Goal: Task Accomplishment & Management: Use online tool/utility

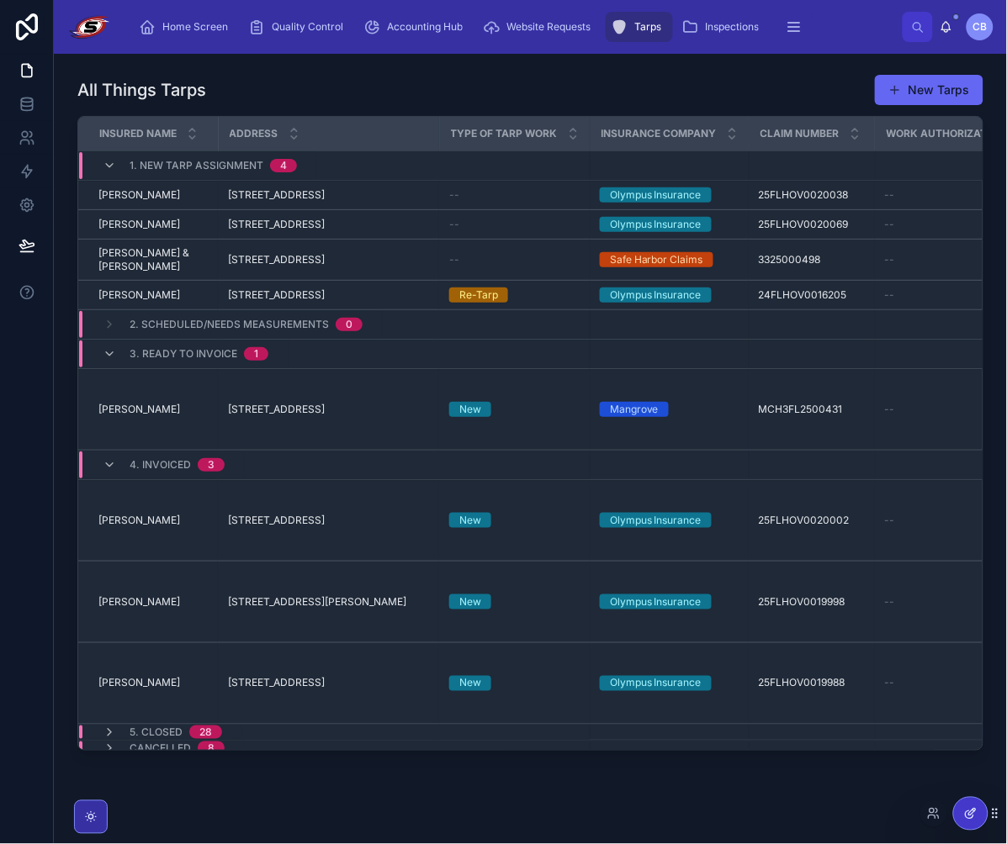
click at [954, 808] on div at bounding box center [971, 814] width 34 height 32
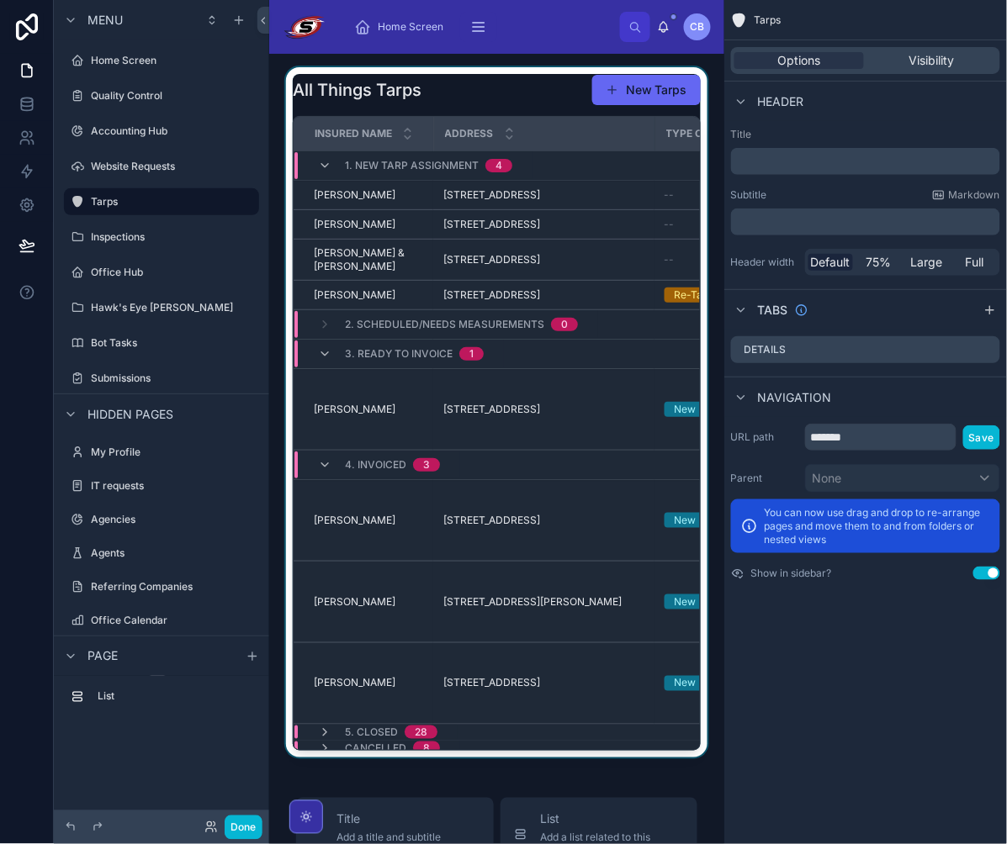
click at [561, 194] on div at bounding box center [497, 412] width 428 height 690
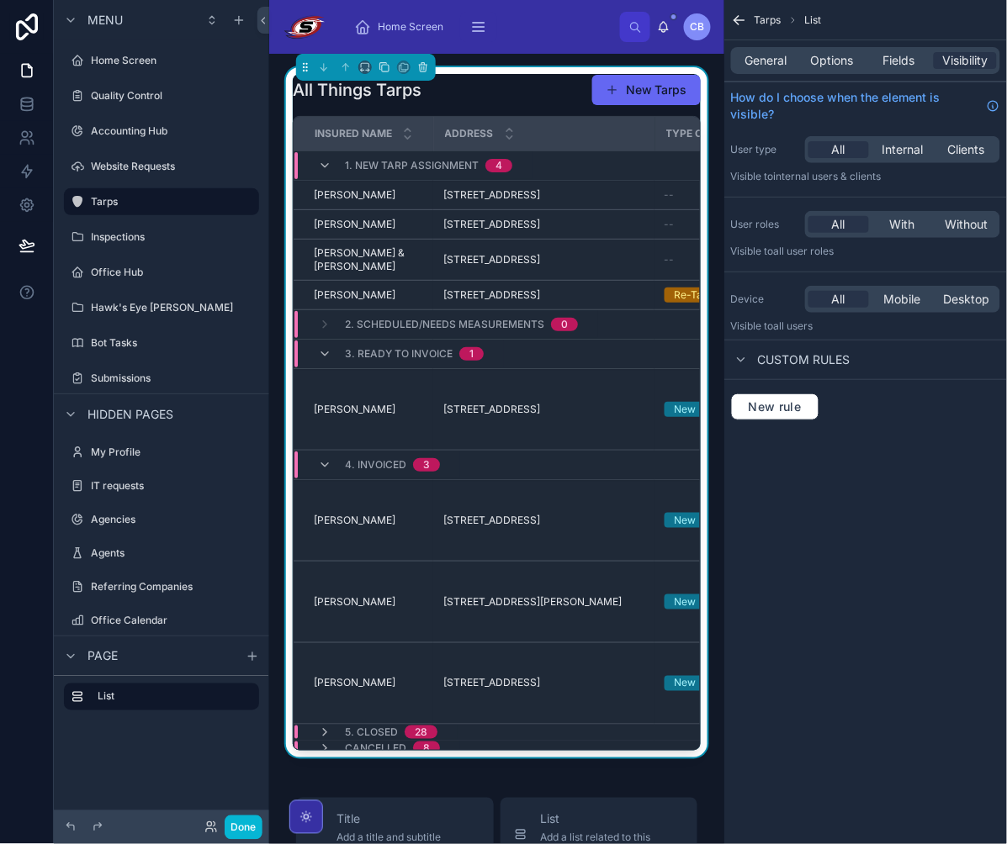
click at [540, 194] on span "[STREET_ADDRESS]" at bounding box center [491, 194] width 97 height 13
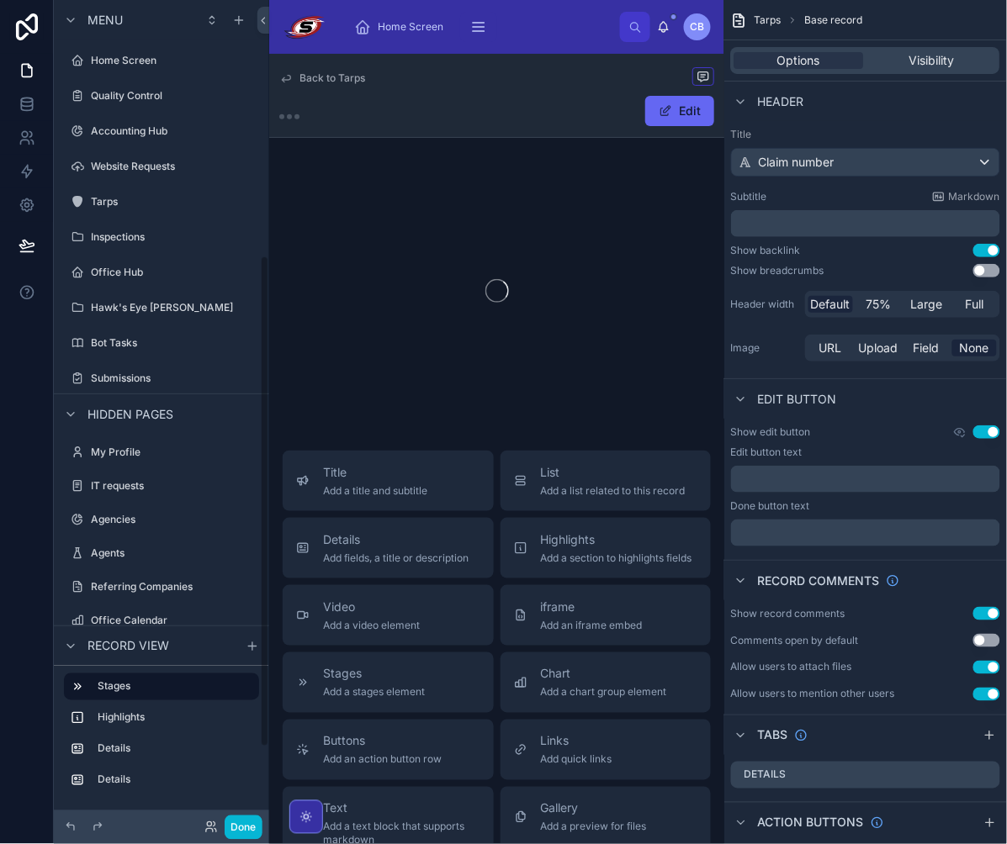
scroll to position [426, 0]
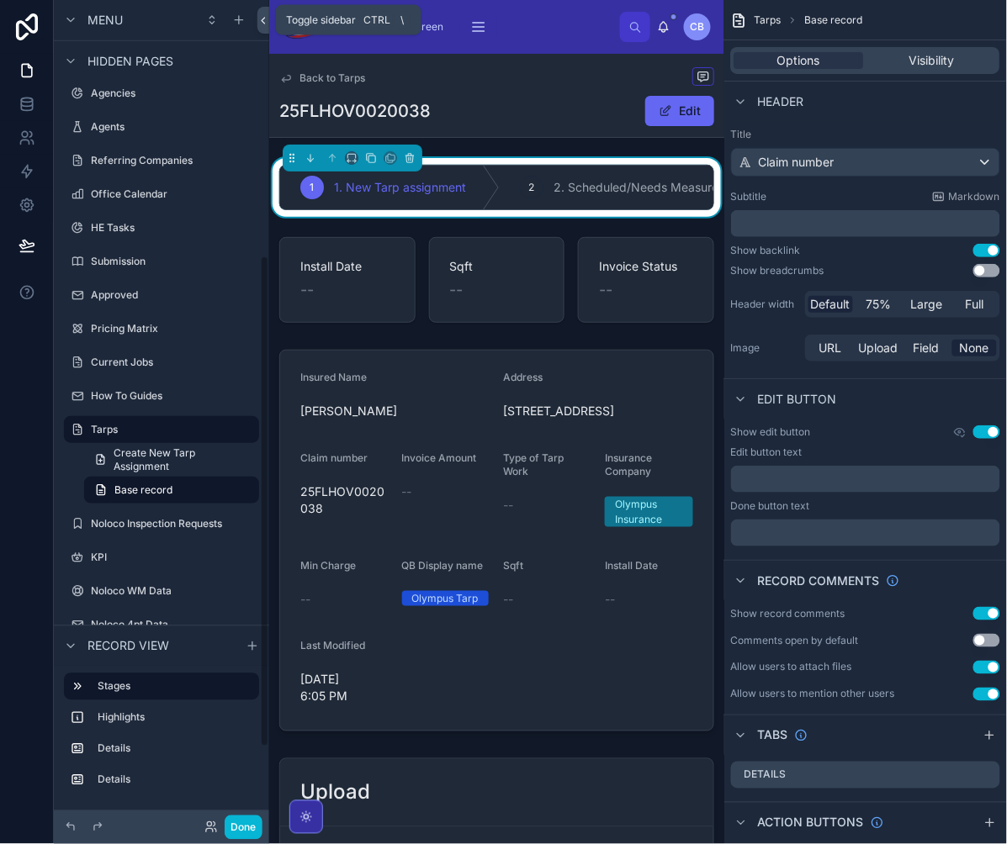
click at [263, 20] on icon at bounding box center [263, 20] width 12 height 13
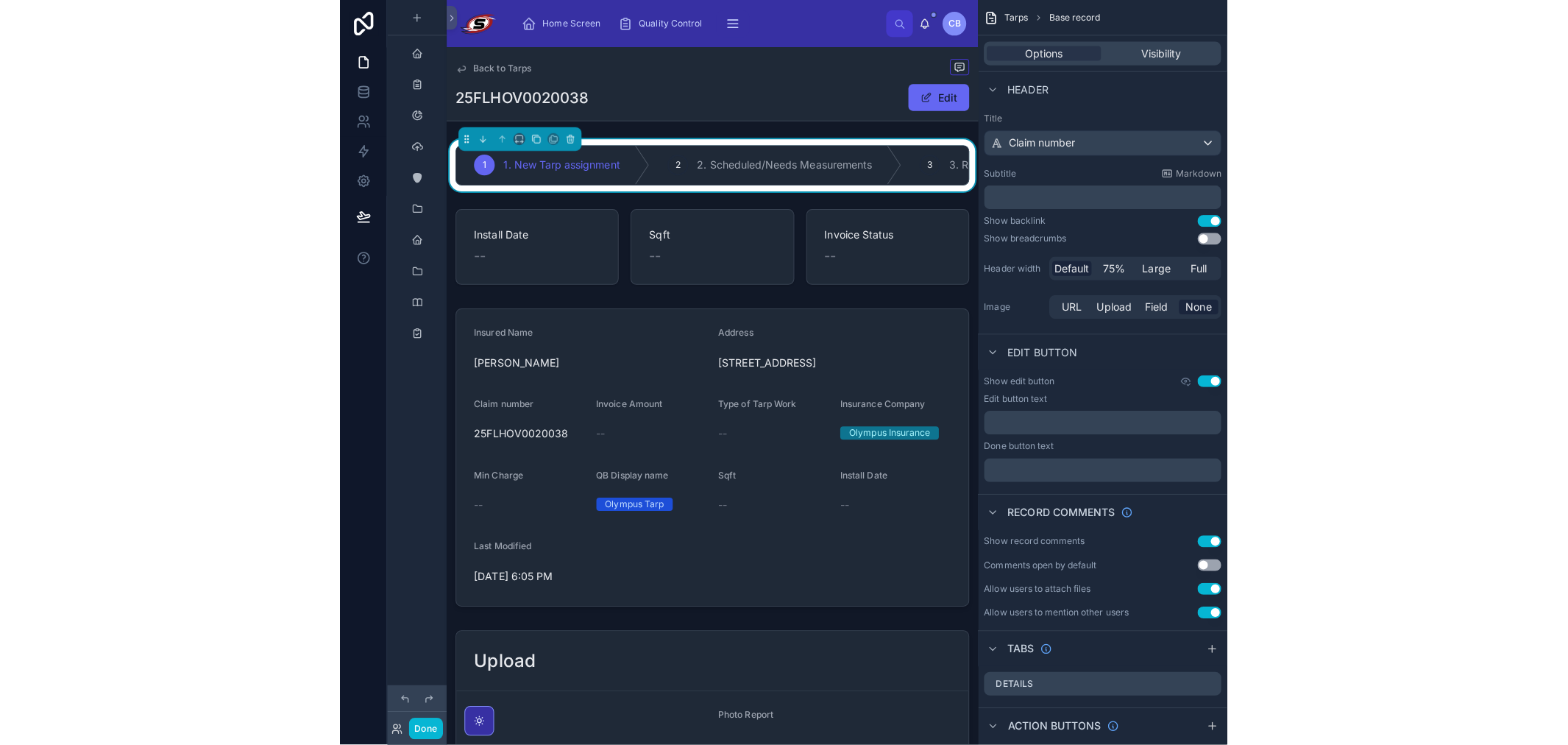
scroll to position [0, 0]
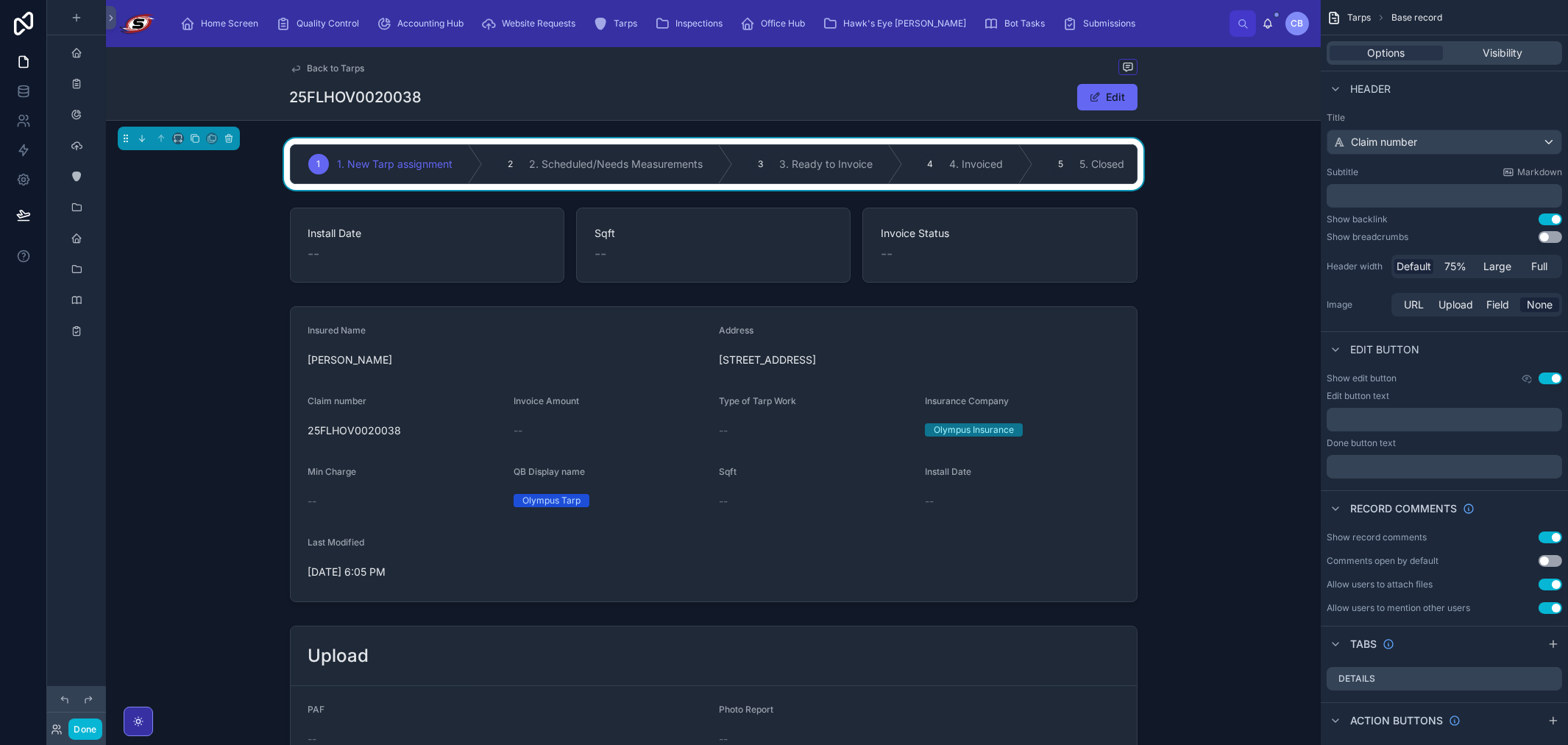
click at [880, 89] on div "25FLHOV0020038 Edit" at bounding box center [713, 97] width 848 height 28
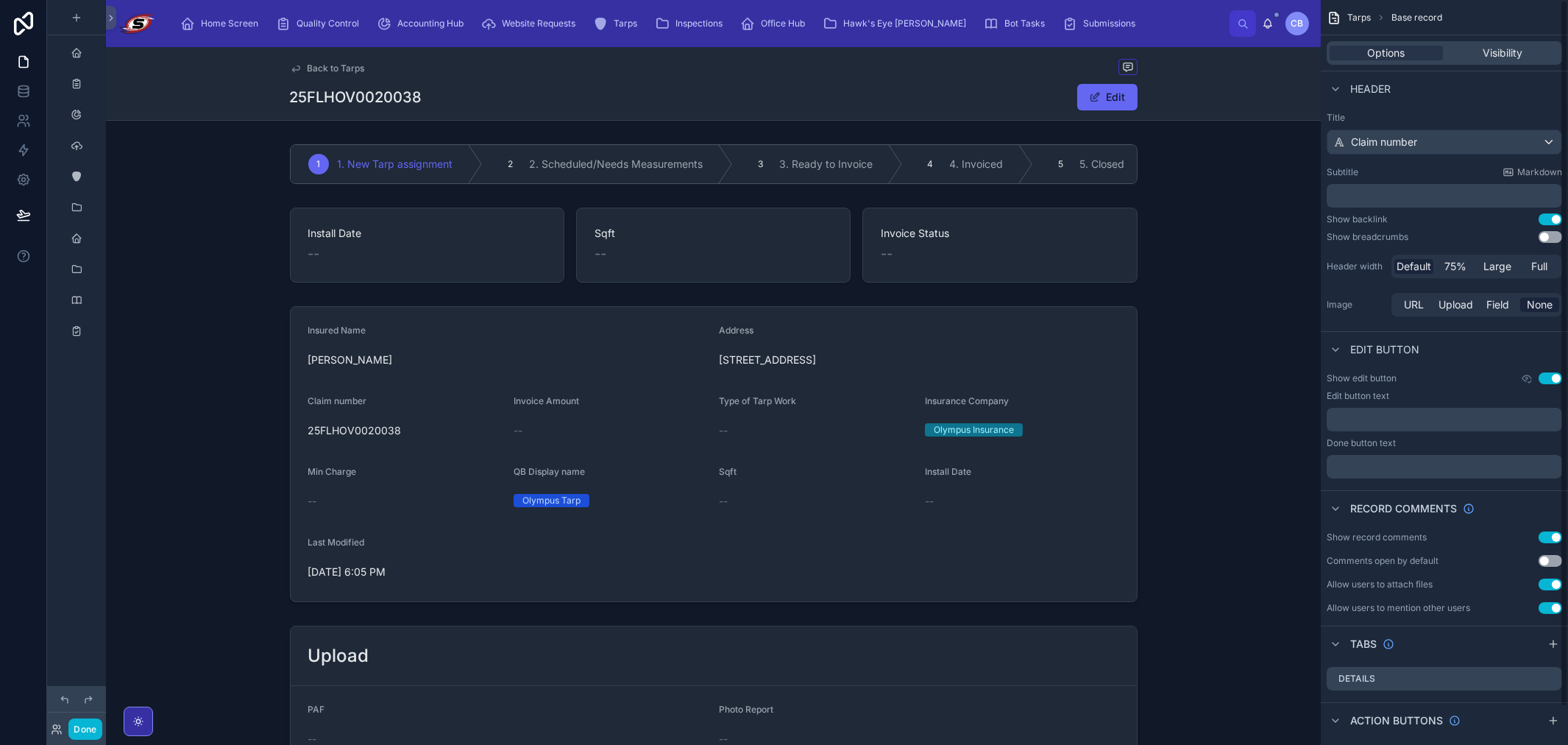
click at [880, 95] on div "25FLHOV0020038 Edit" at bounding box center [713, 97] width 848 height 28
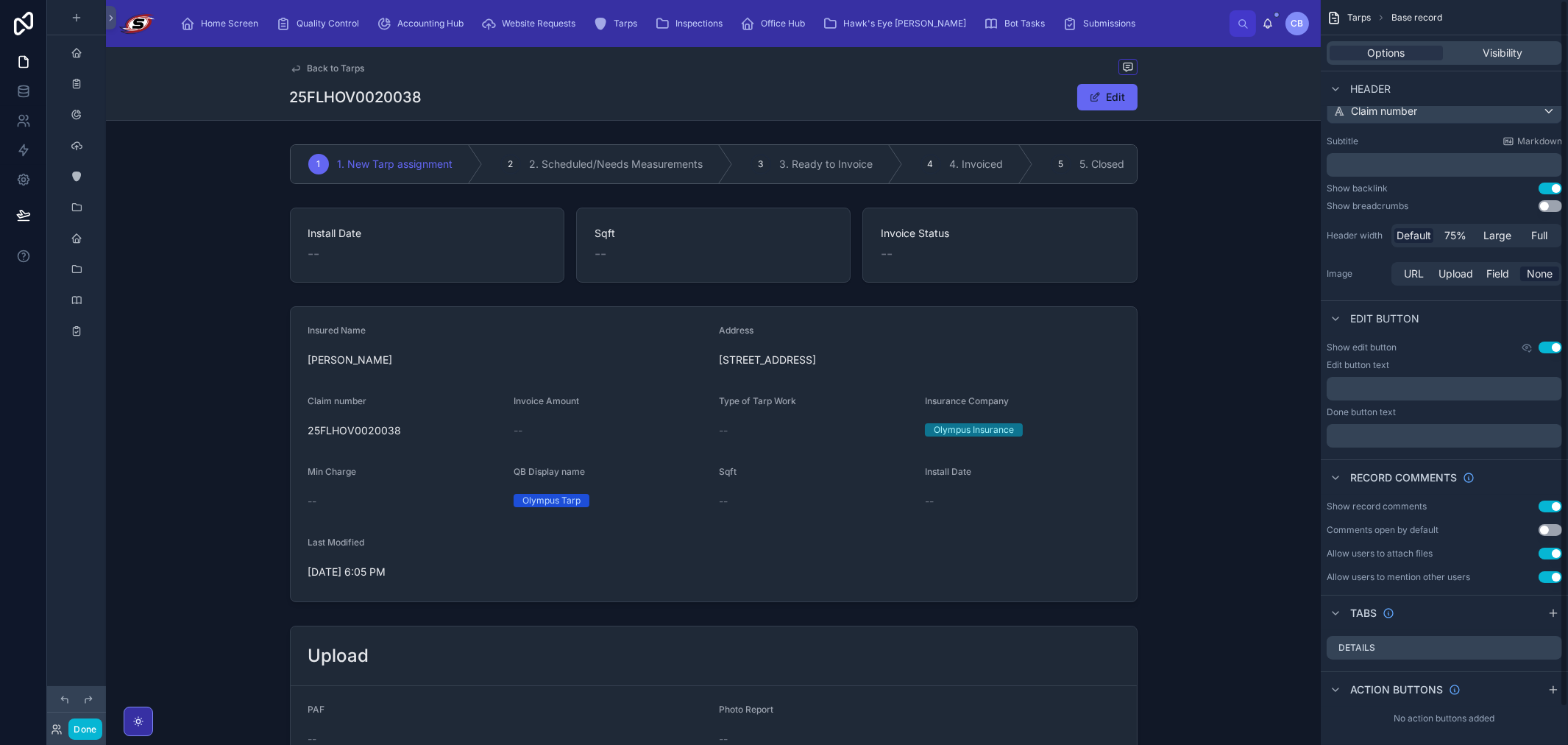
scroll to position [39, 0]
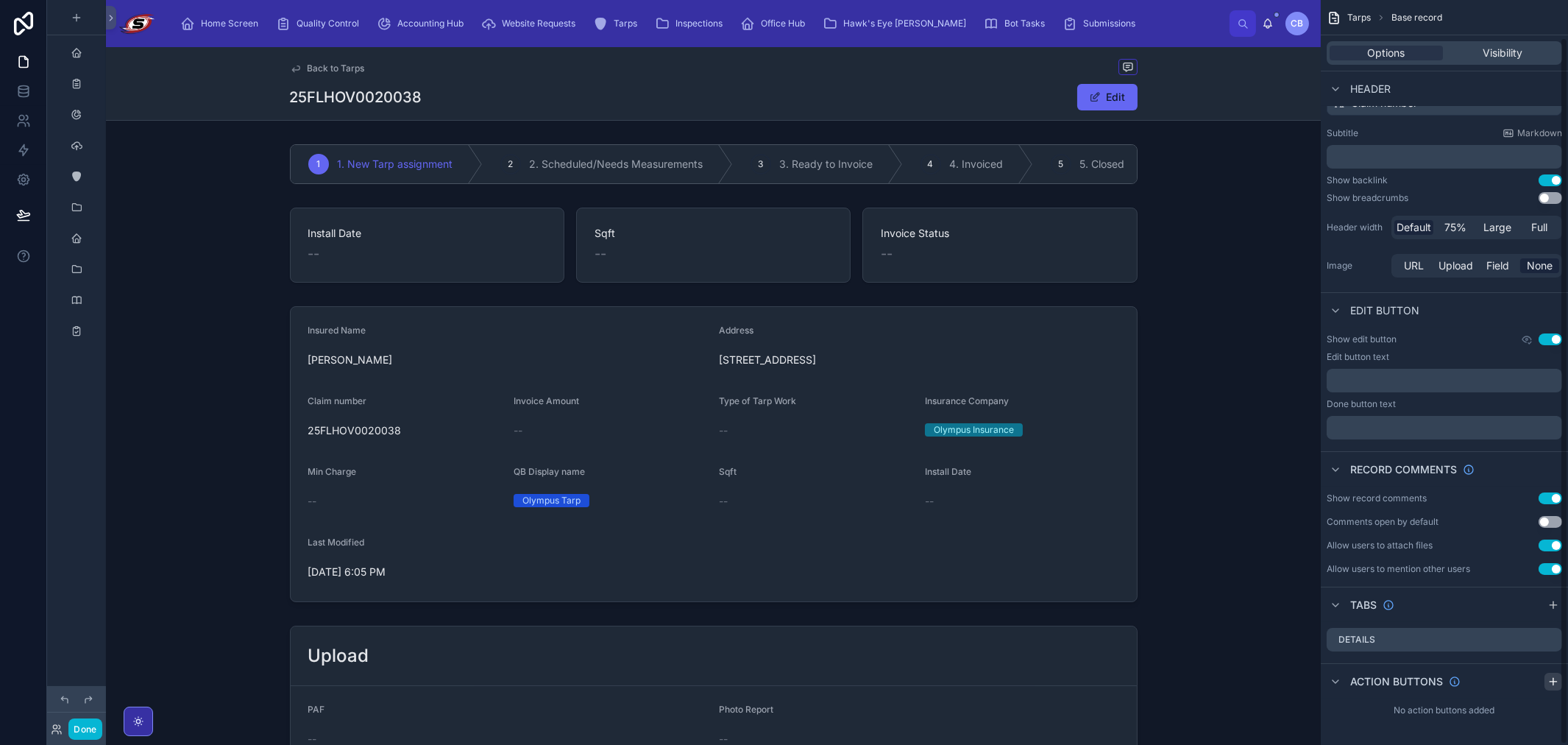
click at [880, 679] on icon "scrollable content" at bounding box center [1552, 681] width 11 height 11
click at [880, 714] on icon "scrollable content" at bounding box center [1520, 715] width 11 height 11
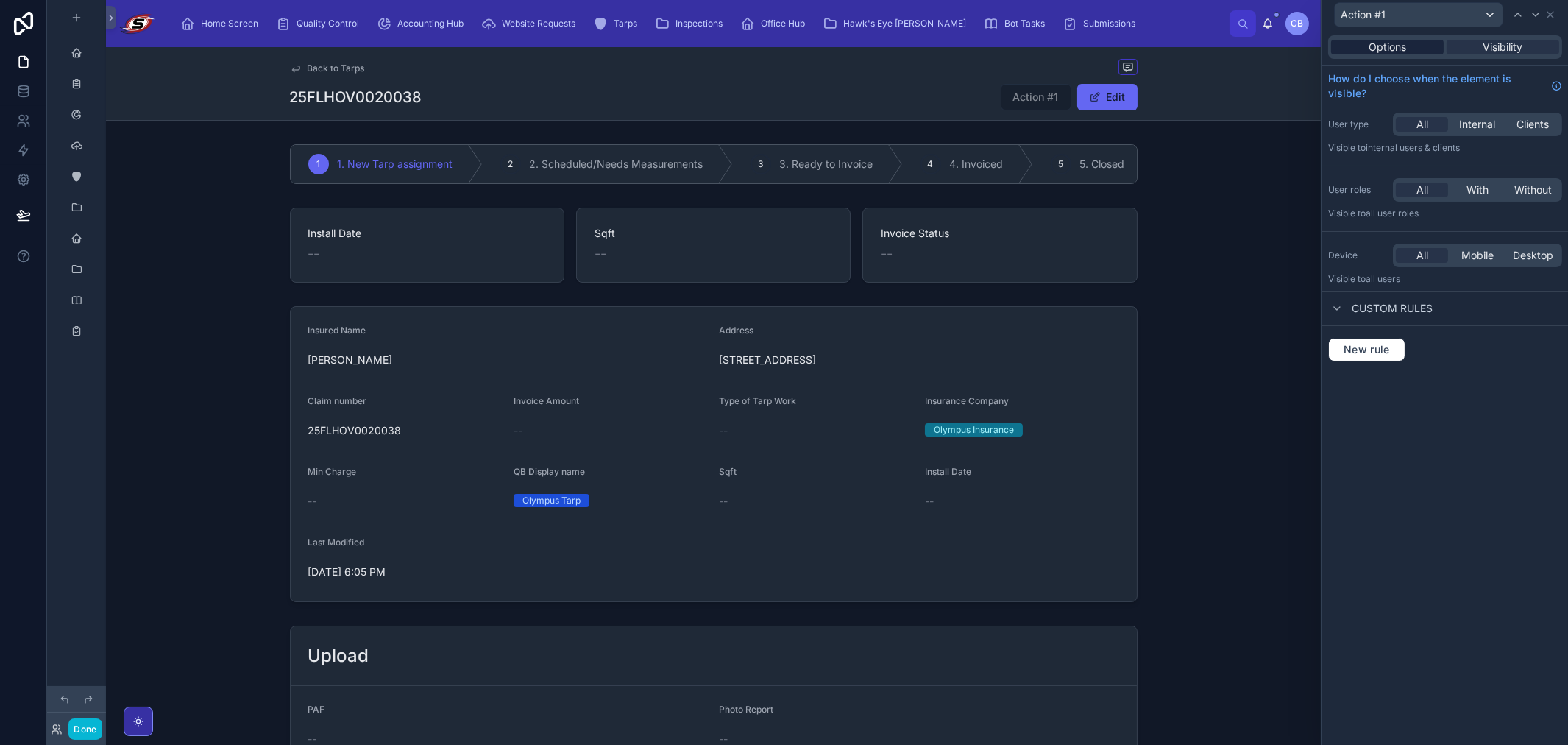
click at [880, 44] on span "Options" at bounding box center [1387, 46] width 38 height 15
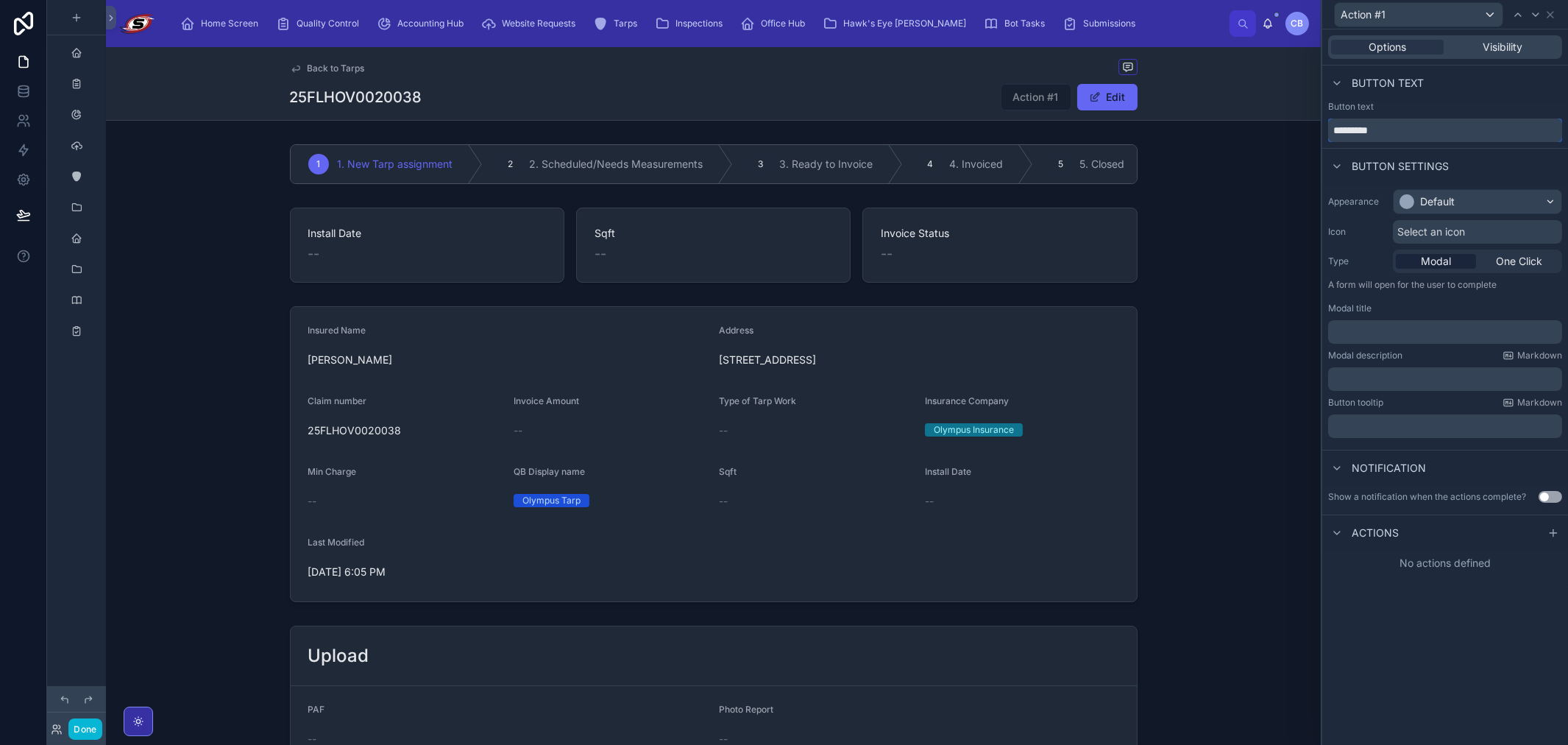
click at [880, 138] on input "*********" at bounding box center [1445, 130] width 234 height 24
type input "**********"
click at [880, 200] on div "Default" at bounding box center [1478, 201] width 168 height 24
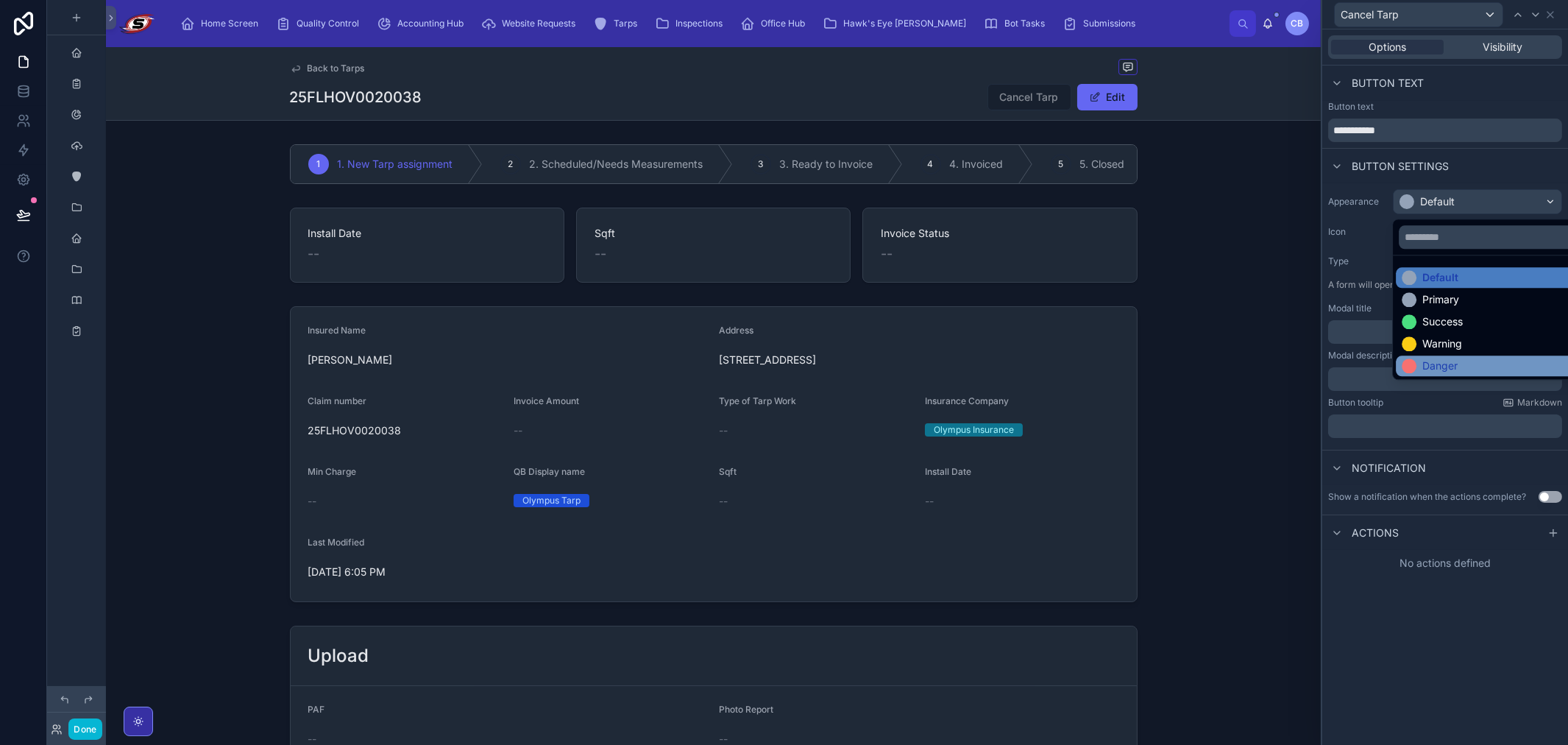
click at [880, 364] on div "Danger" at bounding box center [1494, 366] width 185 height 15
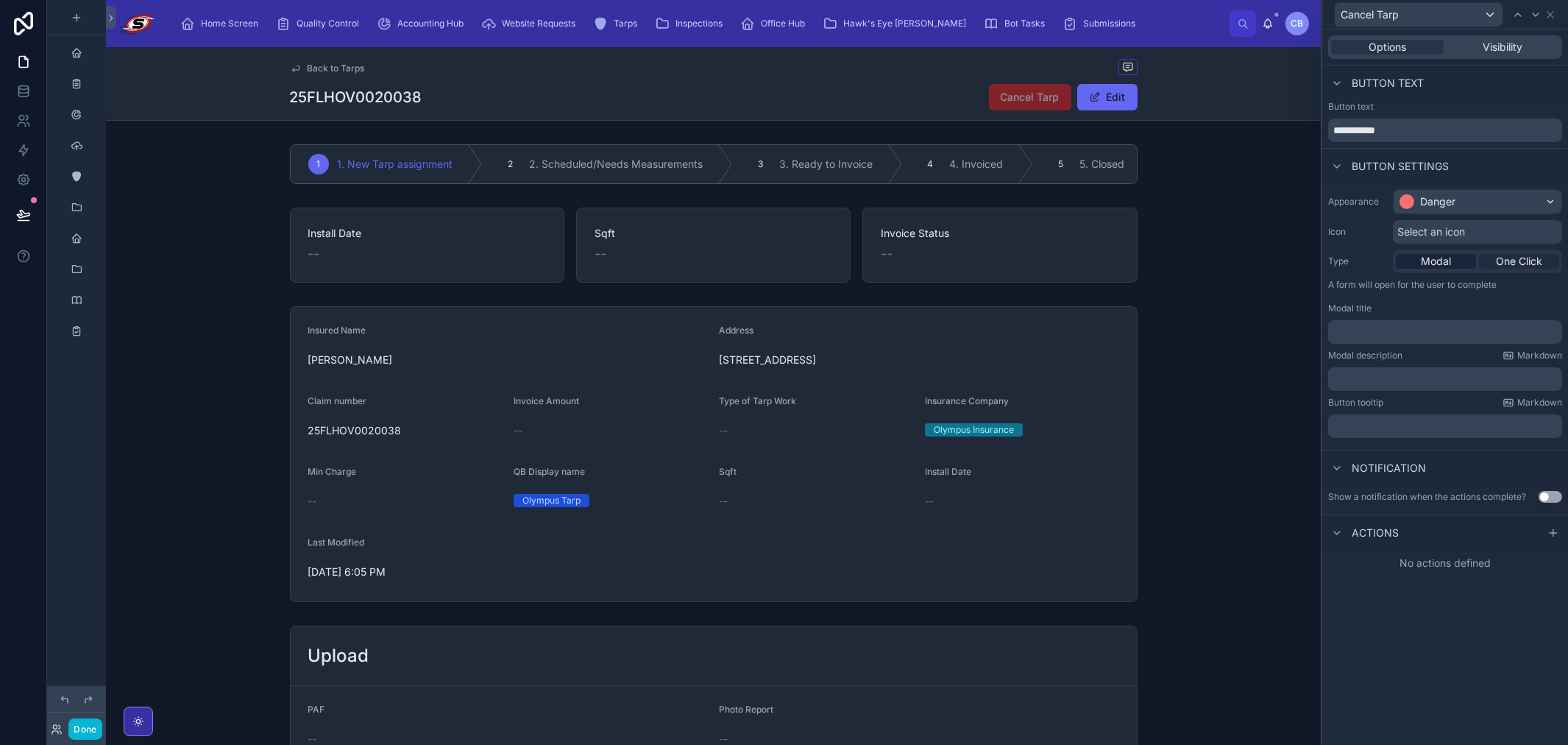
click at [880, 265] on span "One Click" at bounding box center [1519, 261] width 46 height 15
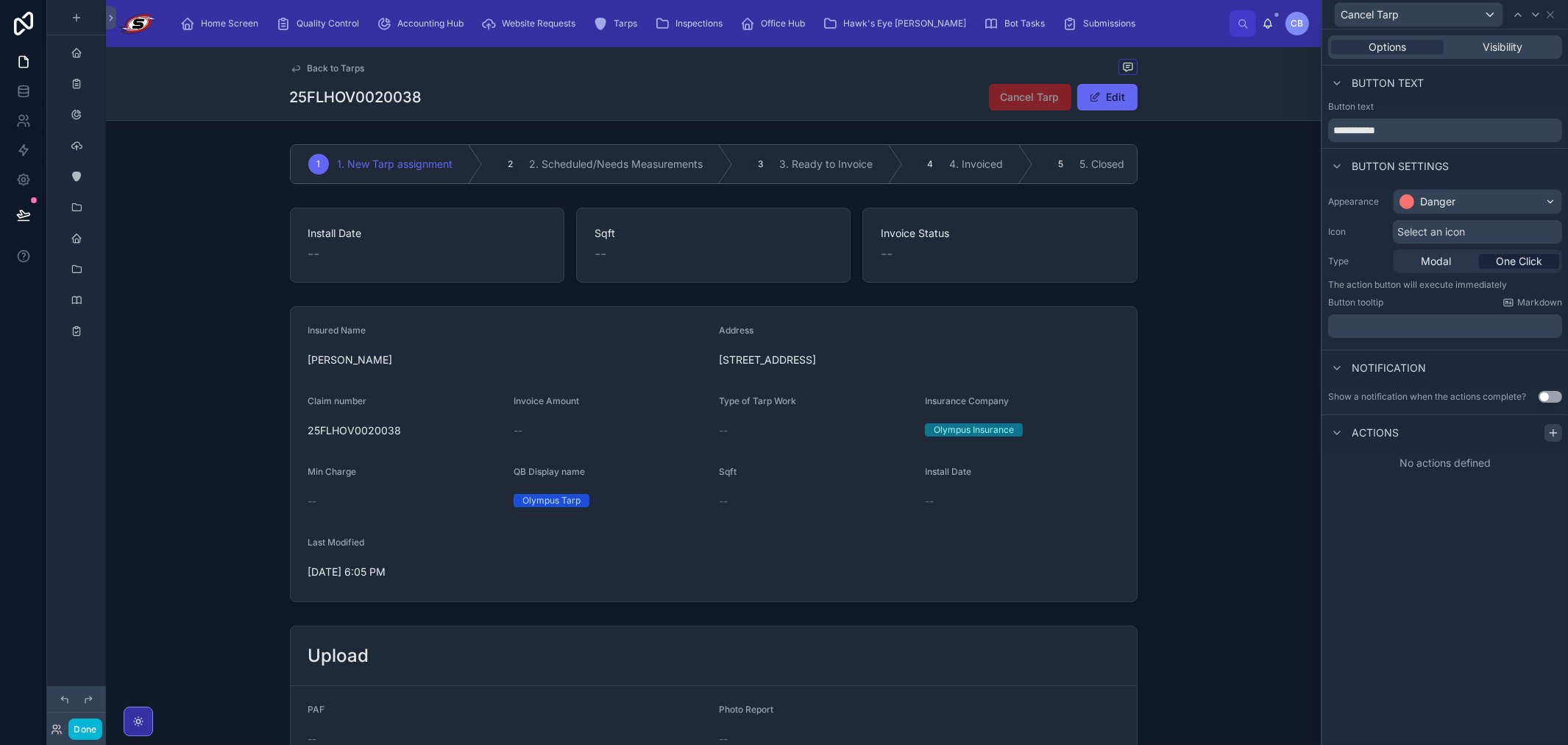
click at [880, 429] on icon at bounding box center [1552, 432] width 11 height 11
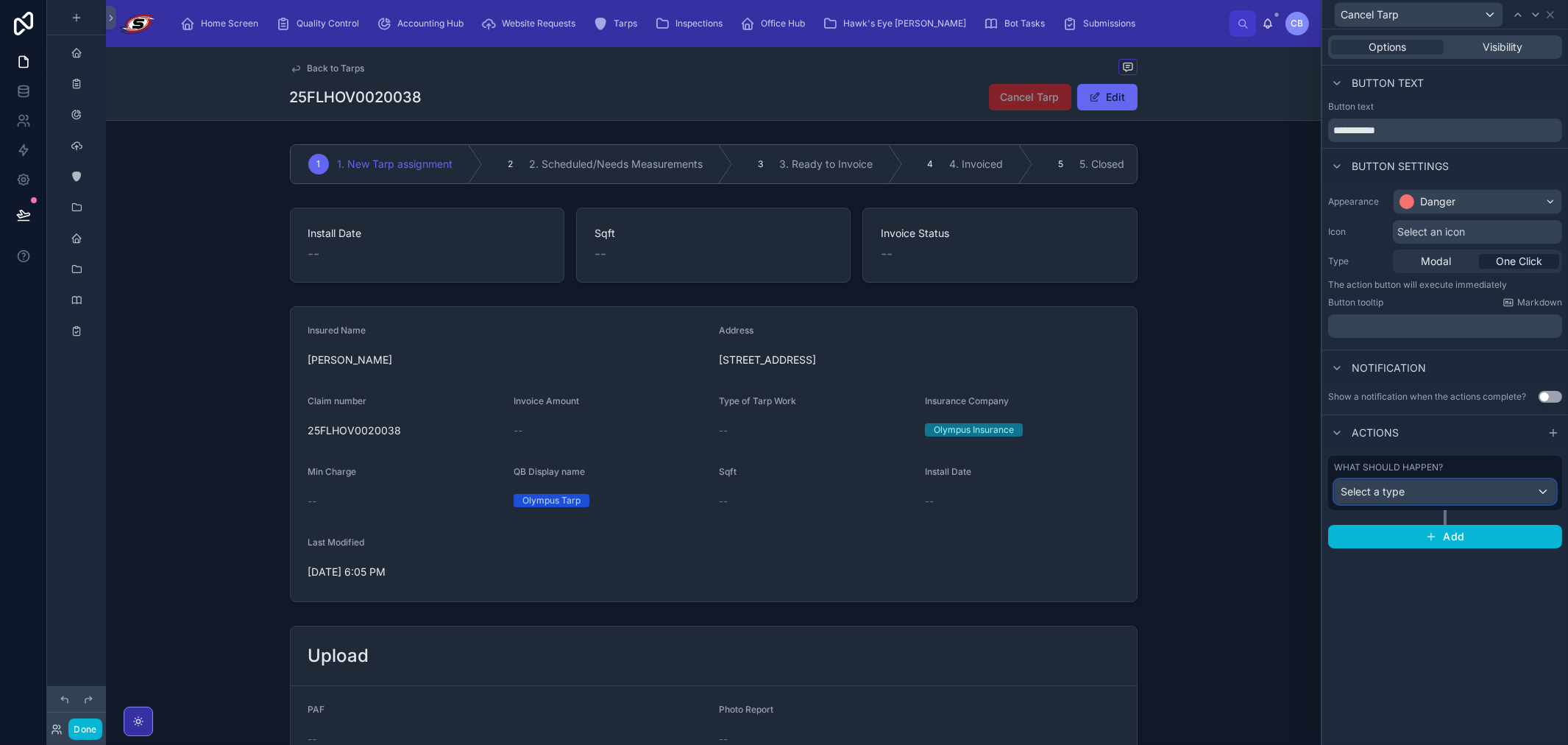
click at [880, 481] on div "Select a type" at bounding box center [1445, 491] width 220 height 24
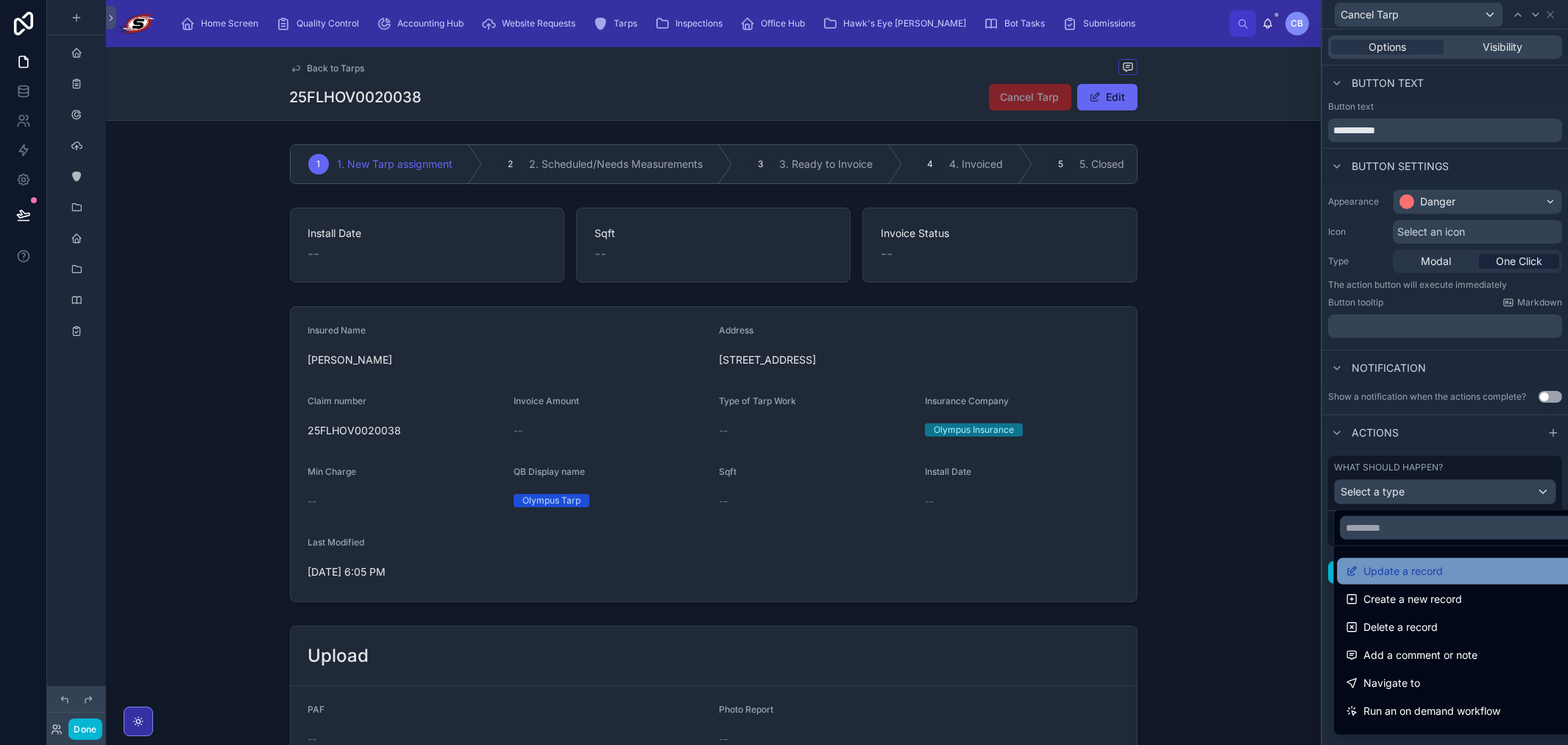
click at [880, 572] on span "Update a record" at bounding box center [1403, 571] width 80 height 18
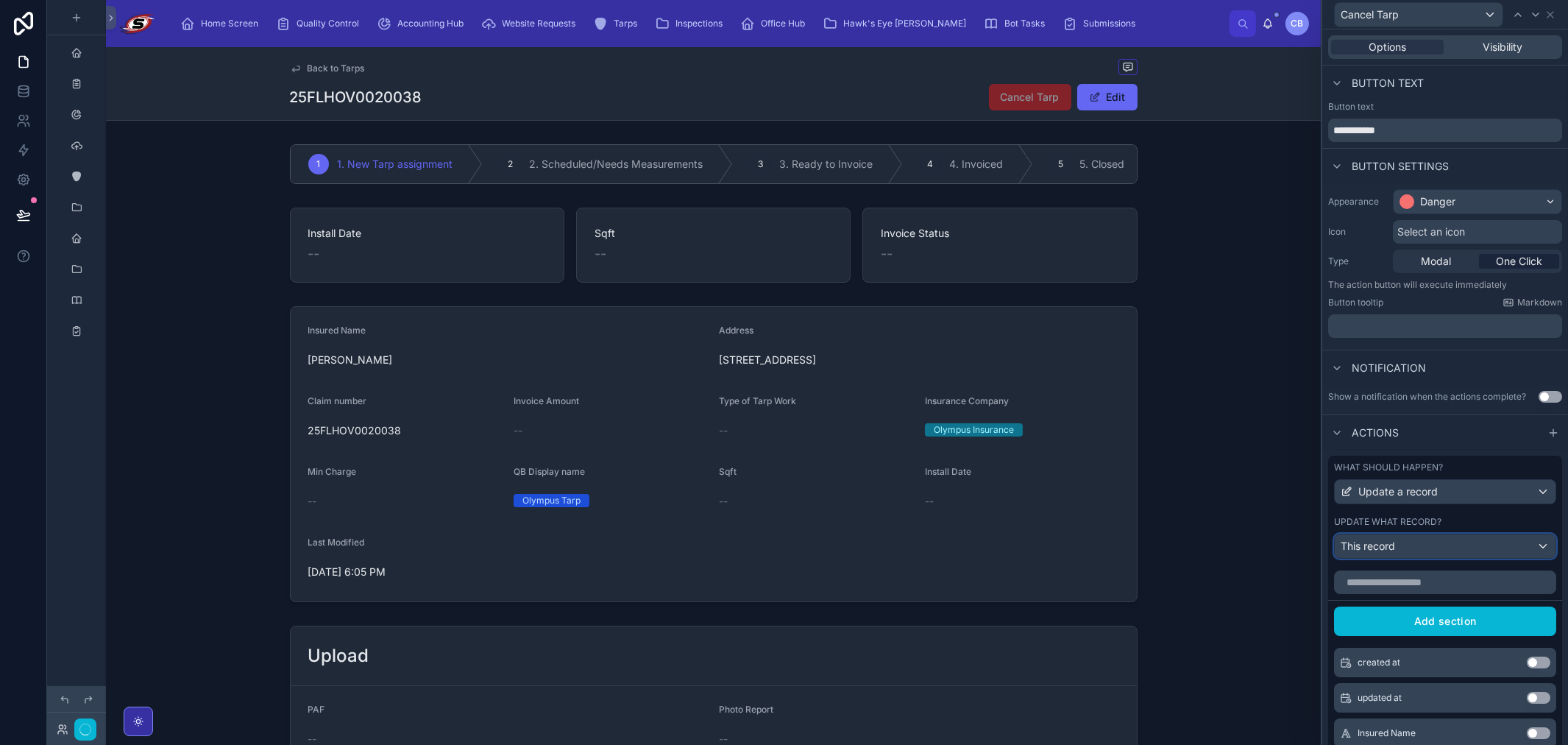
click at [880, 549] on div "This record" at bounding box center [1445, 545] width 220 height 24
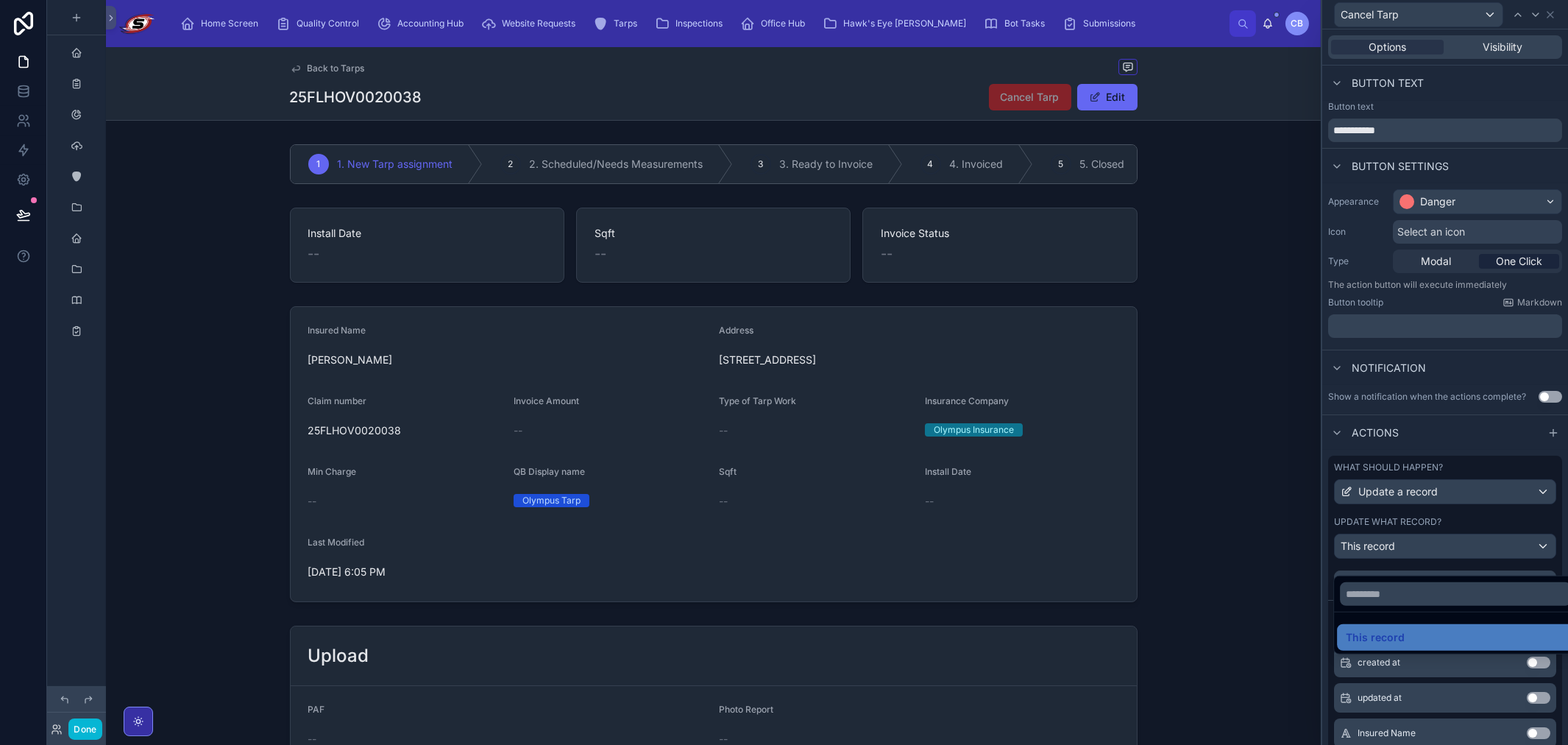
click at [880, 556] on div at bounding box center [1445, 372] width 246 height 745
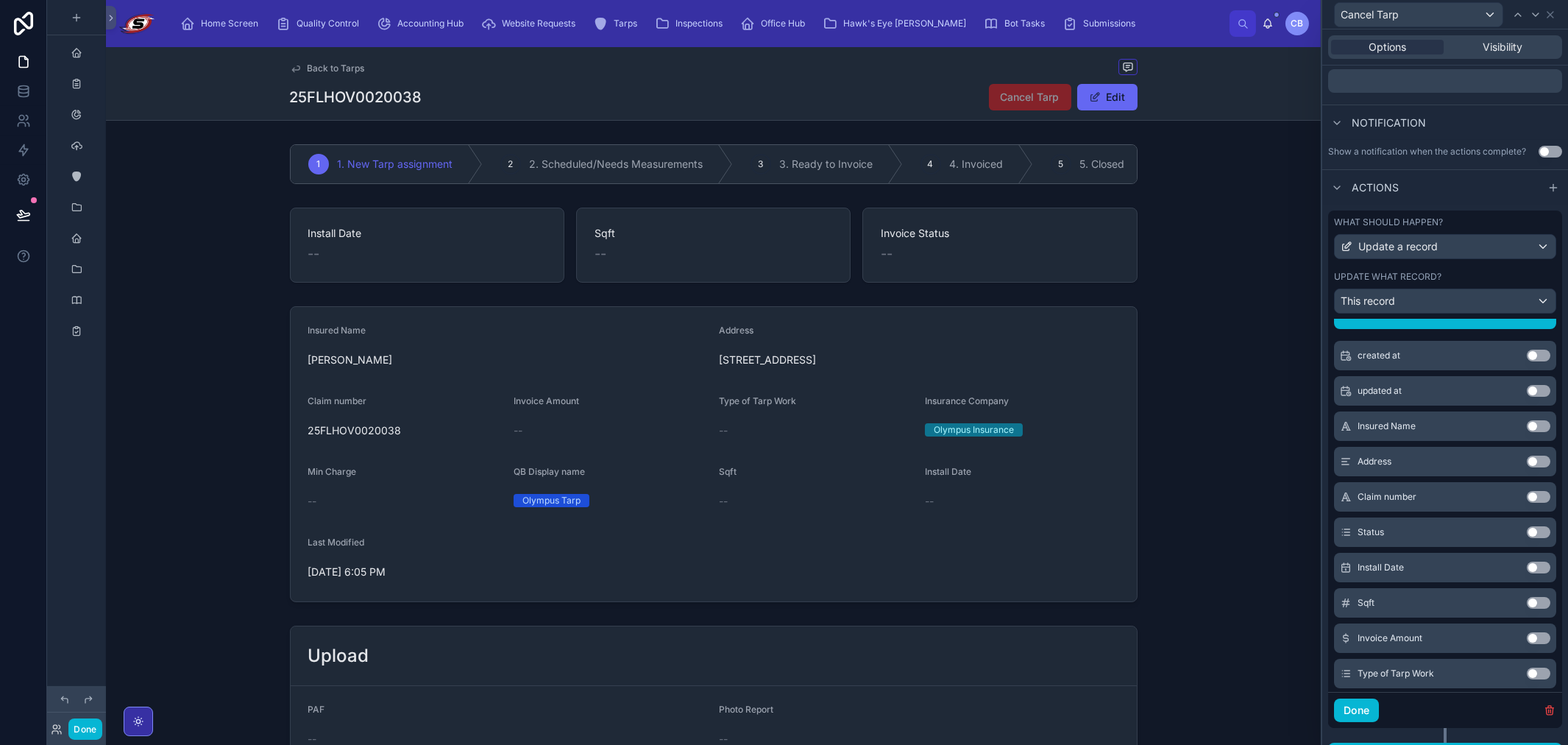
scroll to position [81, 0]
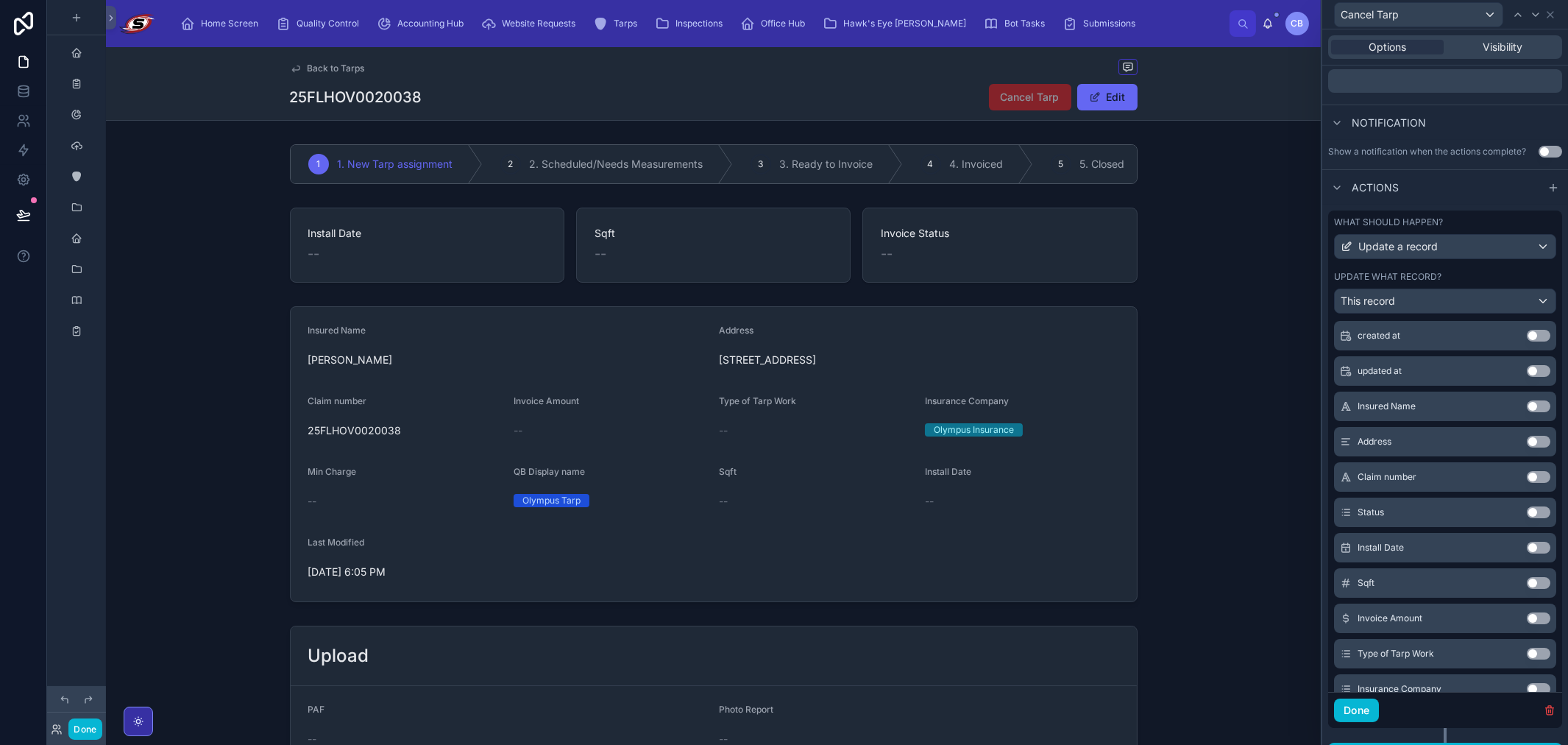
click at [880, 518] on button "Use setting" at bounding box center [1538, 512] width 24 height 11
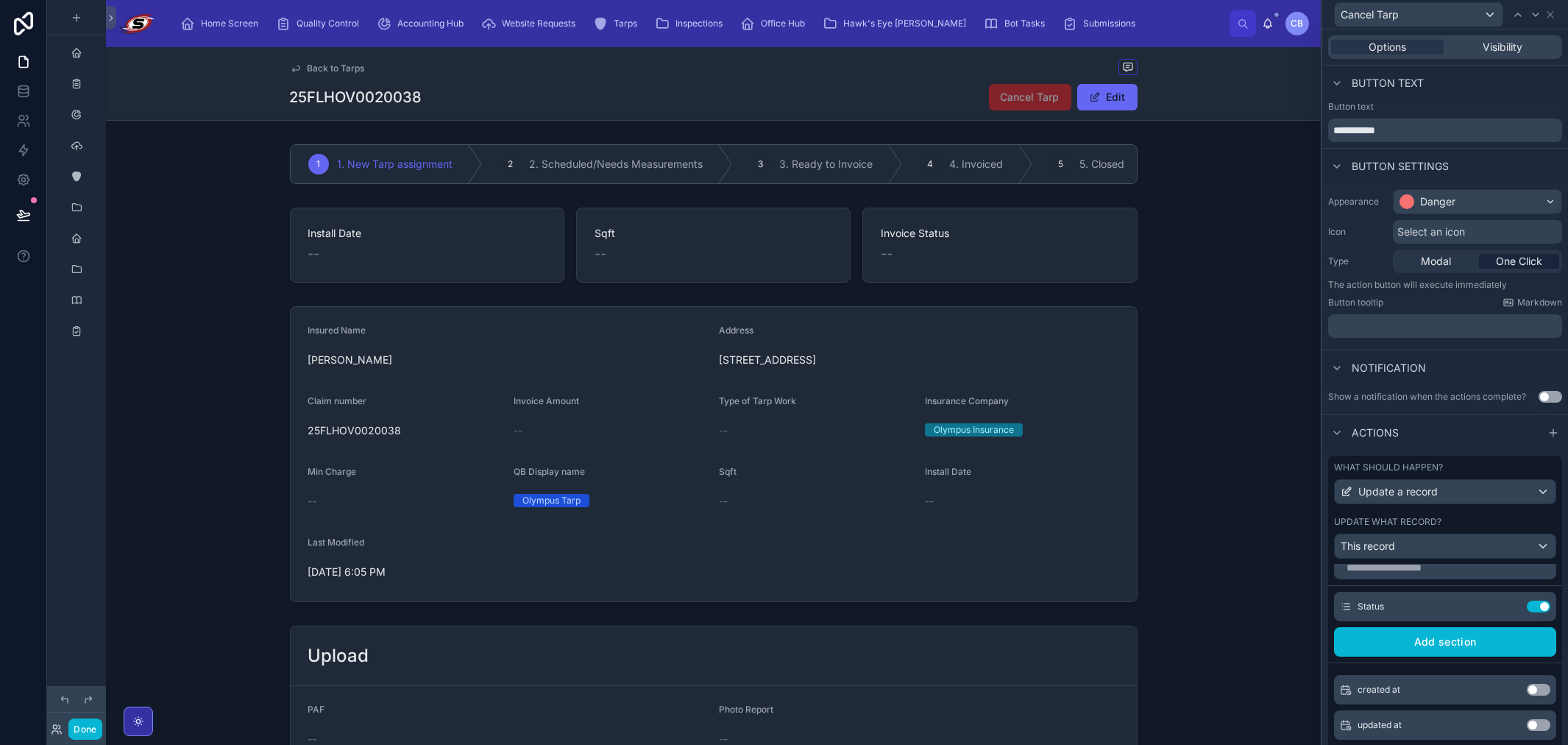
scroll to position [0, 0]
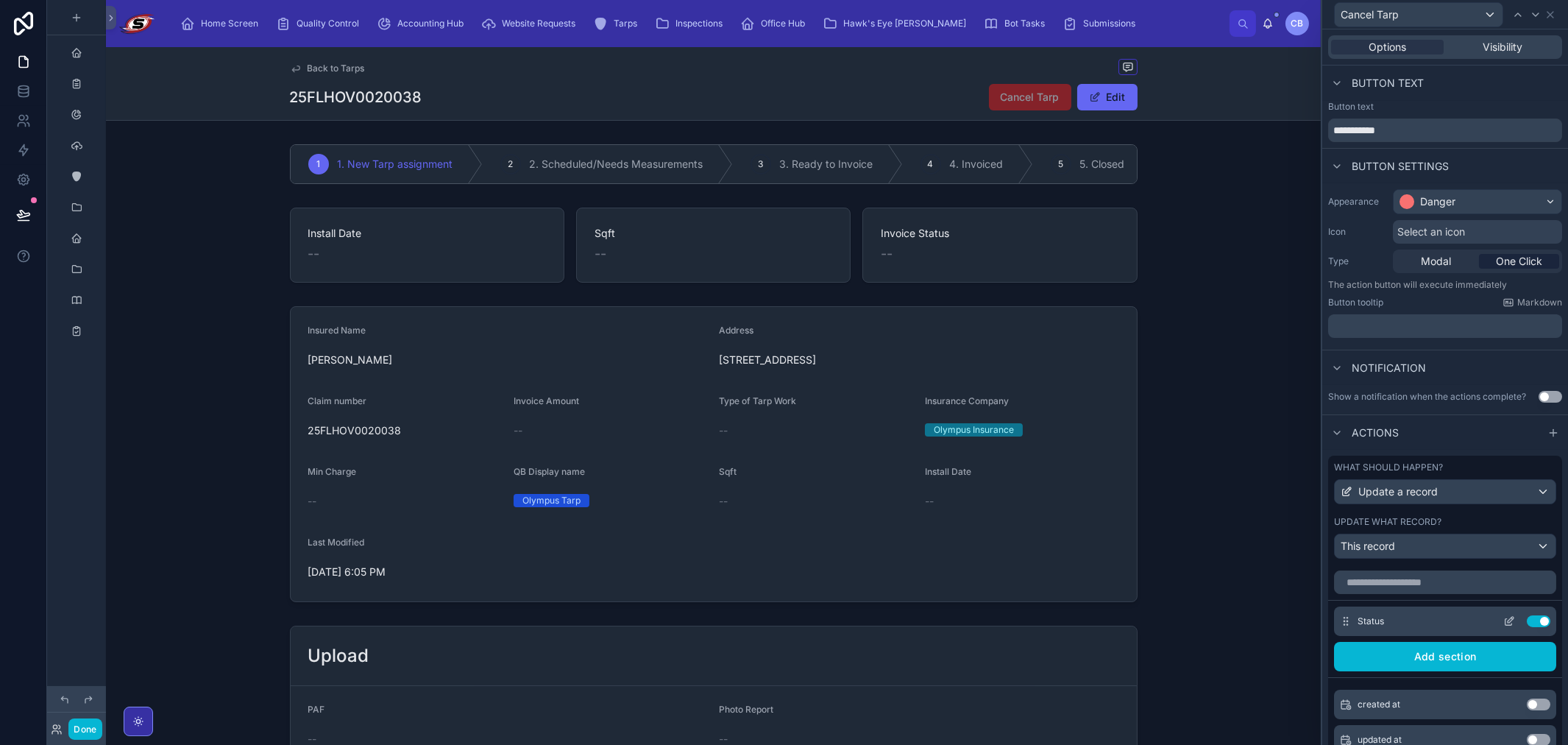
click at [880, 627] on icon at bounding box center [1508, 621] width 11 height 11
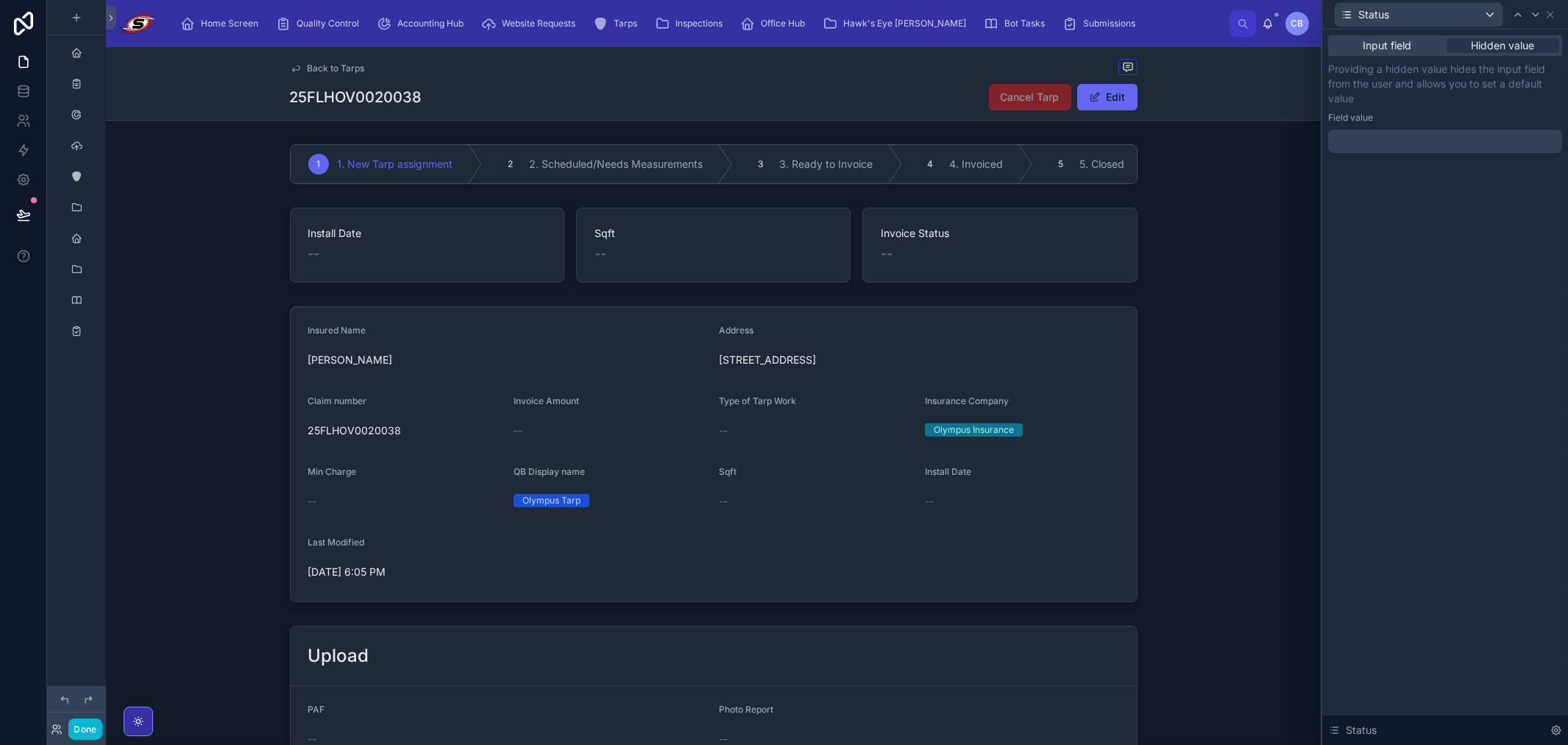
click at [880, 148] on div at bounding box center [1445, 141] width 234 height 24
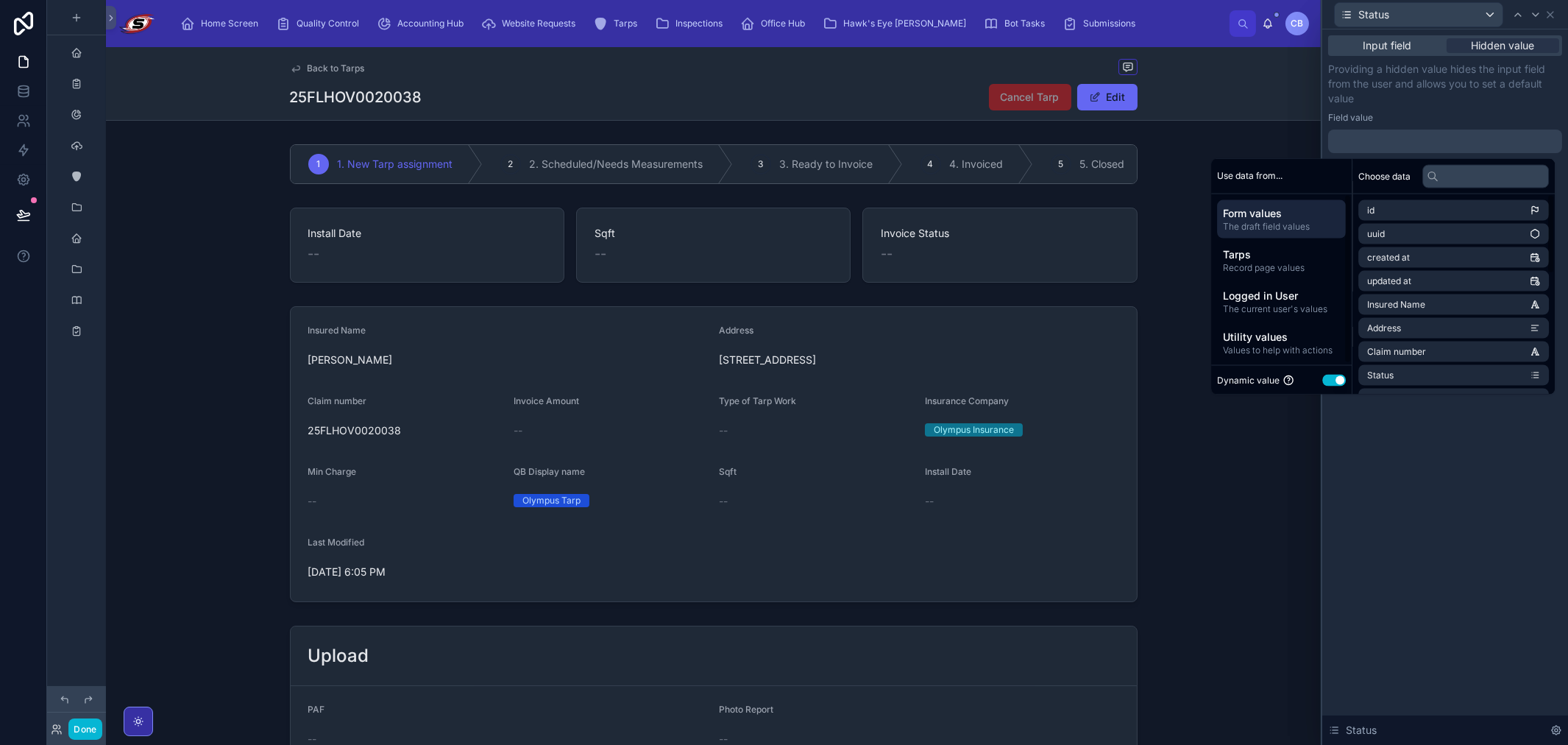
click at [880, 381] on button "Use setting" at bounding box center [1334, 379] width 24 height 11
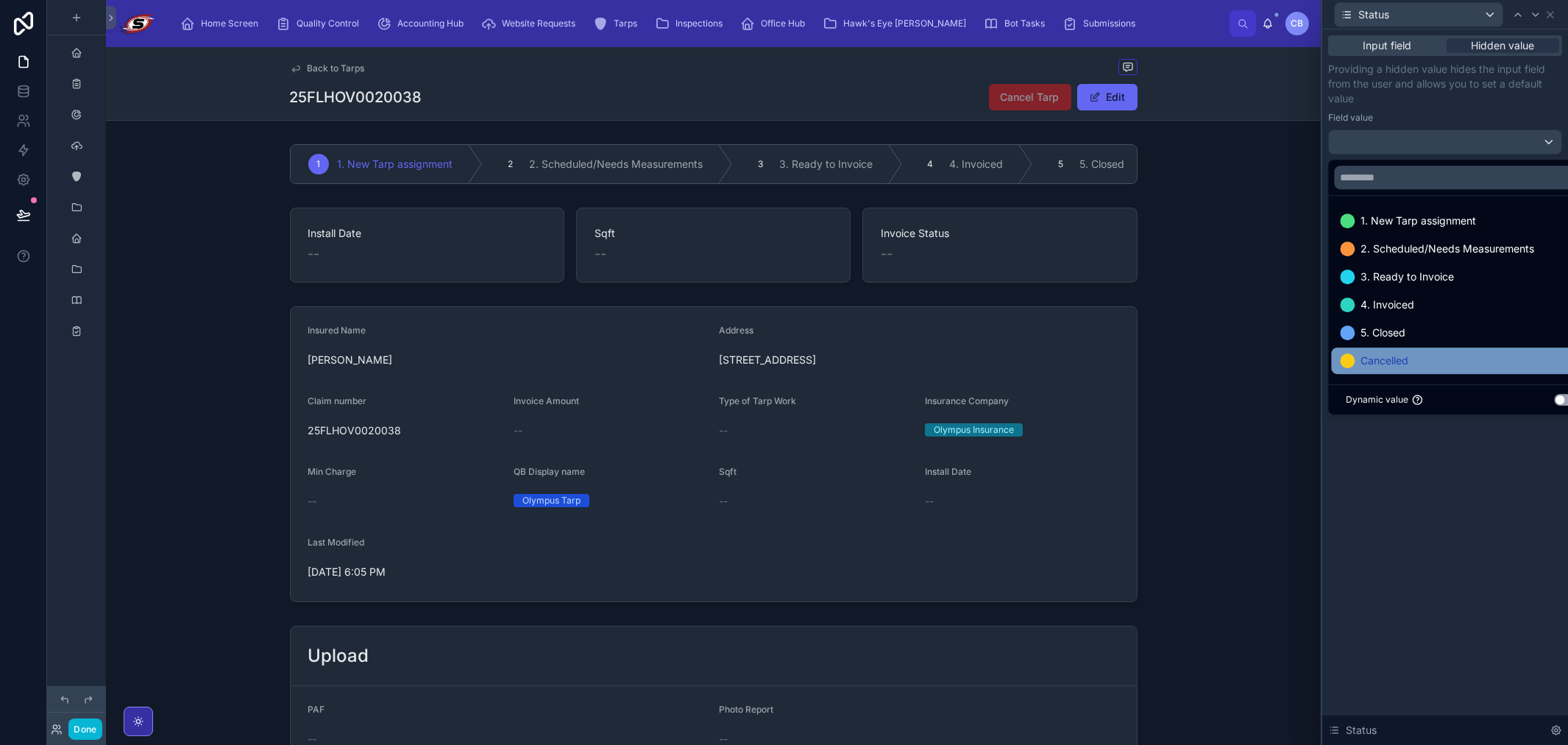
click at [880, 359] on div "Cancelled" at bounding box center [1461, 361] width 243 height 18
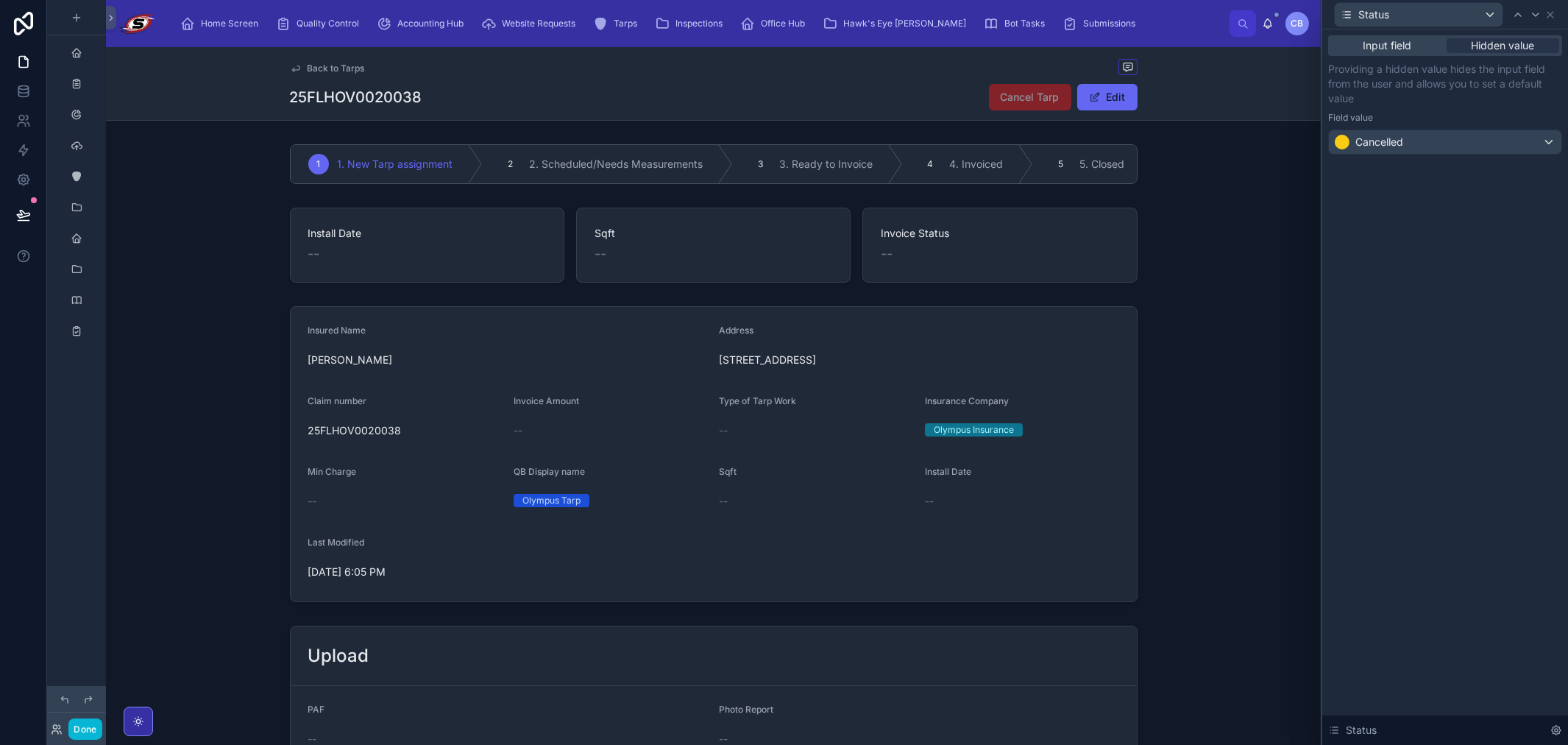
click at [880, 484] on div "Input field Hidden value Providing a hidden value hides the input field from th…" at bounding box center [1445, 387] width 246 height 715
click at [880, 13] on icon at bounding box center [1550, 14] width 6 height 6
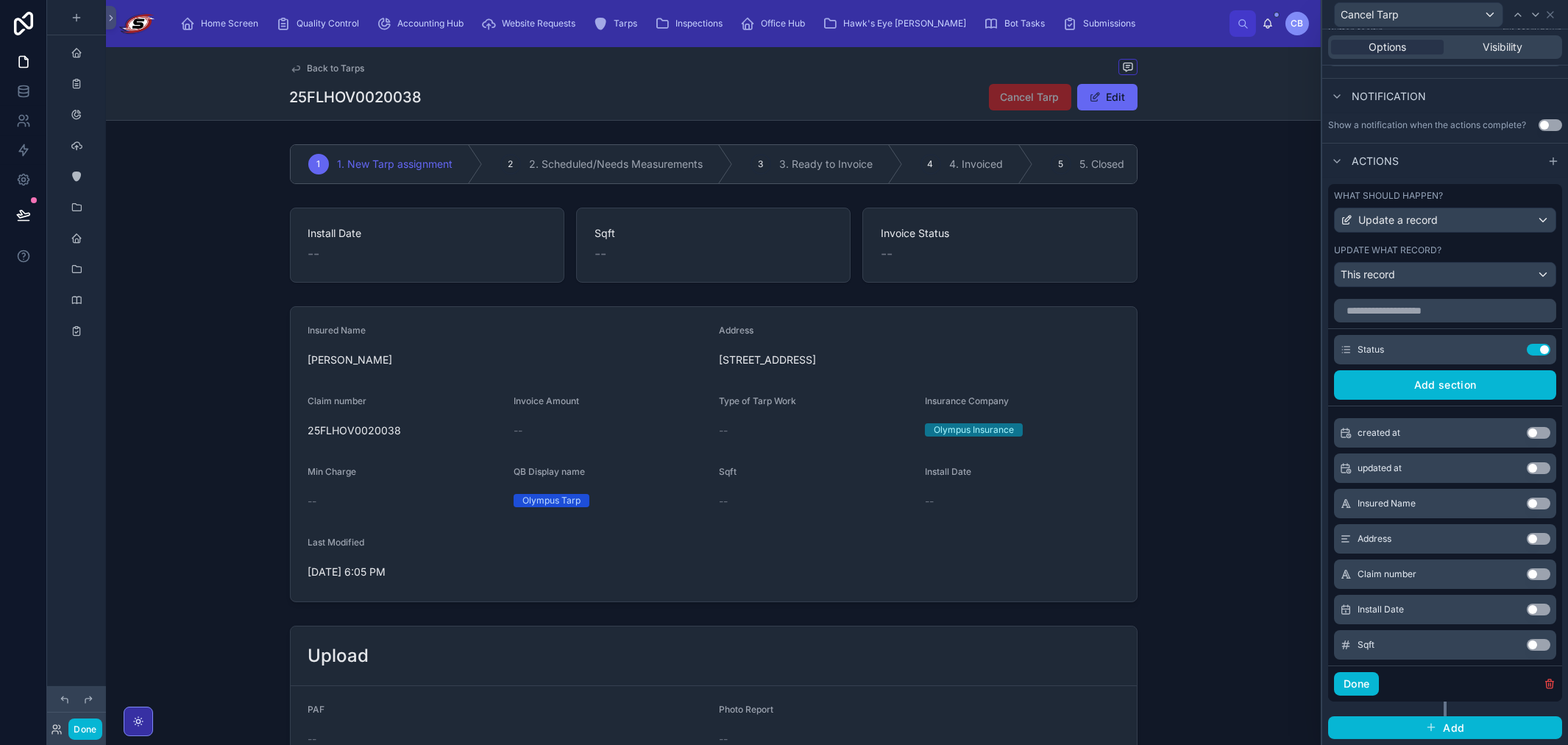
scroll to position [81, 0]
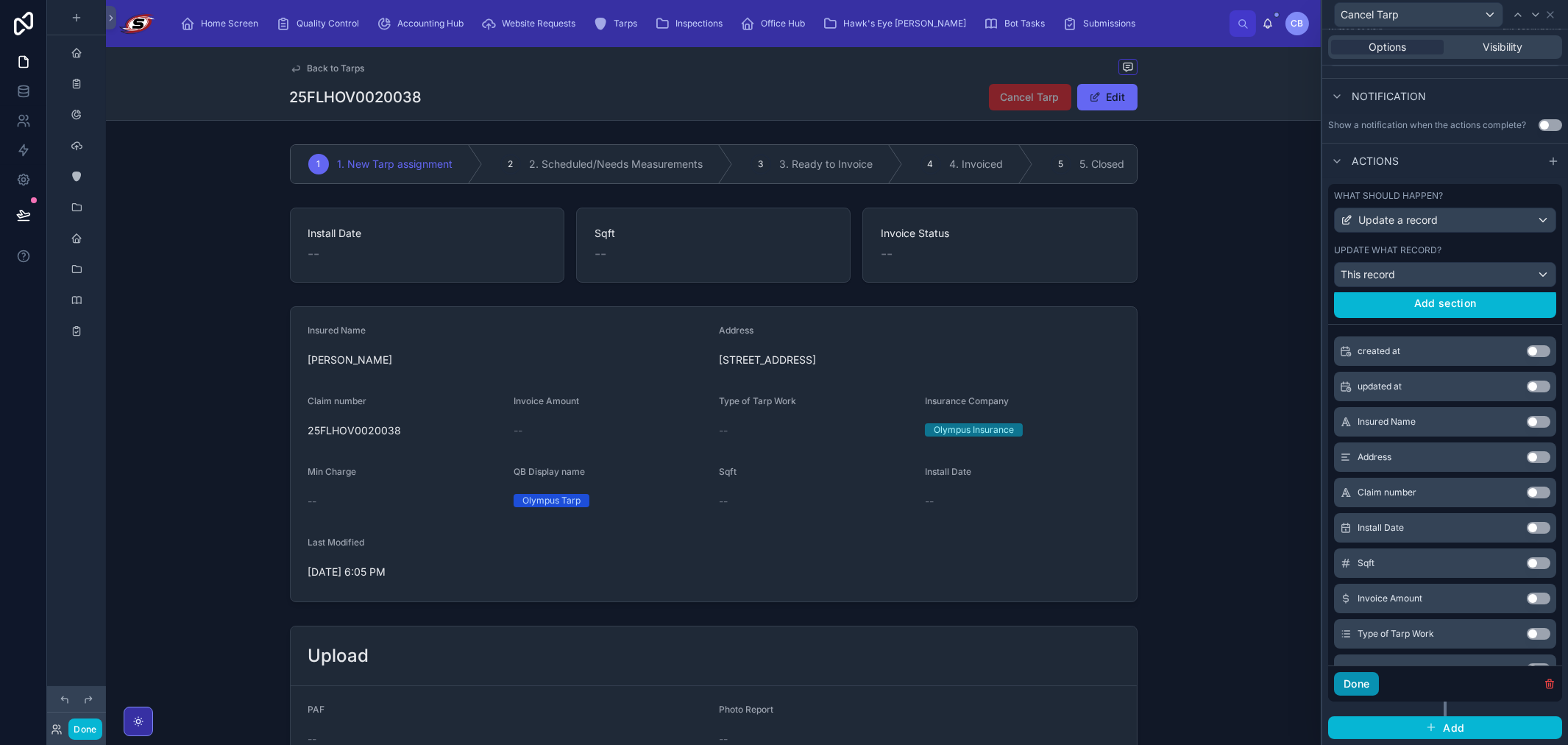
click at [880, 685] on button "Done" at bounding box center [1356, 684] width 45 height 24
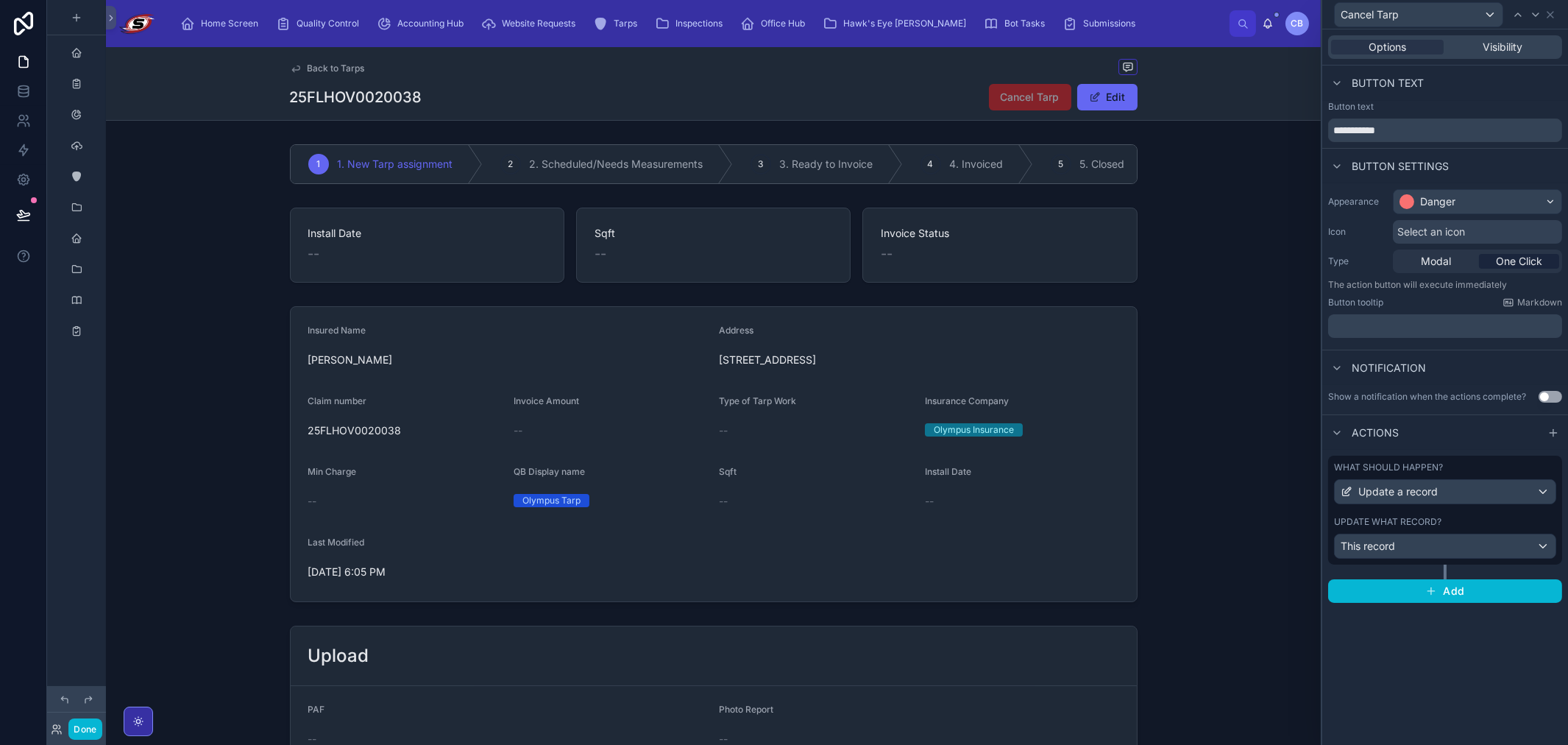
scroll to position [0, 0]
click at [880, 650] on div "**********" at bounding box center [1445, 387] width 246 height 715
click at [880, 586] on span "Add" at bounding box center [1453, 591] width 21 height 13
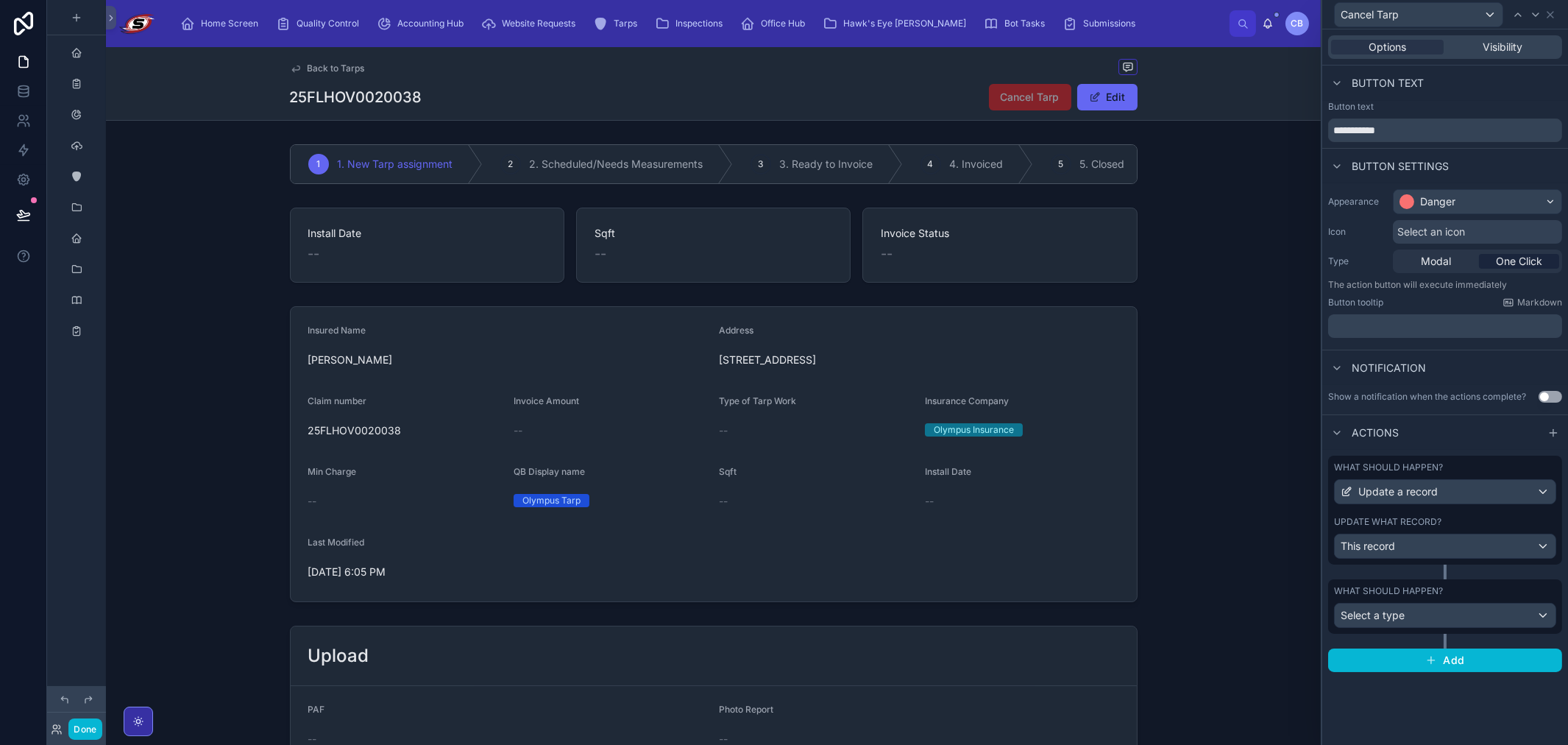
click at [880, 629] on div "What should happen? Select a type" at bounding box center [1445, 607] width 234 height 54
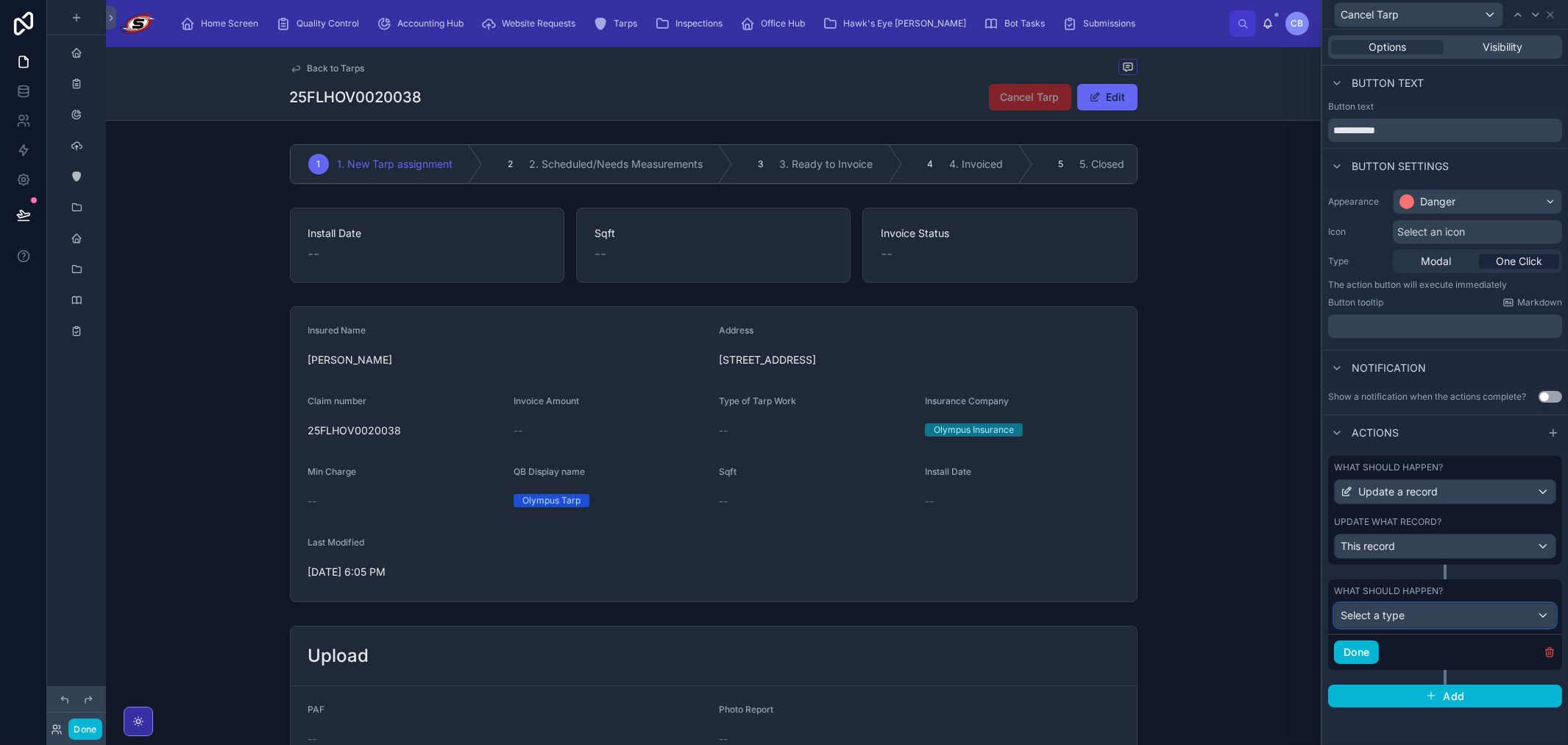
click at [880, 614] on div "Select a type" at bounding box center [1445, 615] width 220 height 24
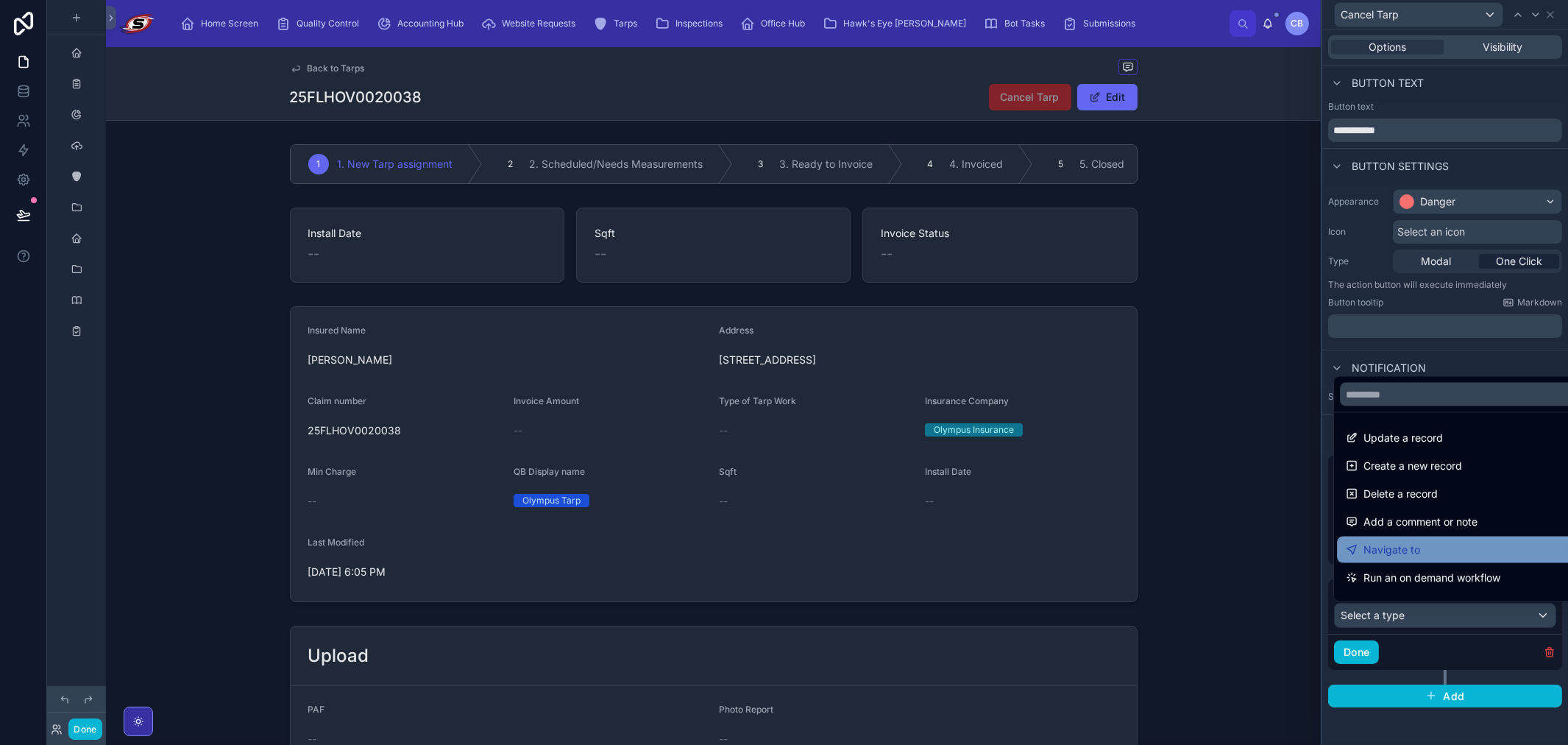
click at [880, 554] on div "Navigate to" at bounding box center [1461, 550] width 232 height 18
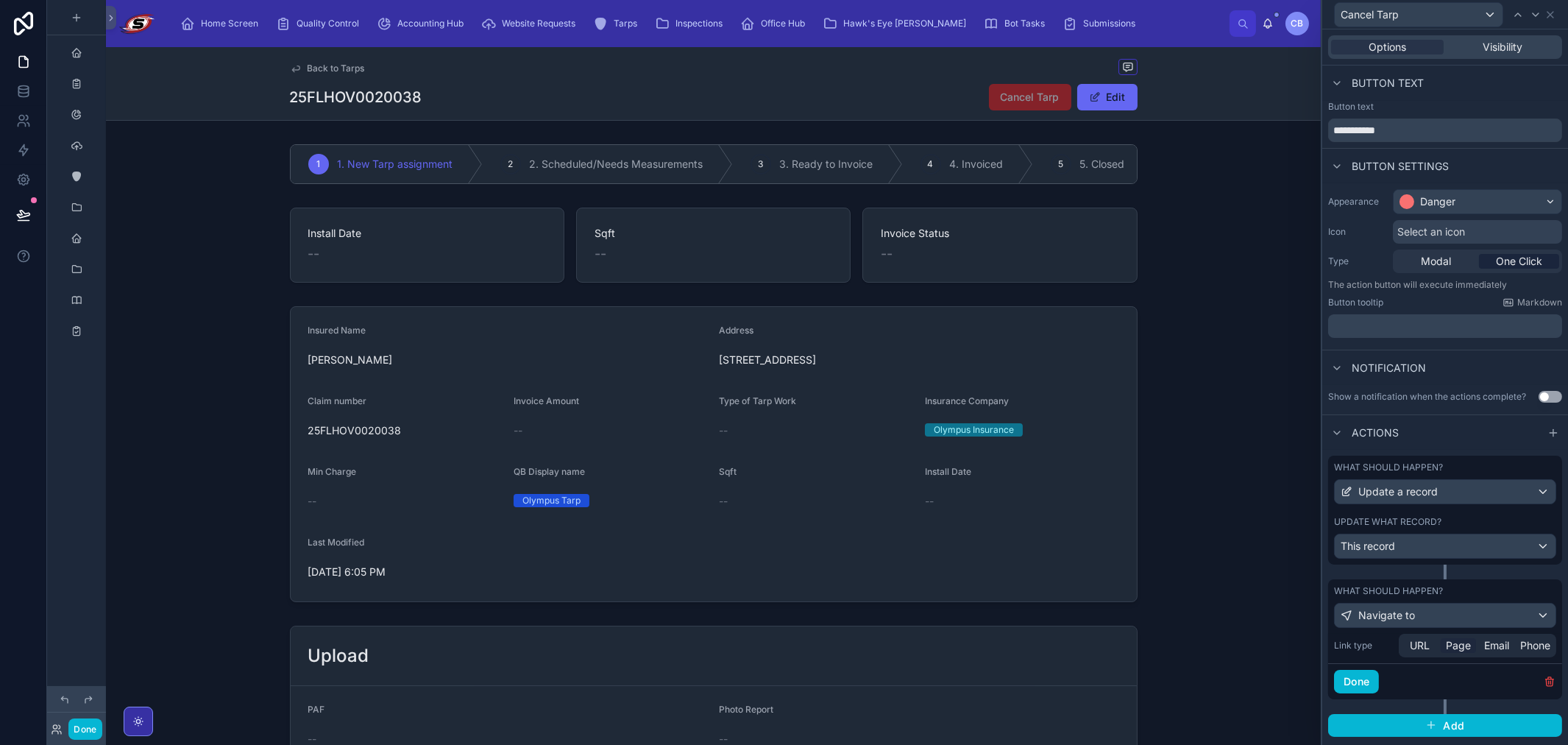
click at [880, 650] on span "Page" at bounding box center [1458, 645] width 25 height 15
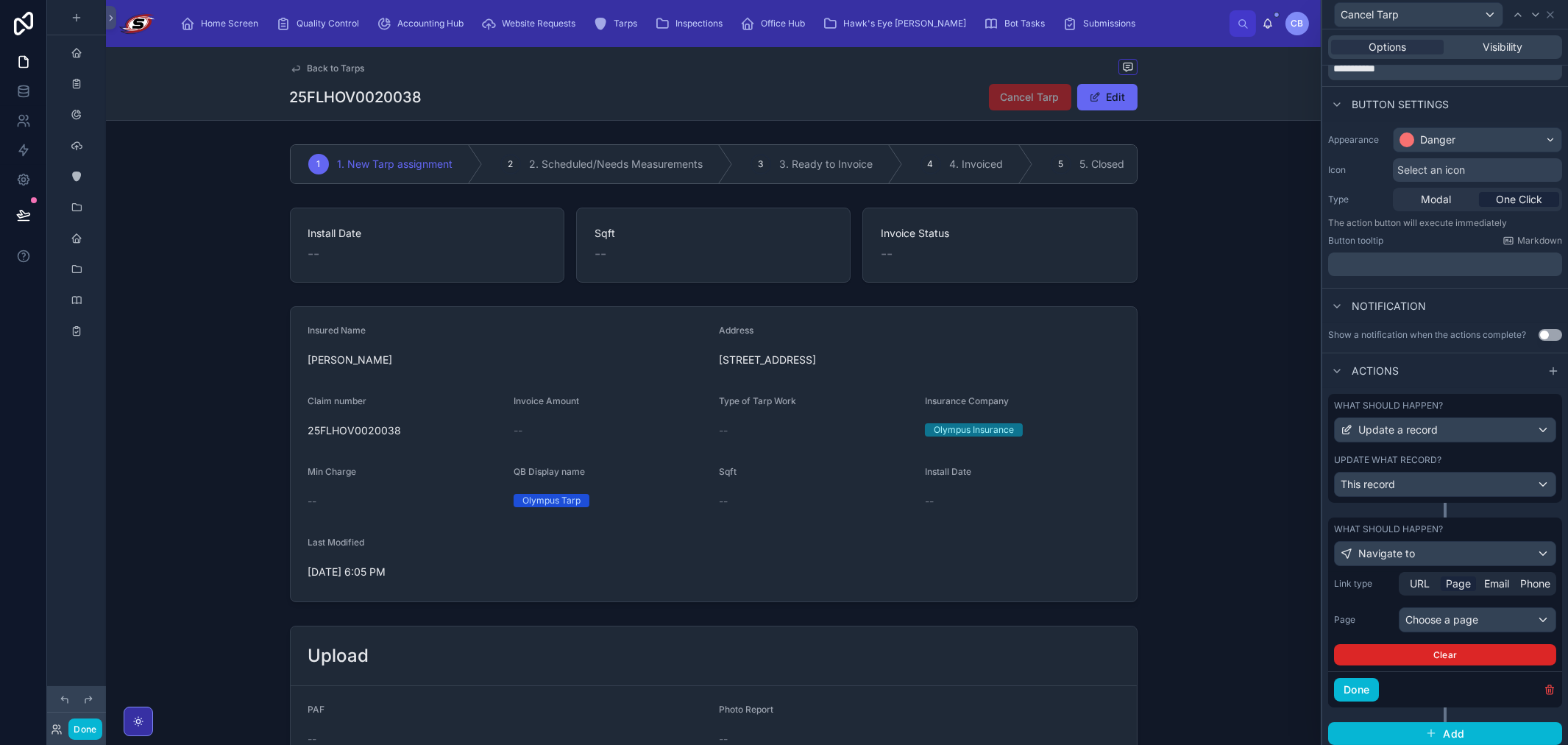
scroll to position [80, 0]
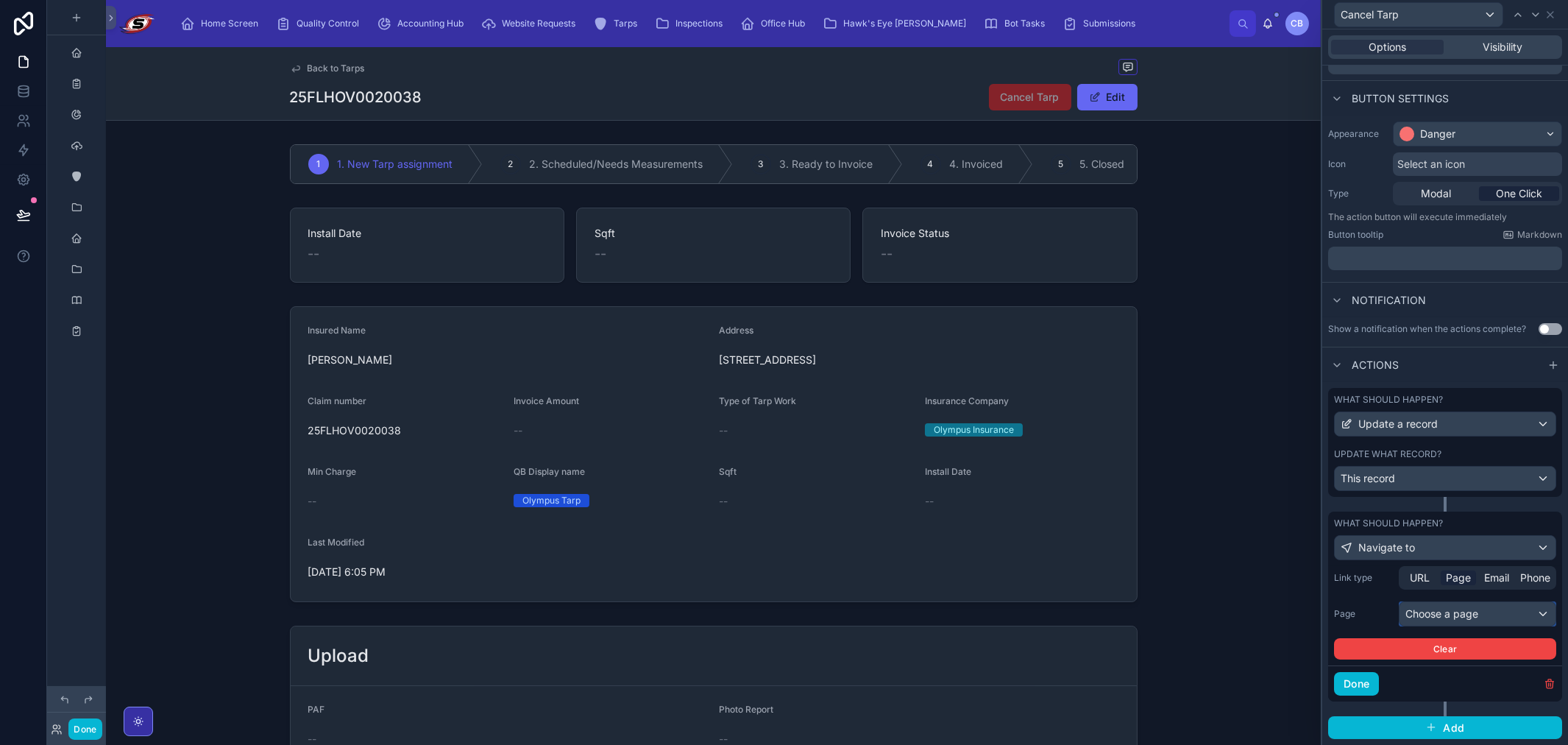
click at [880, 608] on div "Choose a page" at bounding box center [1477, 614] width 156 height 24
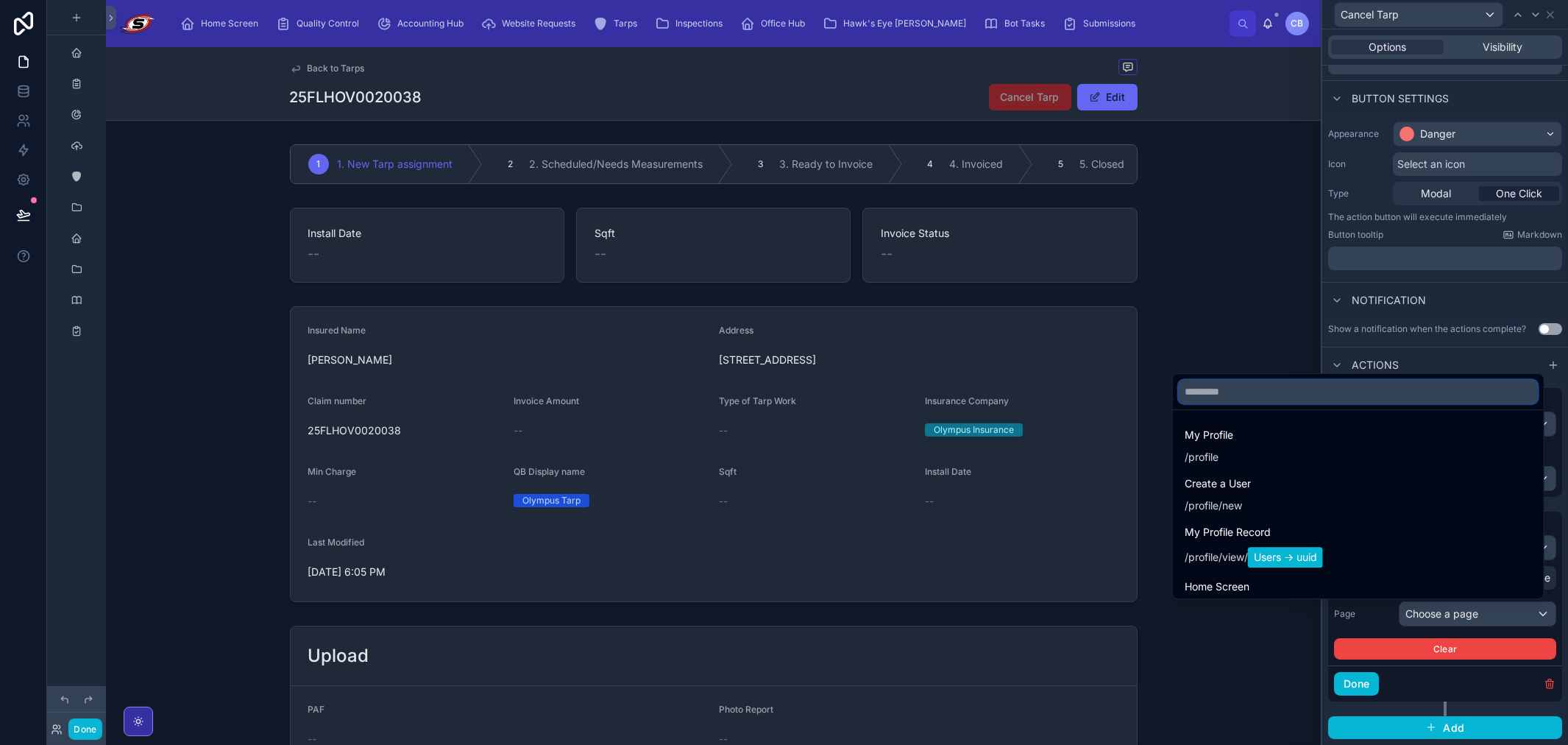
click at [880, 384] on input "text" at bounding box center [1358, 391] width 359 height 24
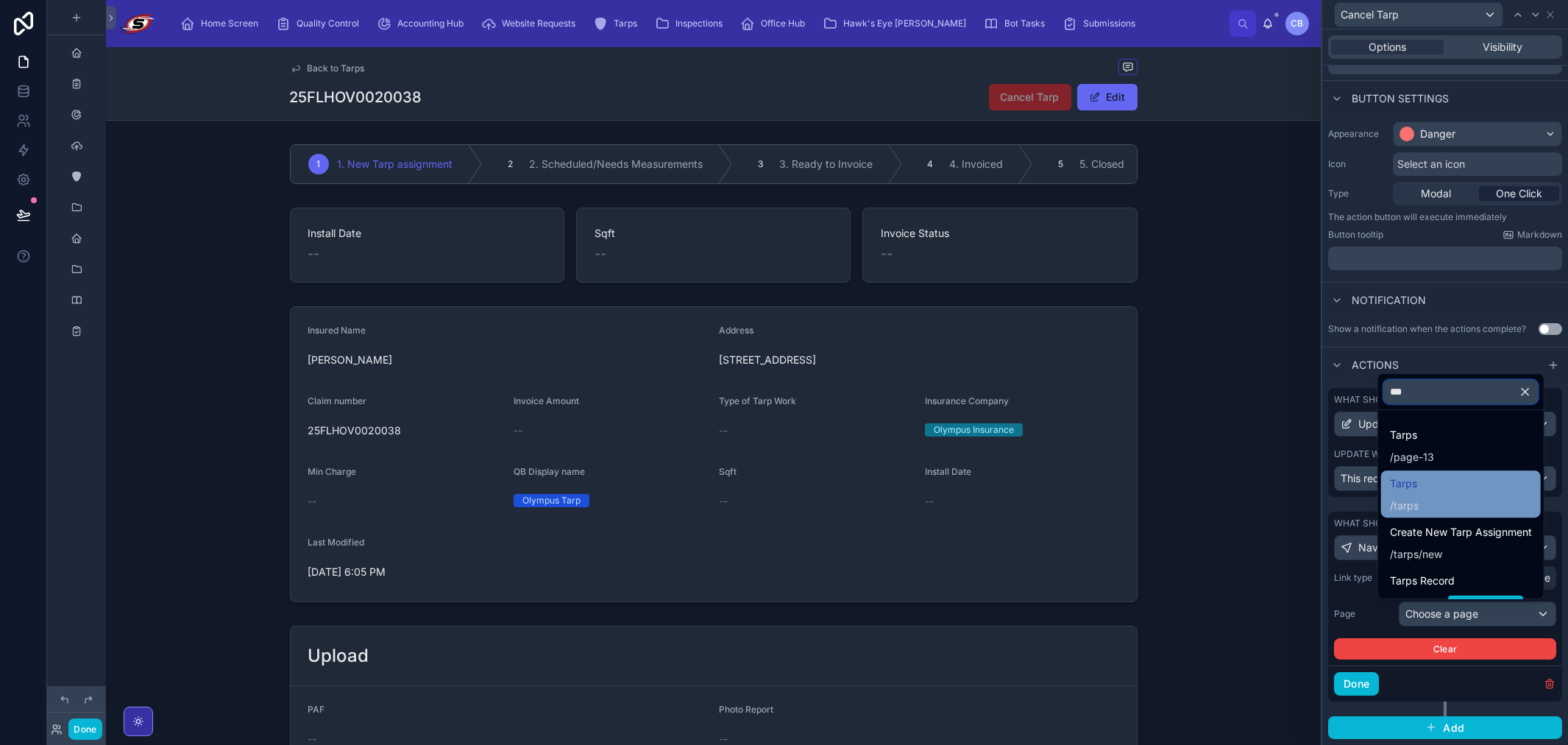
type input "***"
click at [880, 481] on div "Tarps / tarps" at bounding box center [1460, 494] width 142 height 39
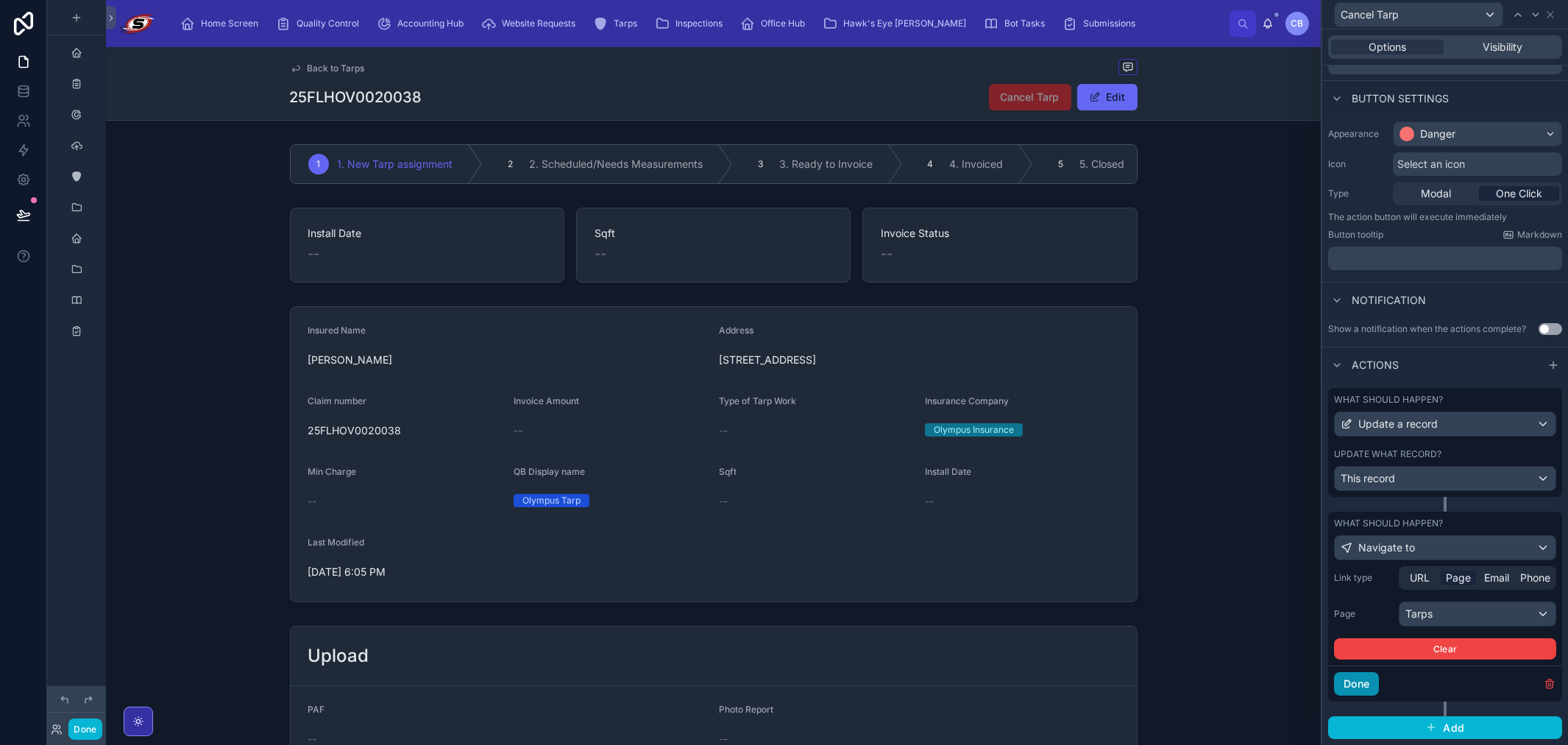
click at [880, 679] on button "Done" at bounding box center [1356, 684] width 45 height 24
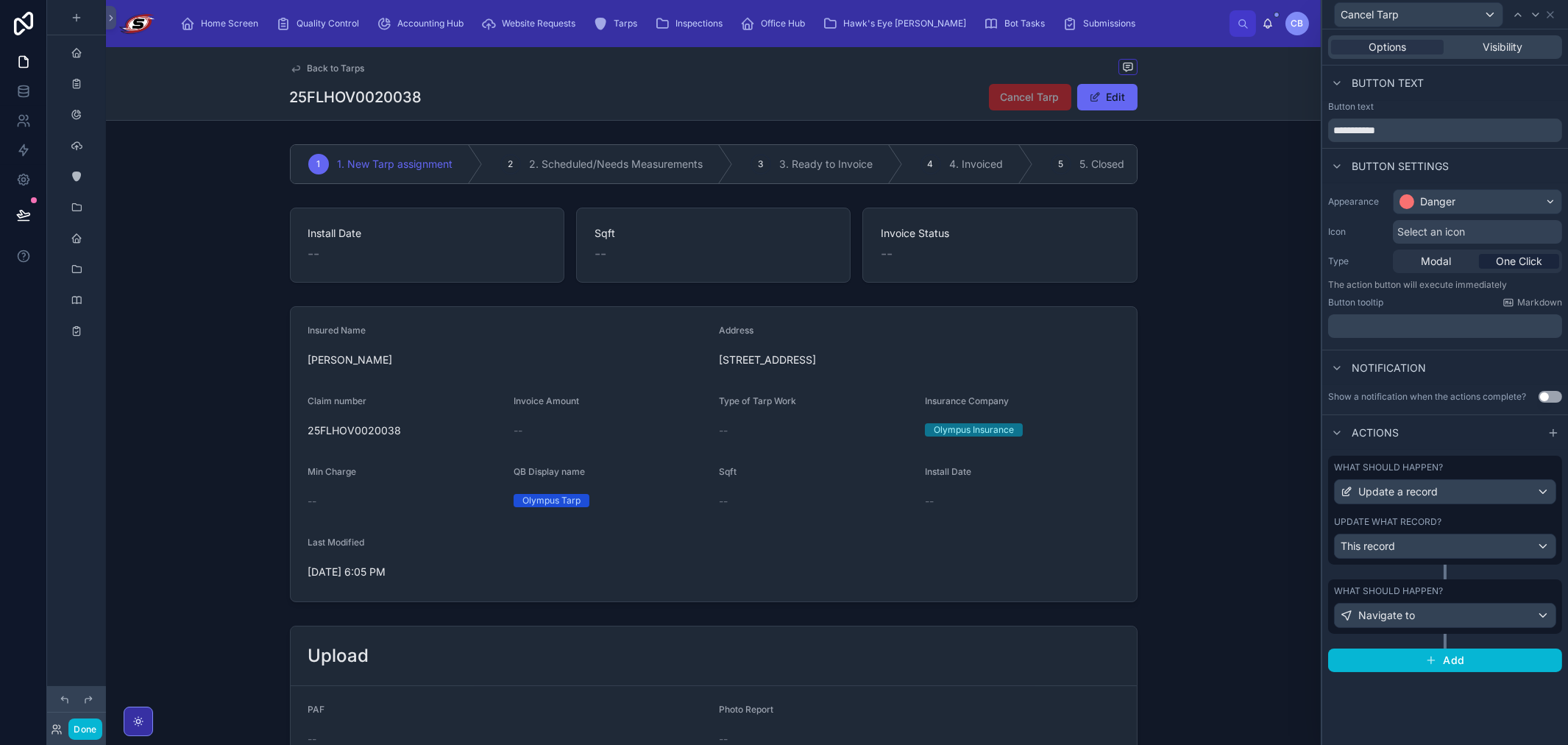
scroll to position [0, 0]
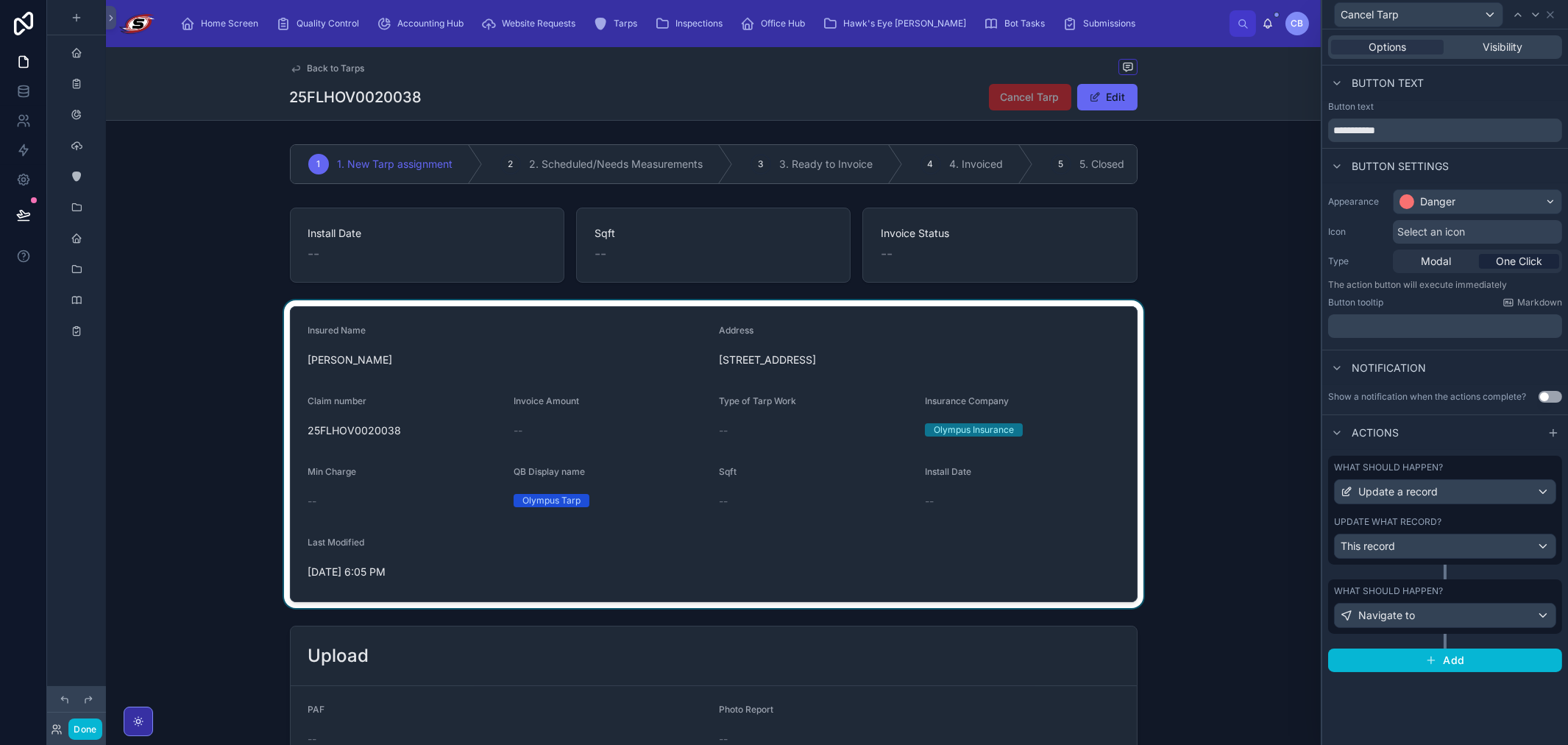
click at [880, 439] on div at bounding box center [713, 453] width 1214 height 307
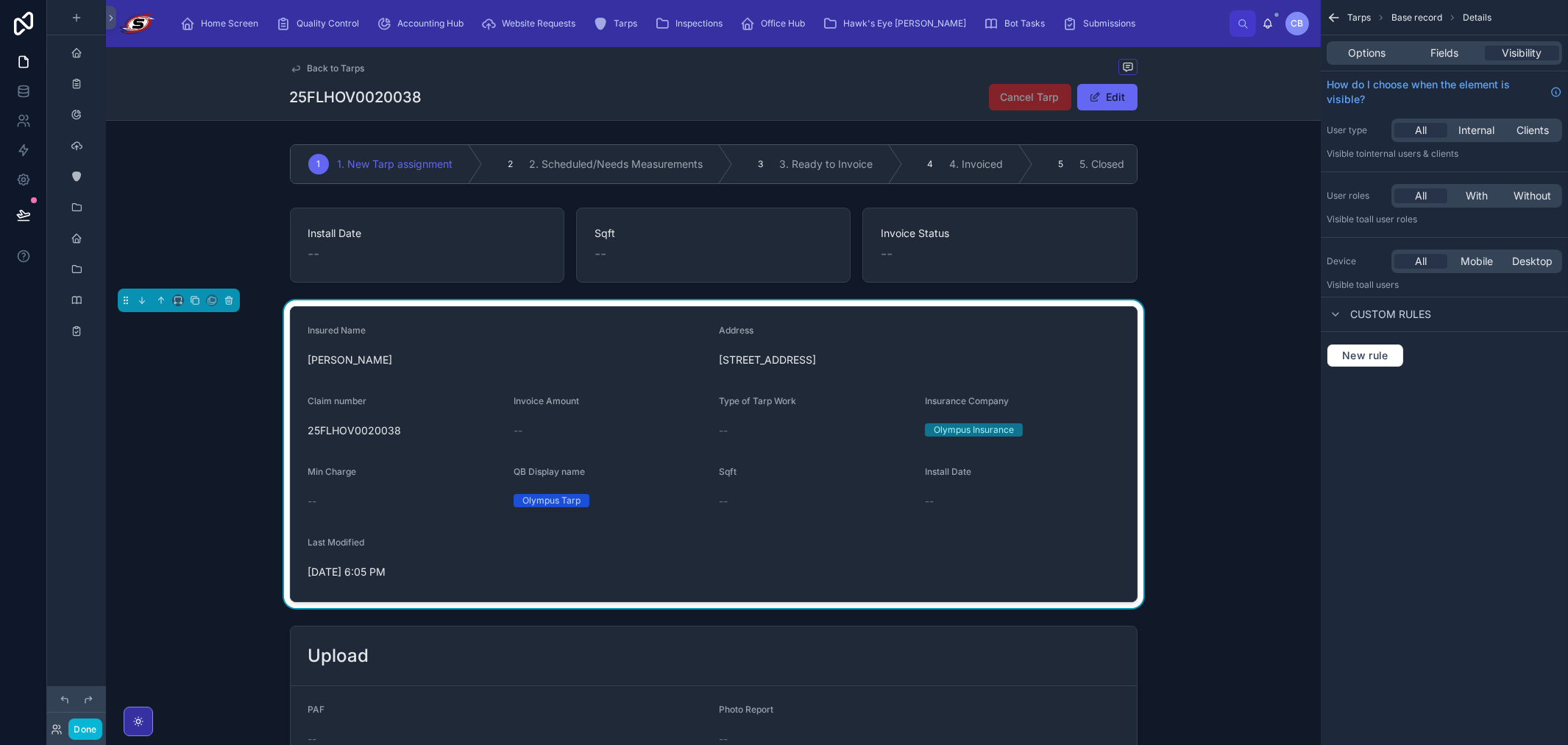
click at [342, 67] on span "Back to Tarps" at bounding box center [336, 67] width 58 height 11
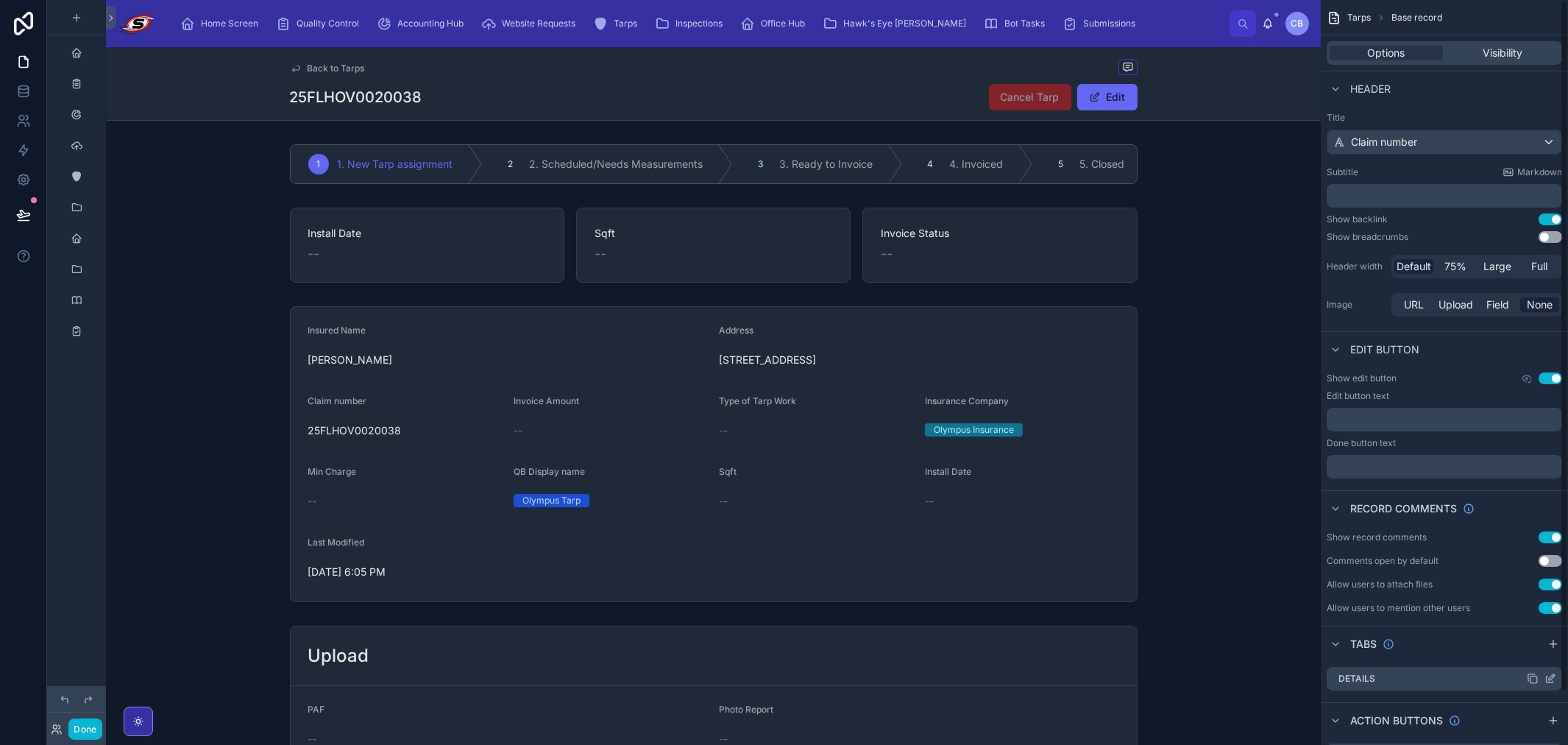
scroll to position [57, 0]
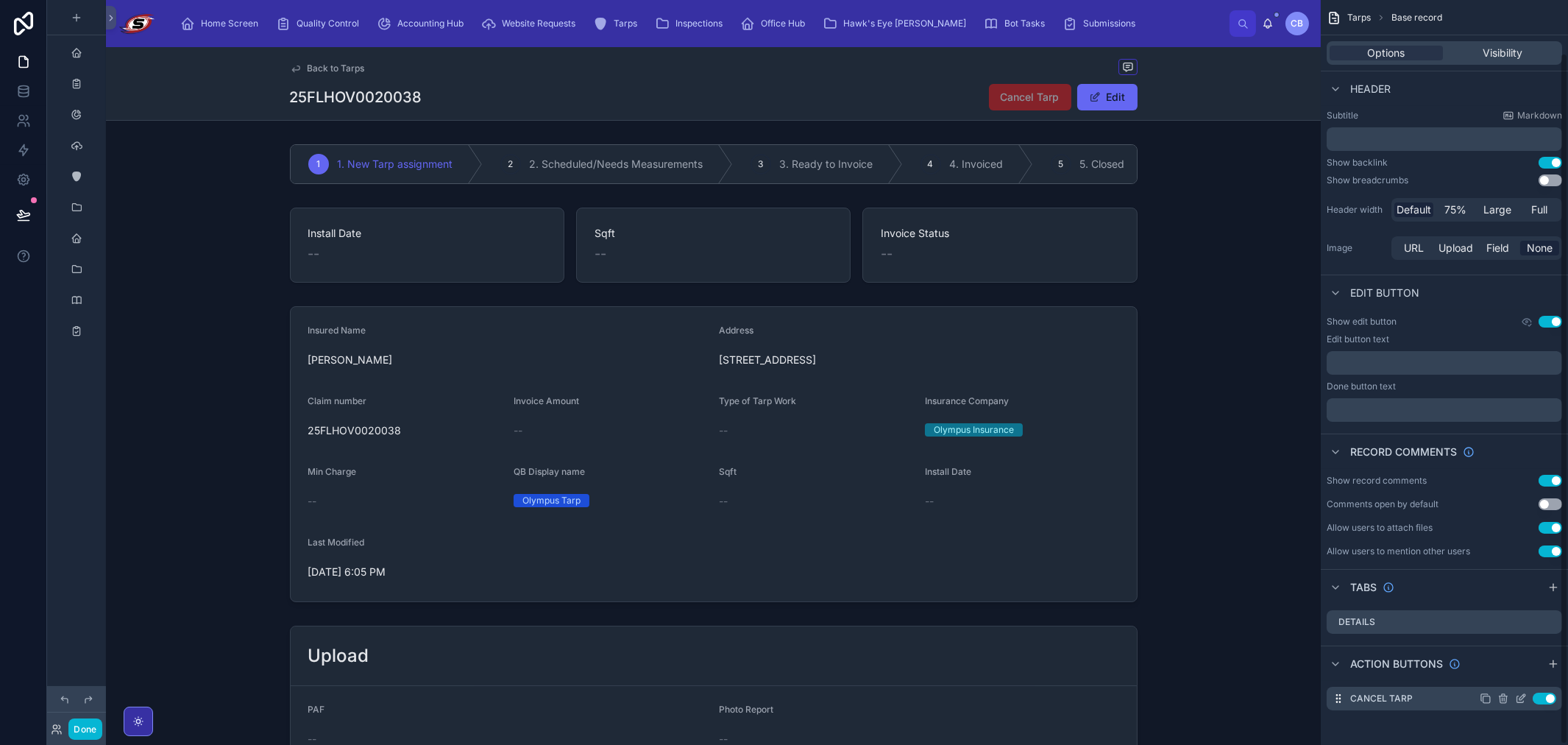
click at [880, 697] on icon "scrollable content" at bounding box center [1520, 698] width 11 height 11
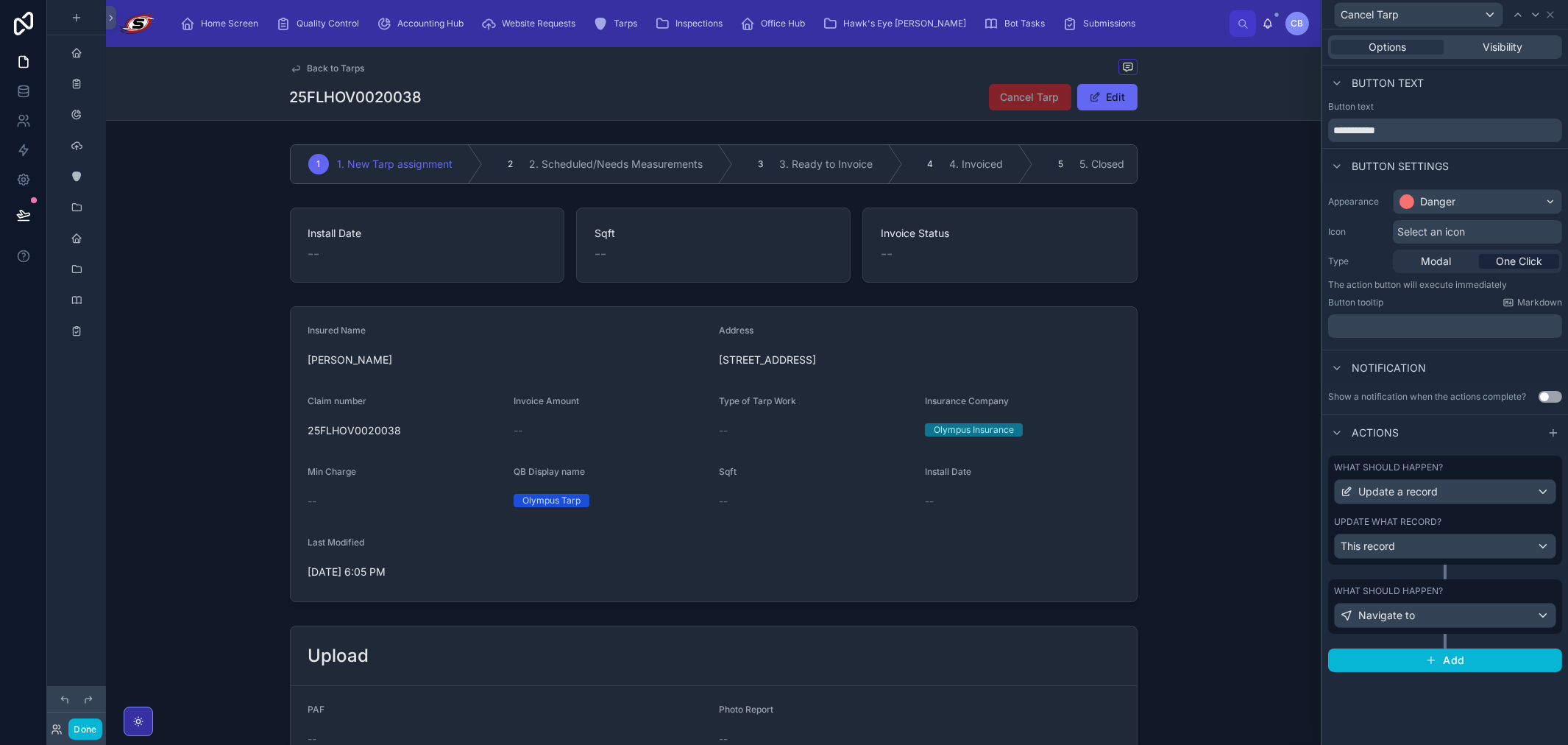
click at [880, 598] on div "What should happen? Navigate to" at bounding box center [1446, 607] width 222 height 43
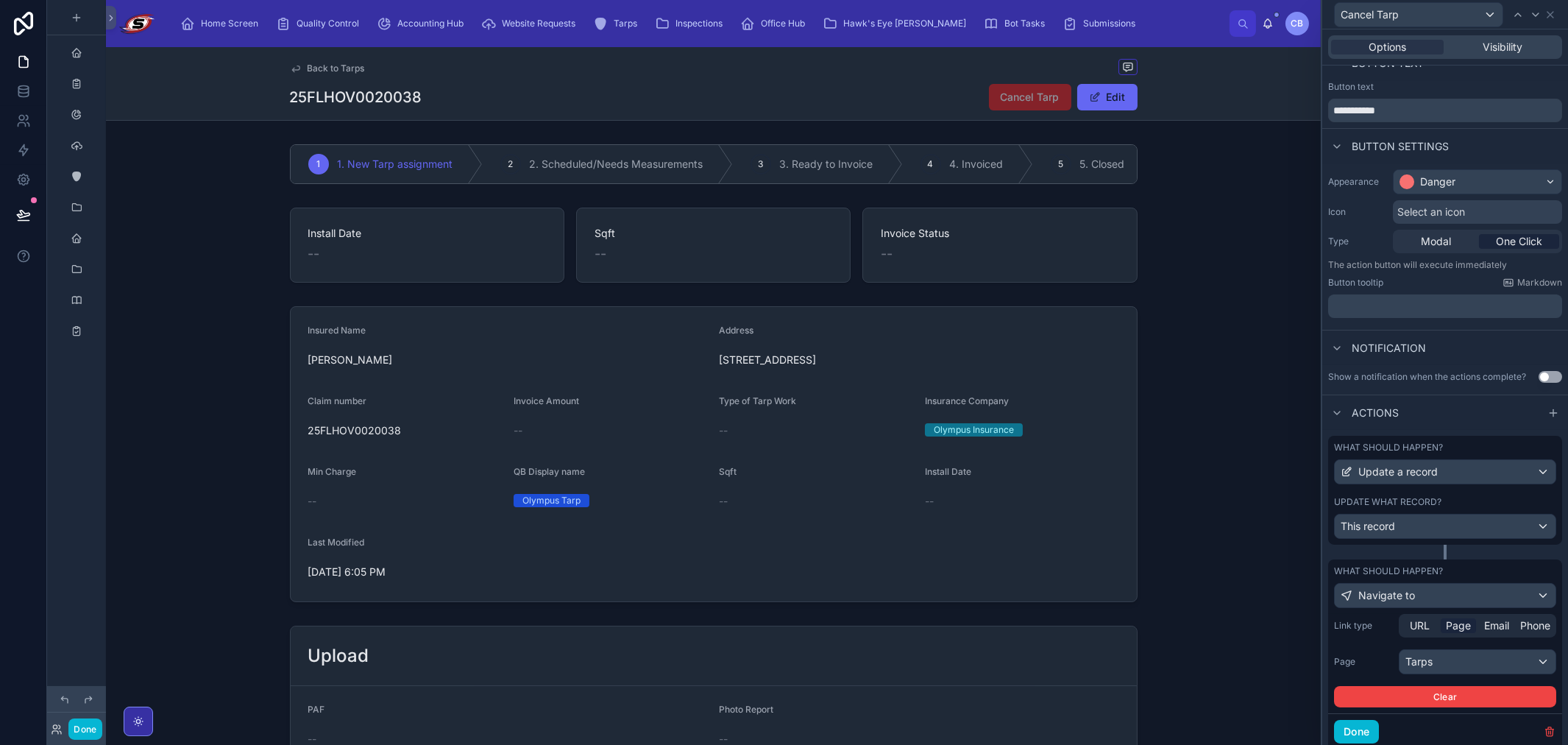
scroll to position [80, 0]
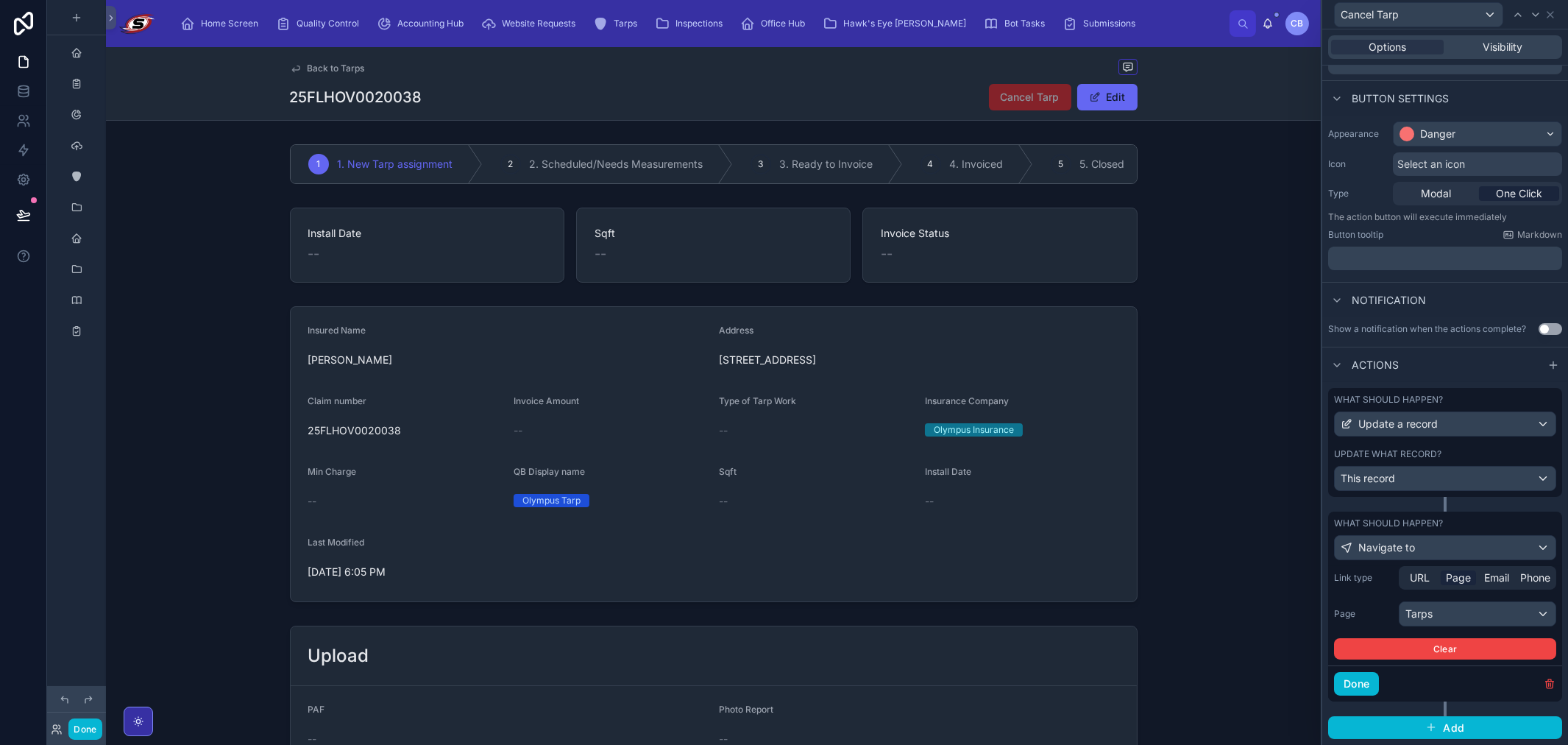
click at [880, 600] on div "Link type URL Page Email Phone Page Tarps Clear" at bounding box center [1446, 613] width 222 height 94
click at [880, 608] on div "Tarps" at bounding box center [1477, 614] width 156 height 24
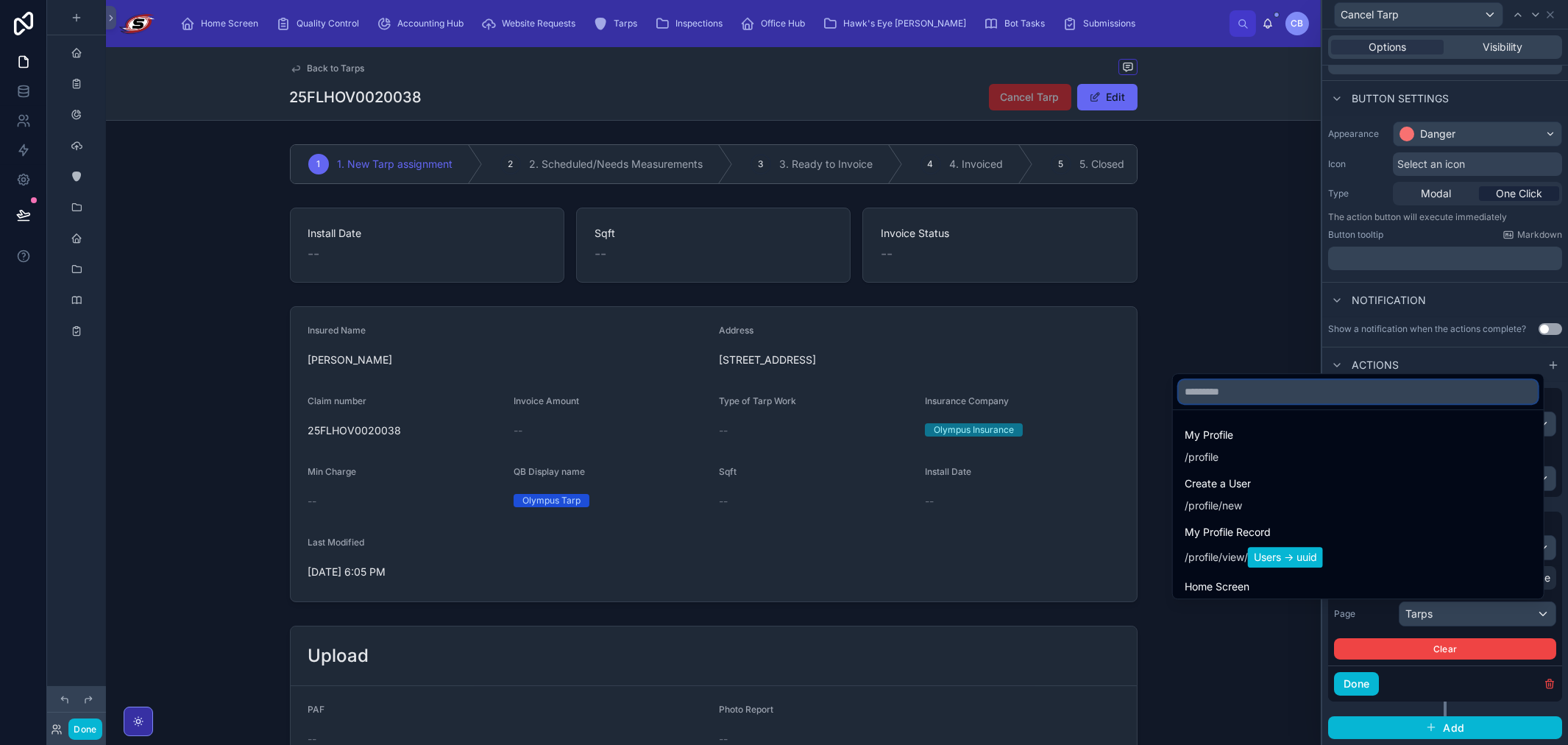
click at [880, 402] on input "text" at bounding box center [1358, 391] width 359 height 24
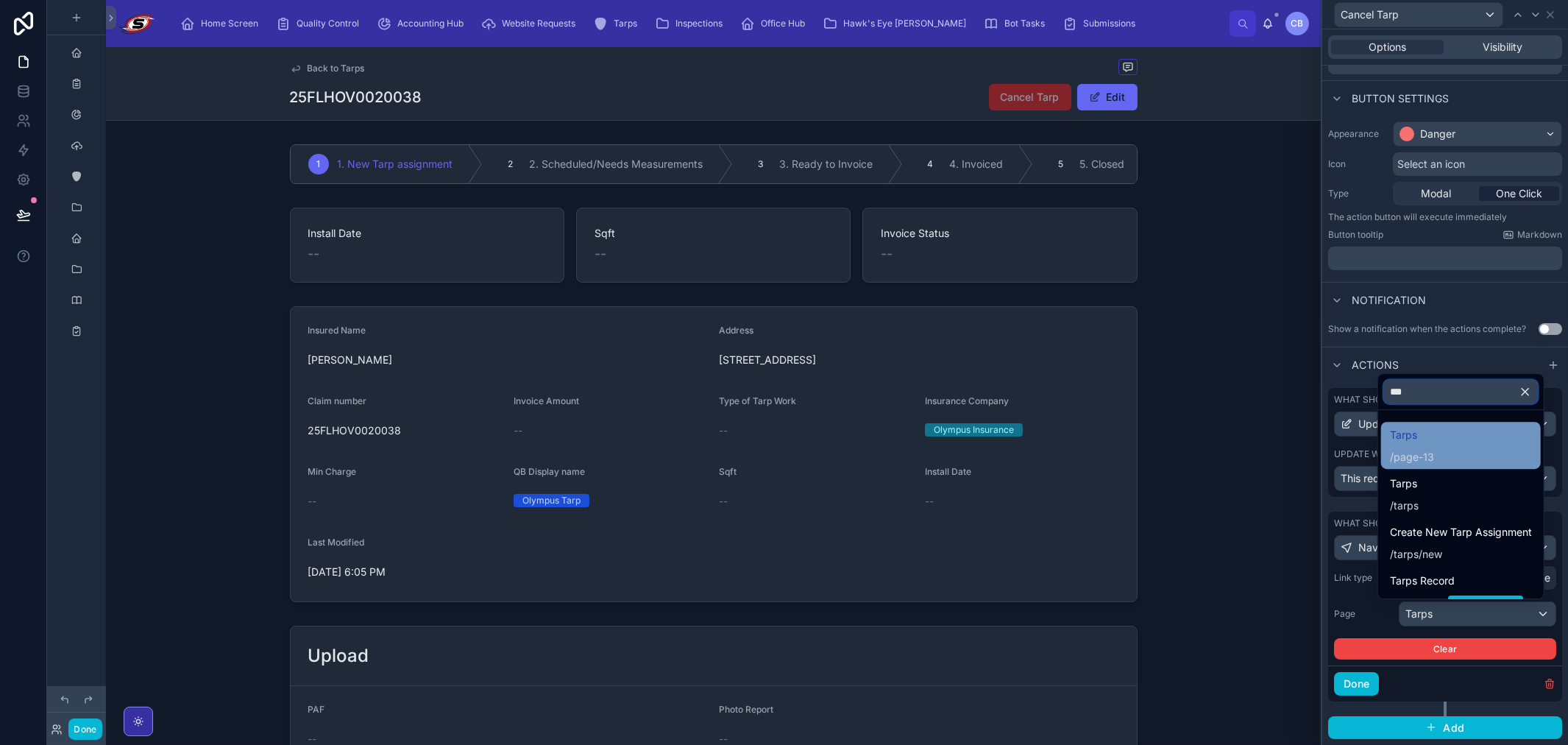
type input "***"
click at [880, 446] on div "Tarps / page-13" at bounding box center [1460, 446] width 142 height 39
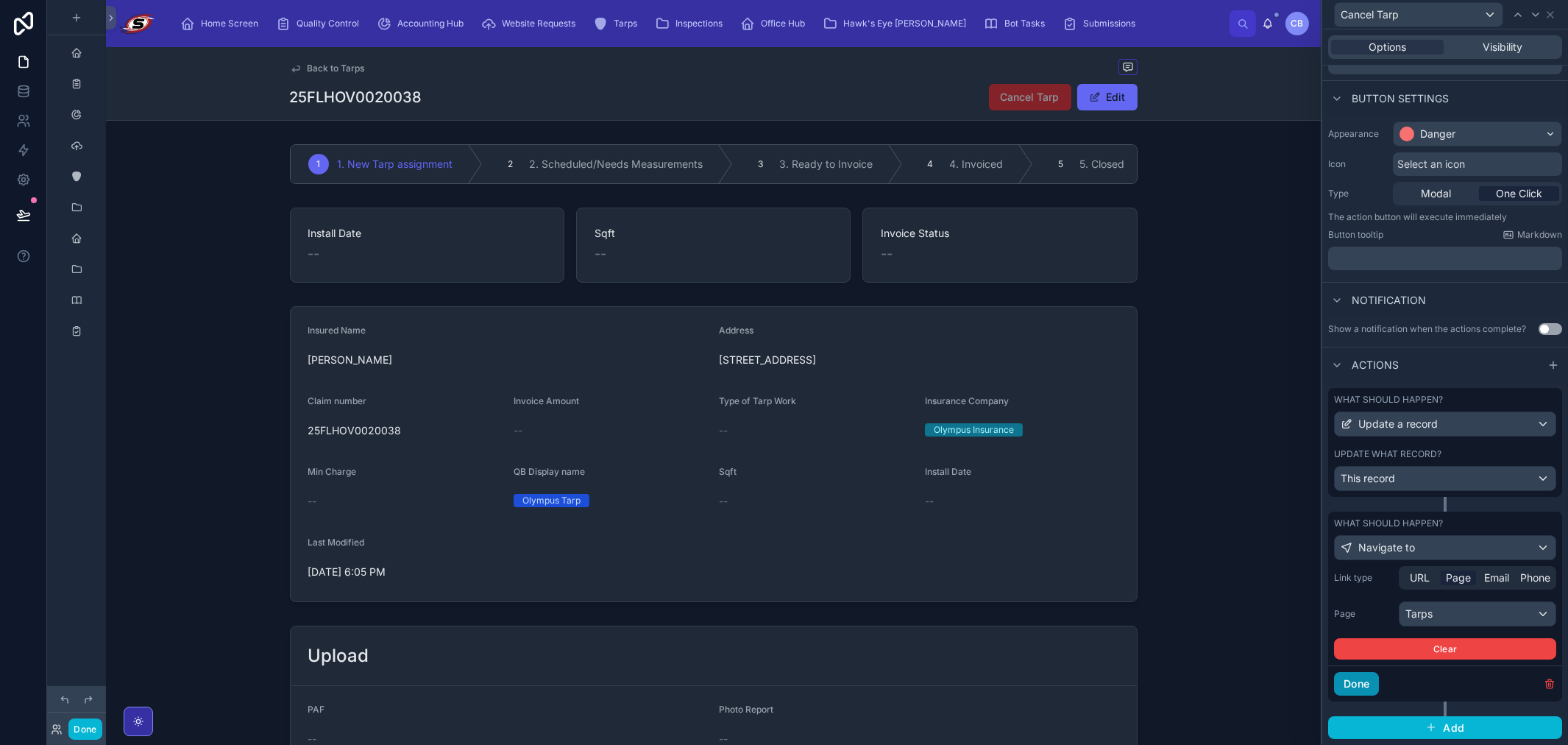
click at [880, 687] on button "Done" at bounding box center [1356, 684] width 45 height 24
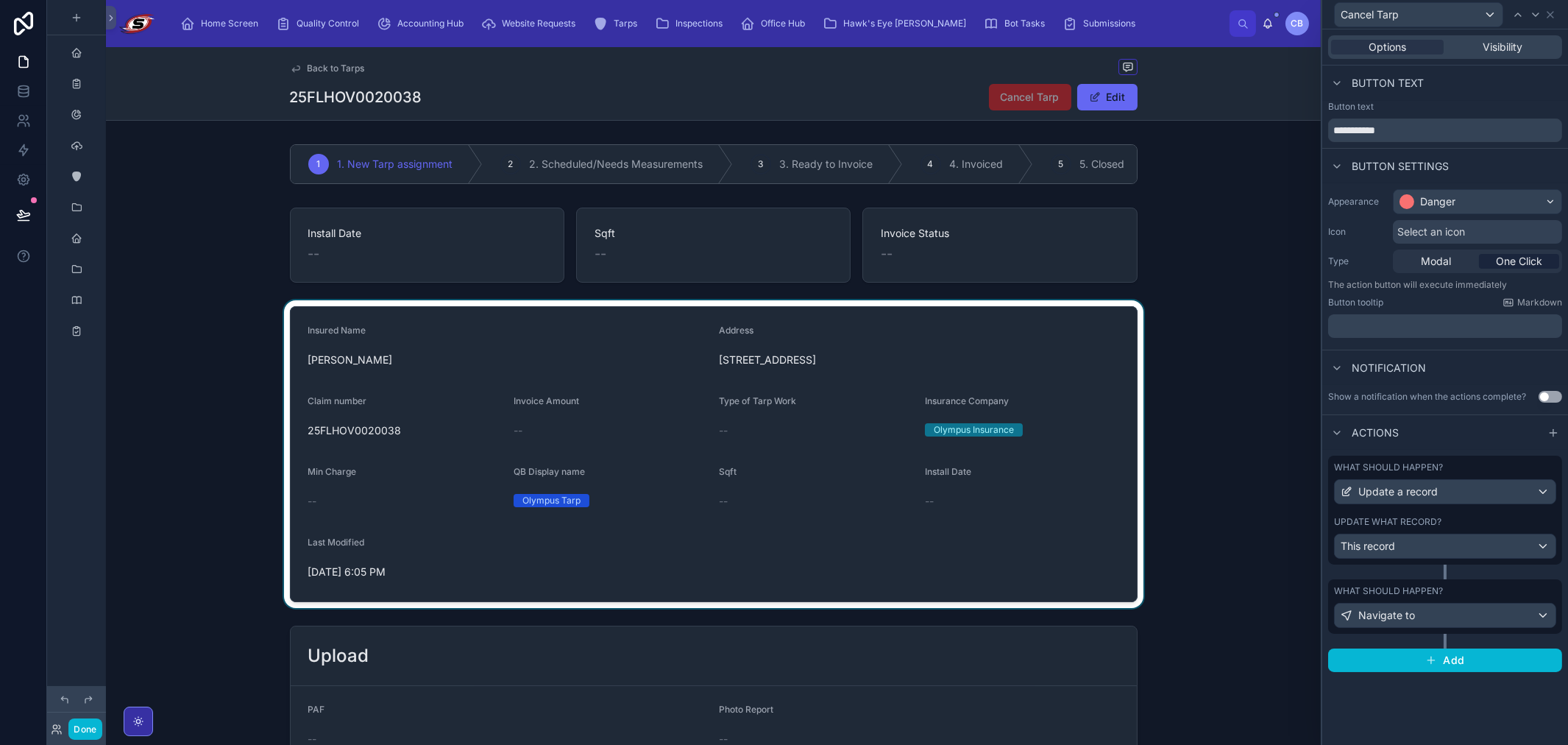
drag, startPoint x: 1285, startPoint y: 689, endPoint x: 1292, endPoint y: 609, distance: 80.3
click at [880, 688] on div at bounding box center [713, 697] width 1214 height 155
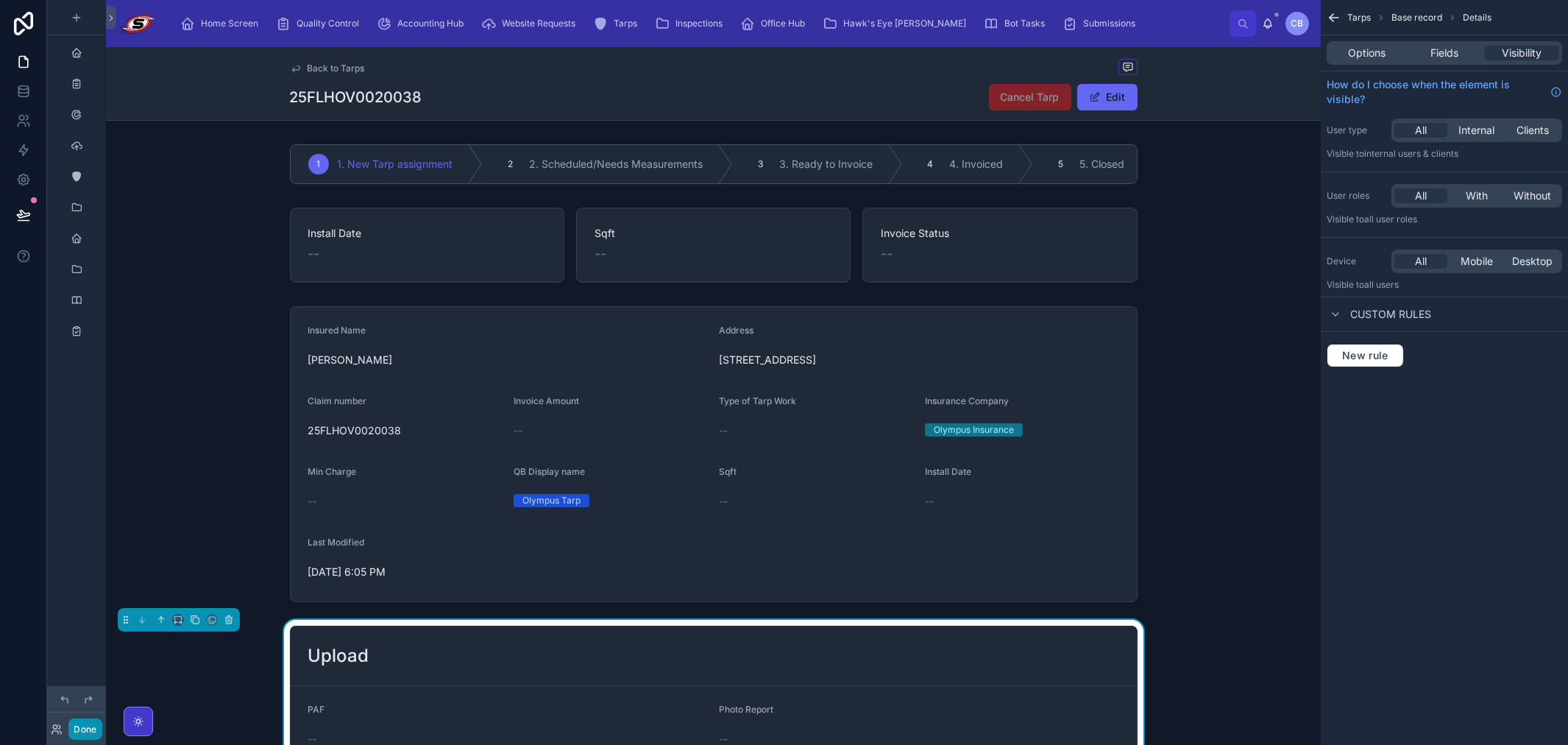
click at [83, 734] on button "Done" at bounding box center [85, 729] width 33 height 21
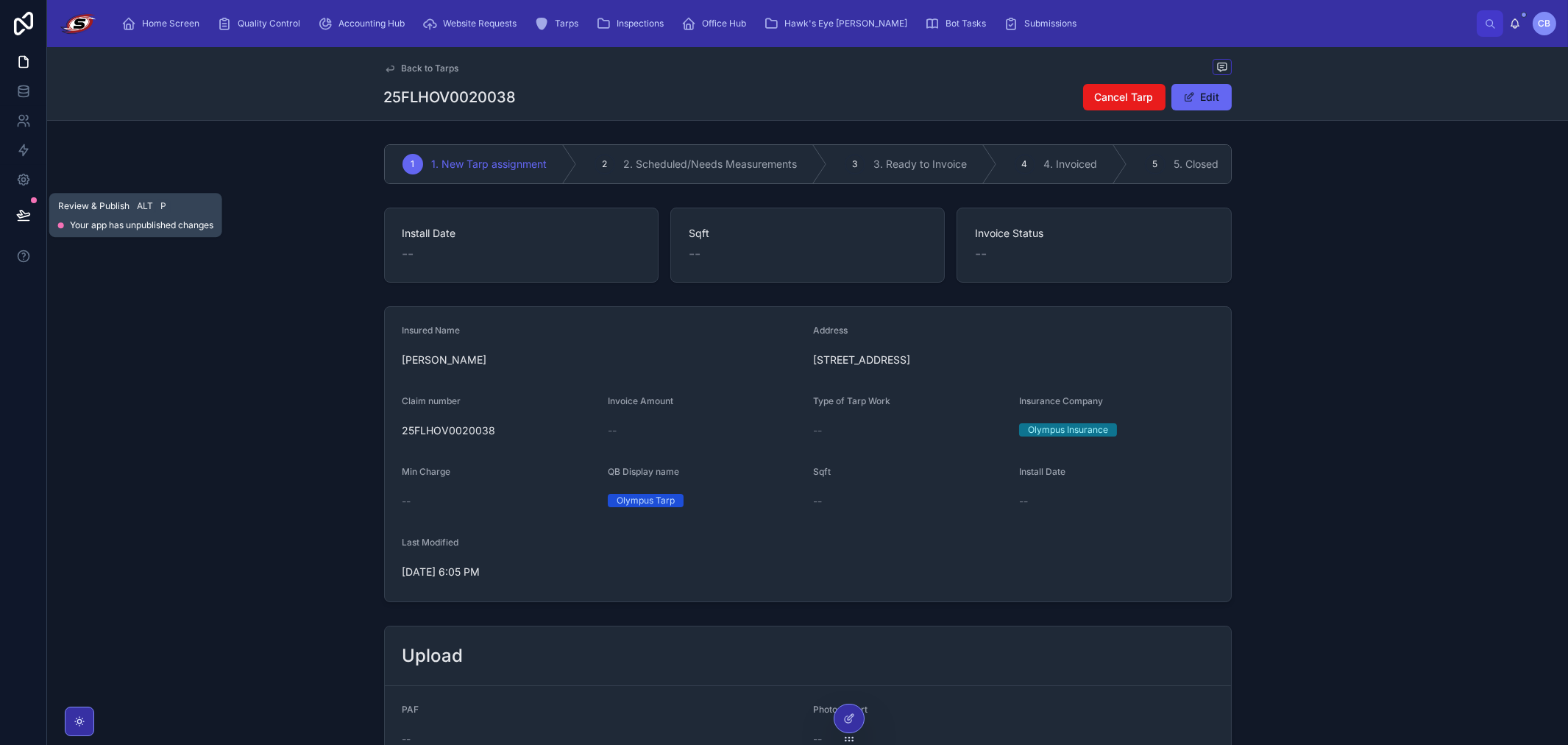
click at [19, 217] on icon at bounding box center [23, 214] width 12 height 7
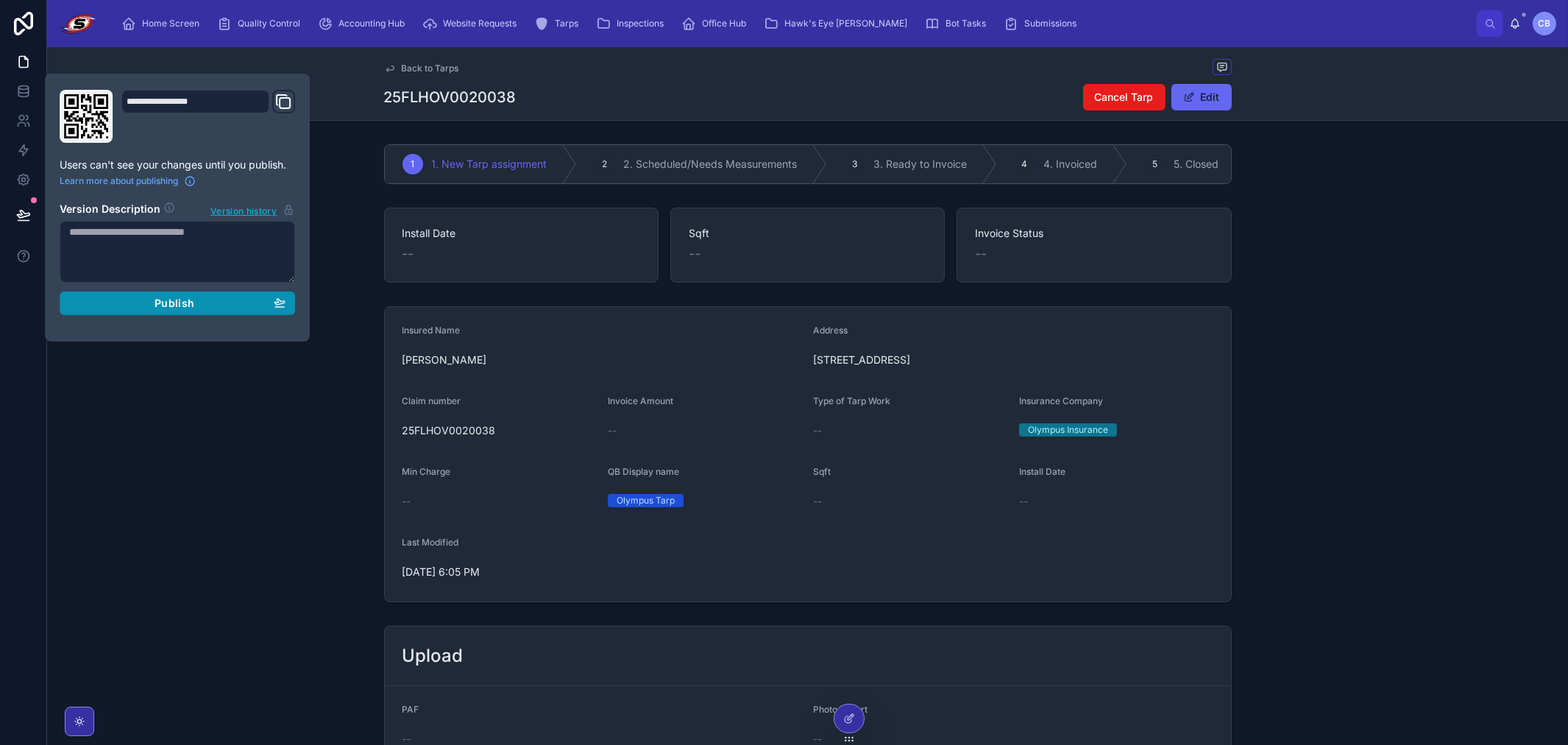
click at [157, 312] on button "Publish" at bounding box center [177, 303] width 235 height 24
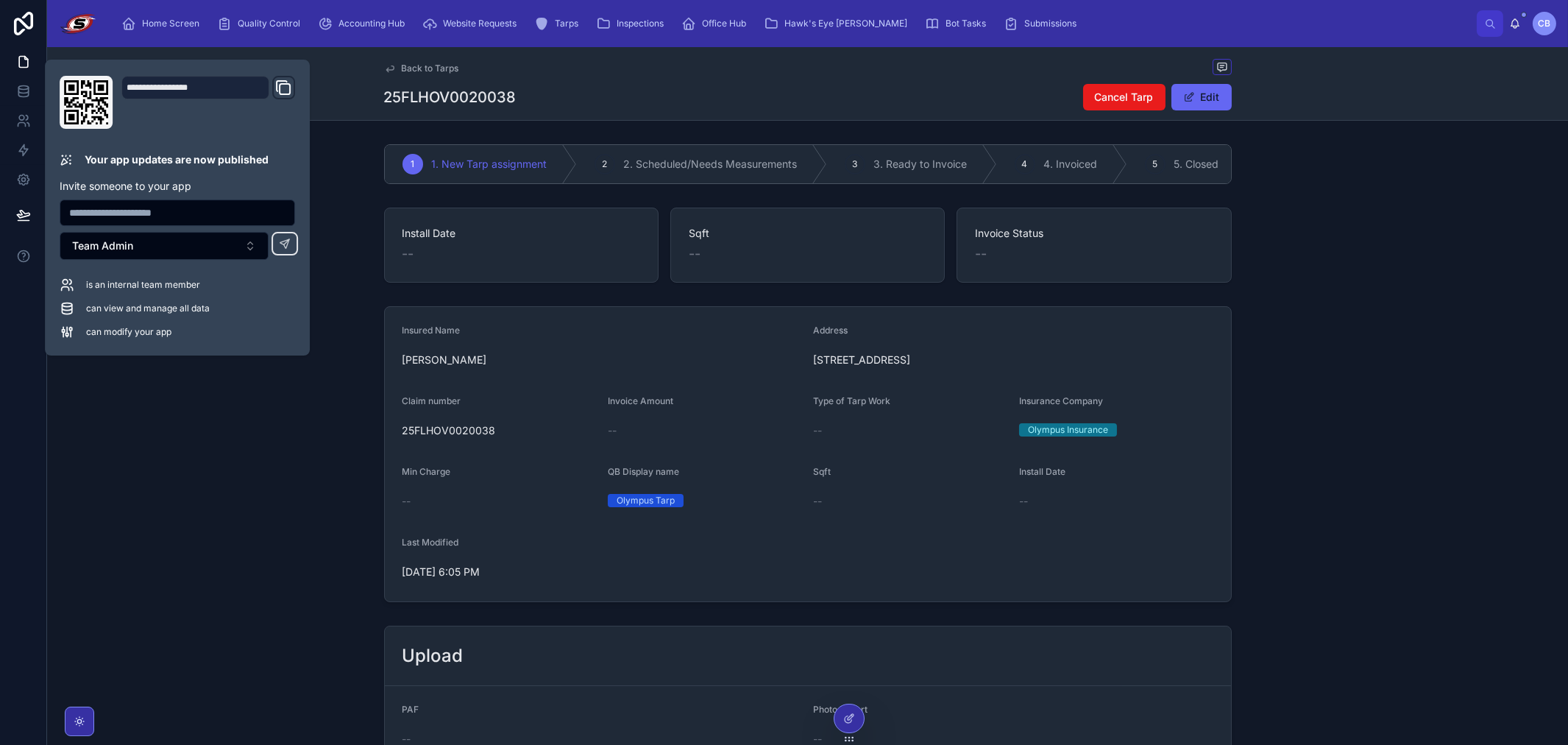
click at [252, 418] on div "Insured Name [PERSON_NAME] Address [STREET_ADDRESS] US Claim number 25FLHOV0020…" at bounding box center [808, 453] width 1521 height 307
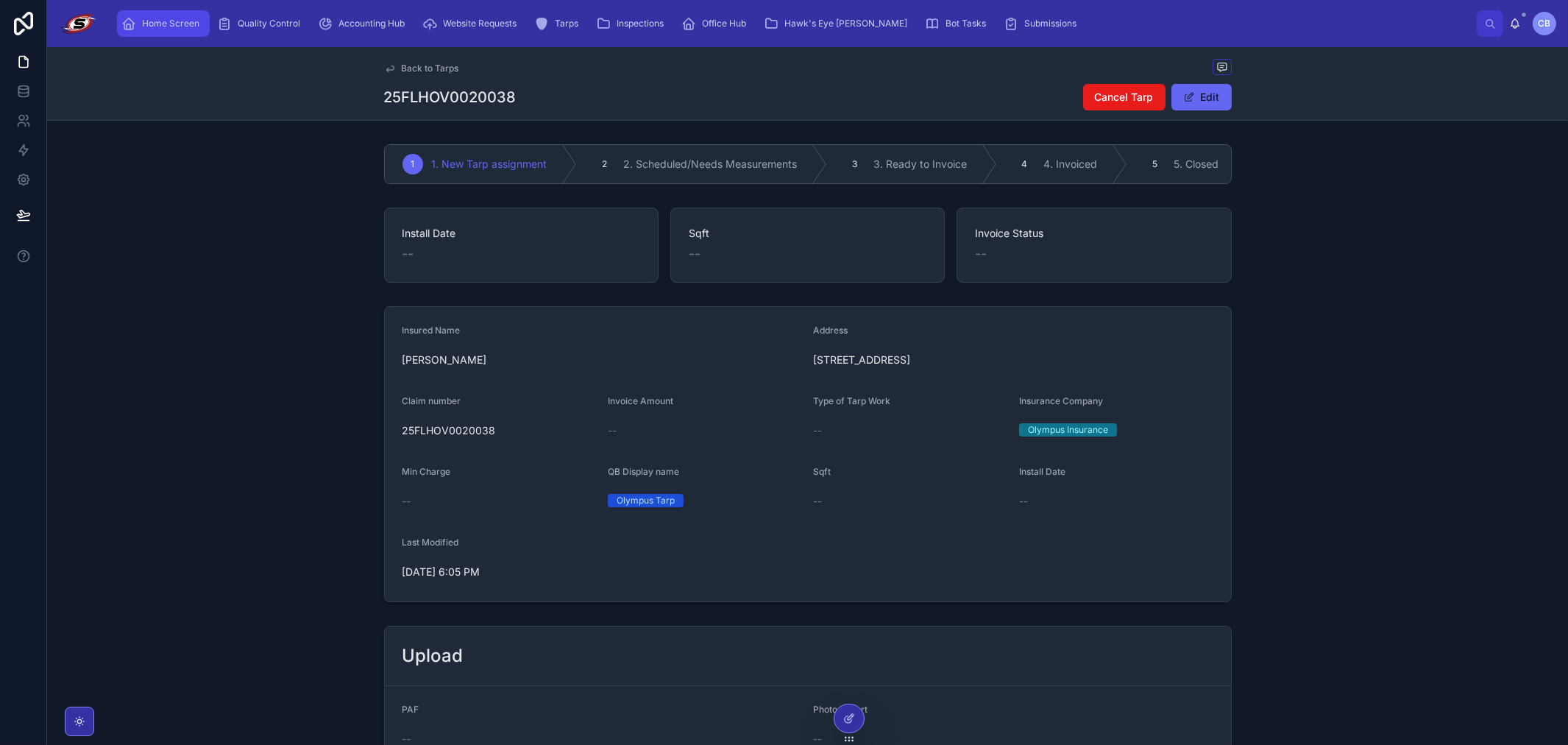
click at [173, 18] on span "Home Screen" at bounding box center [171, 23] width 58 height 11
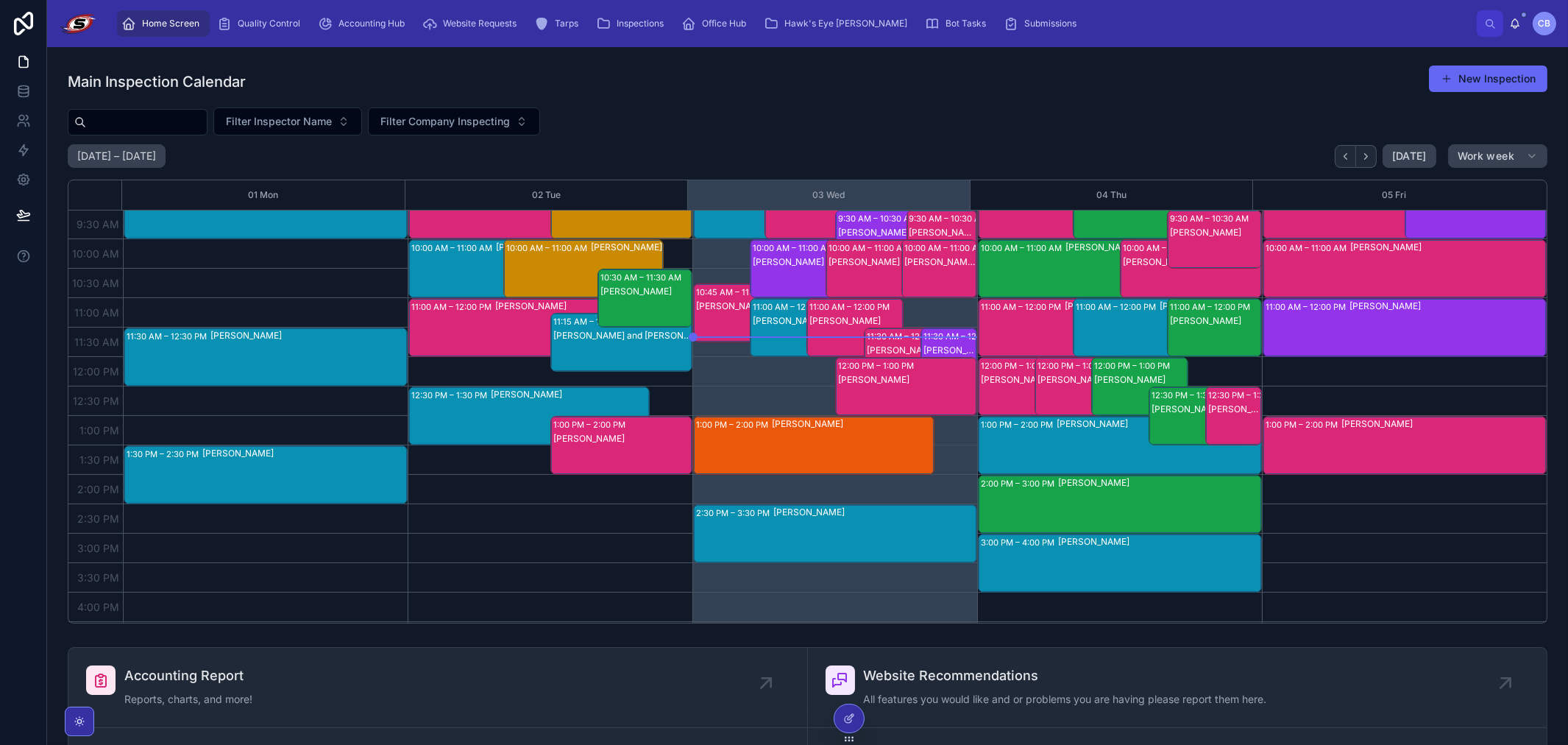
scroll to position [164, 0]
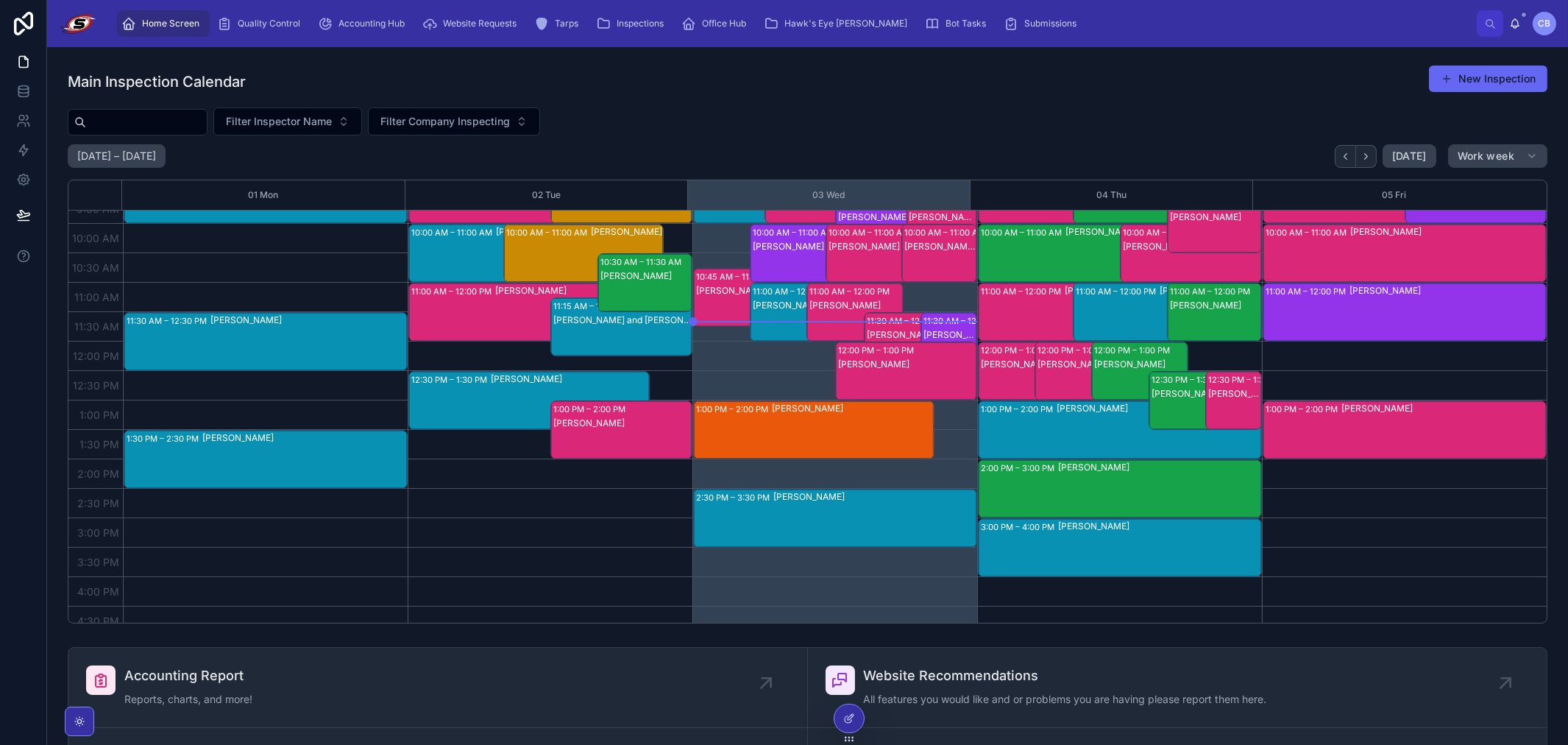
click at [880, 487] on div "[PERSON_NAME]" at bounding box center [1158, 488] width 202 height 56
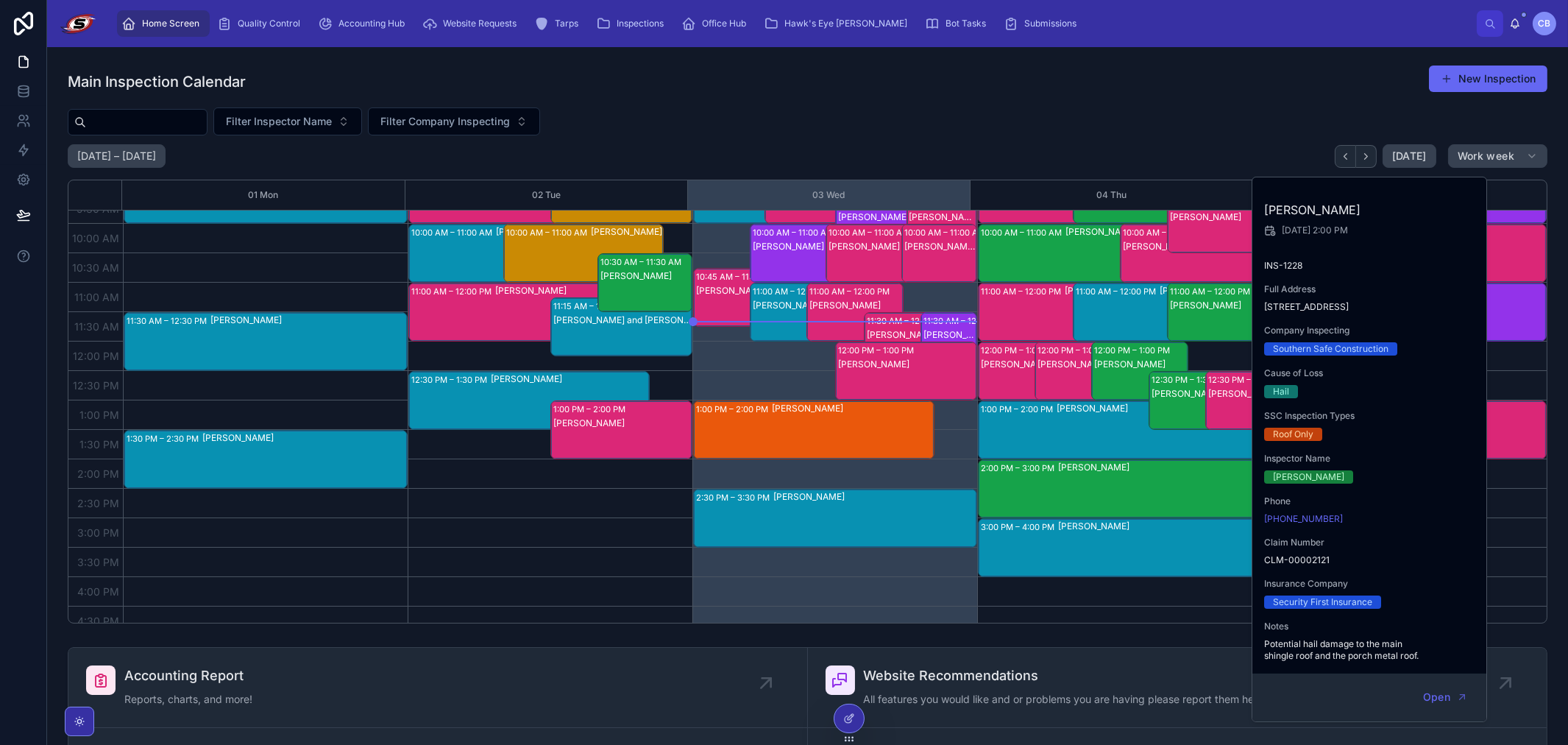
click at [880, 394] on div "[PERSON_NAME]" at bounding box center [1197, 393] width 92 height 11
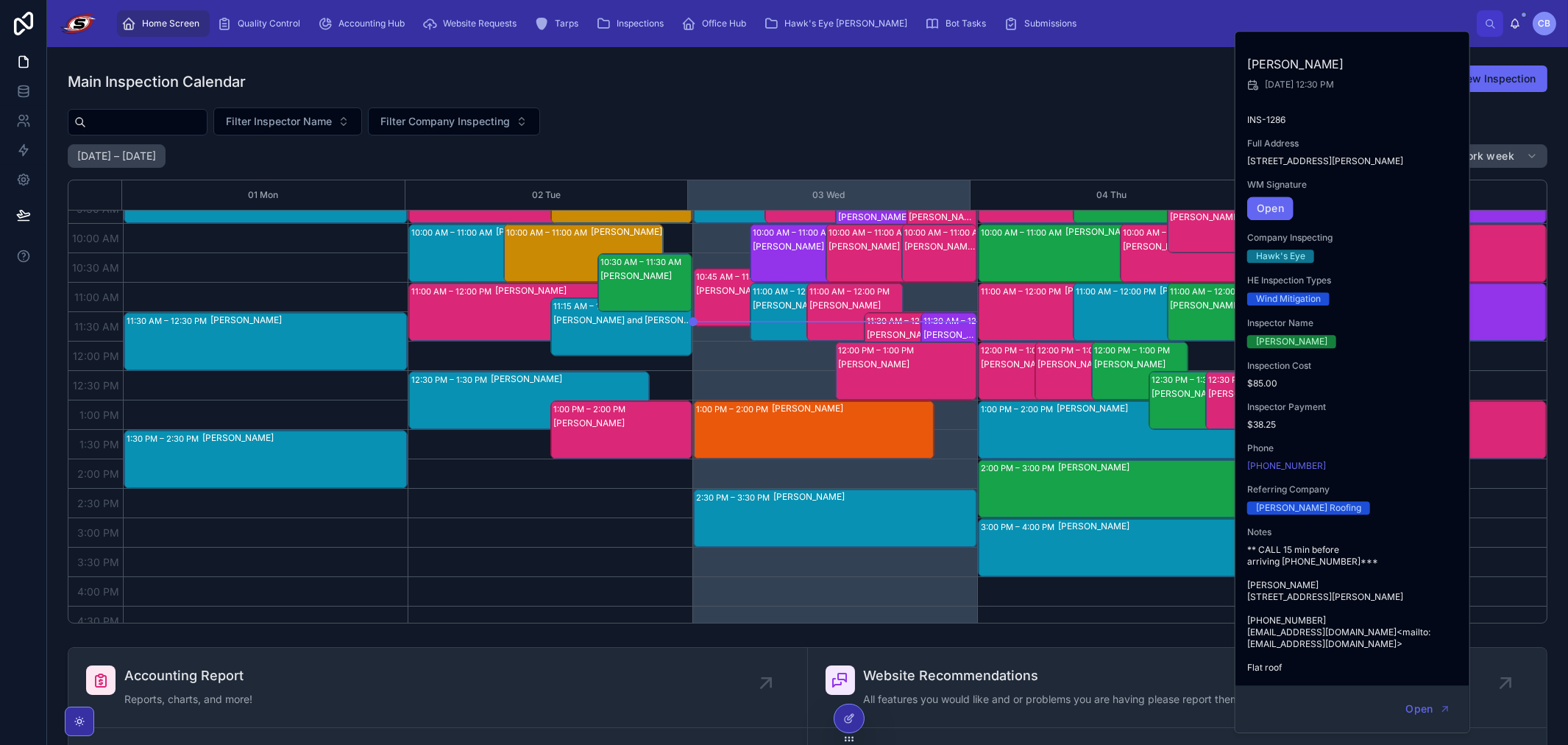
click at [880, 374] on div "[PERSON_NAME]" at bounding box center [1139, 386] width 92 height 56
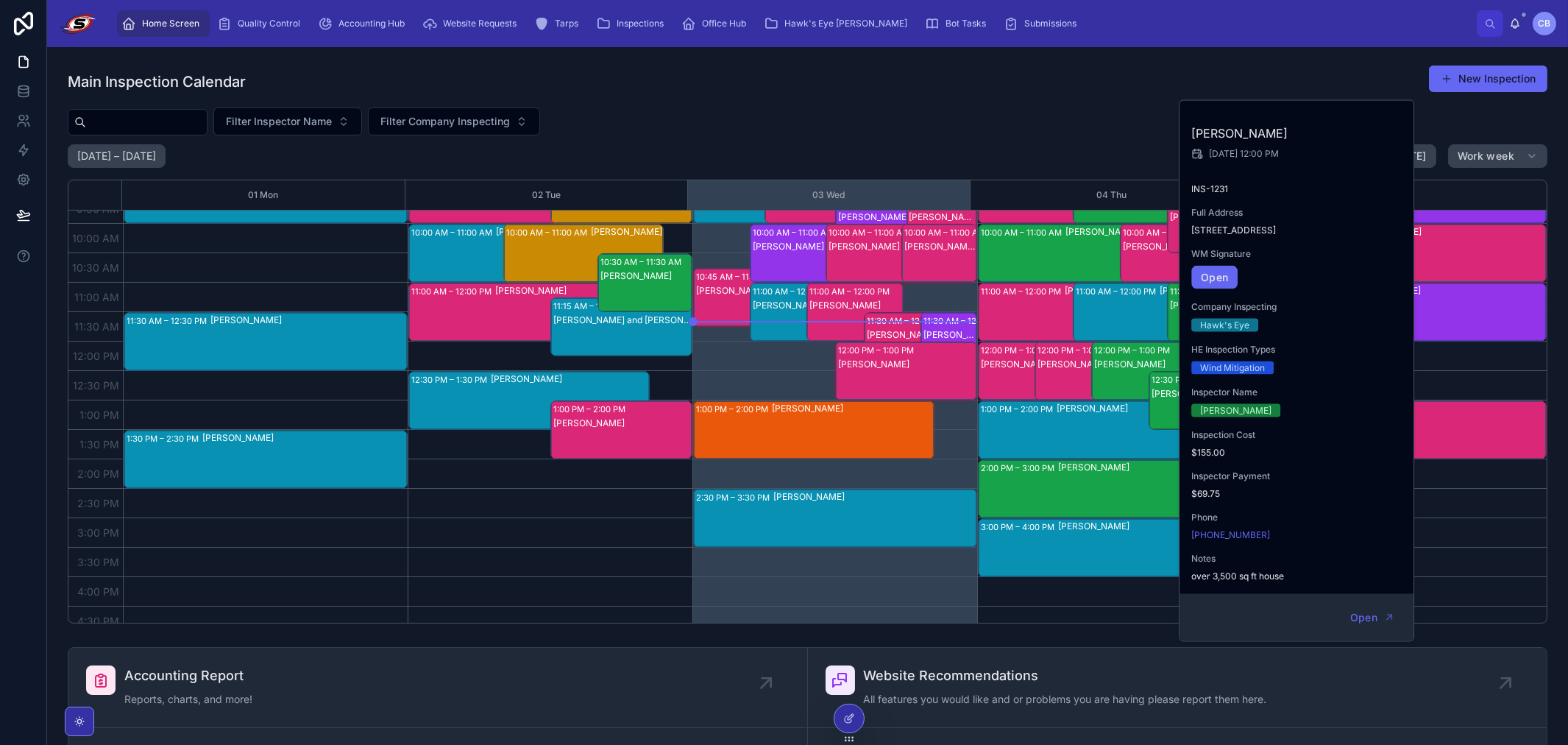
click at [880, 127] on div "Filter Inspector Name Filter Company Inspecting" at bounding box center [807, 122] width 1480 height 28
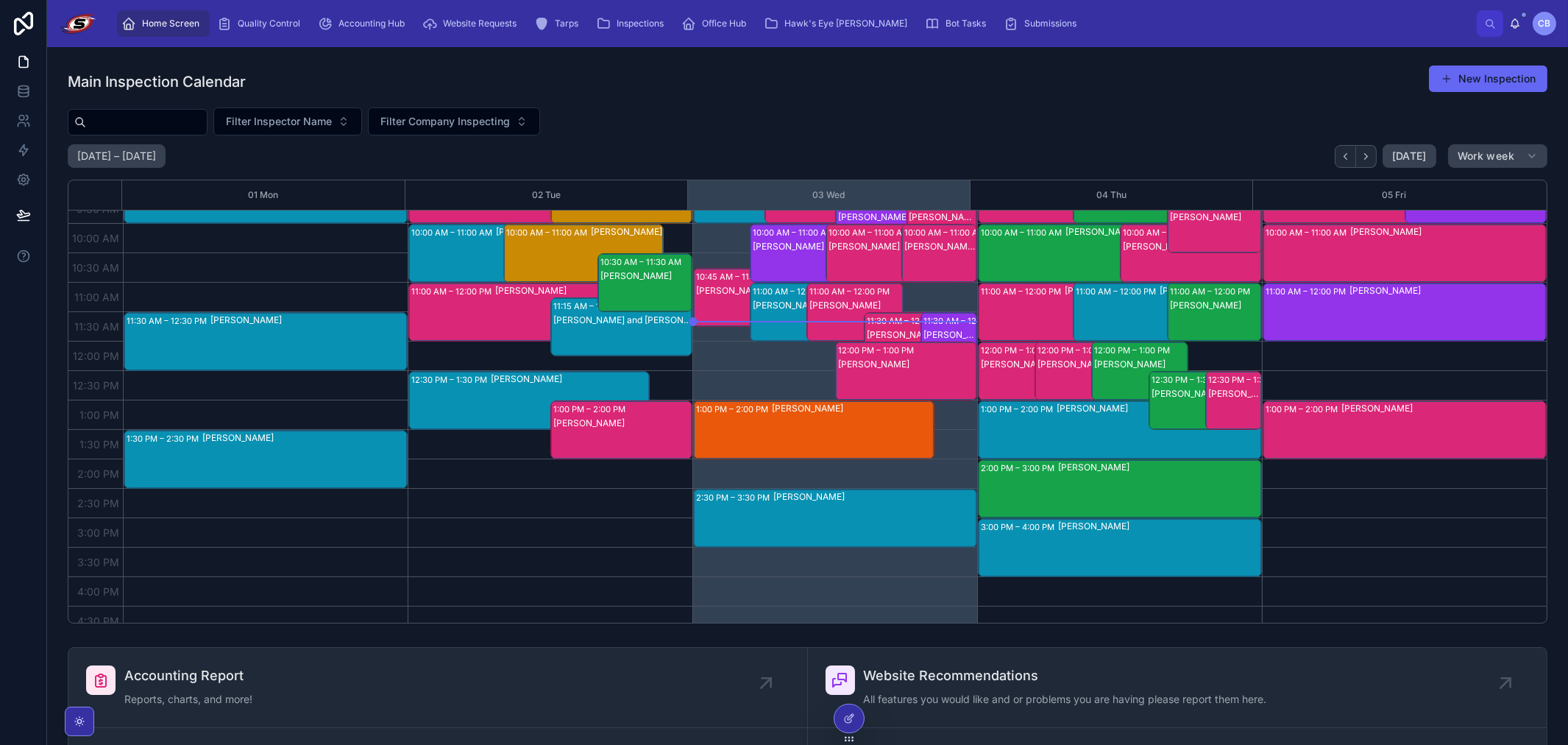
click at [178, 123] on input "text" at bounding box center [146, 123] width 121 height 21
click at [756, 122] on div "Filter Inspector Name Filter Company Inspecting" at bounding box center [807, 122] width 1480 height 28
click at [880, 26] on icon at bounding box center [1515, 23] width 11 height 11
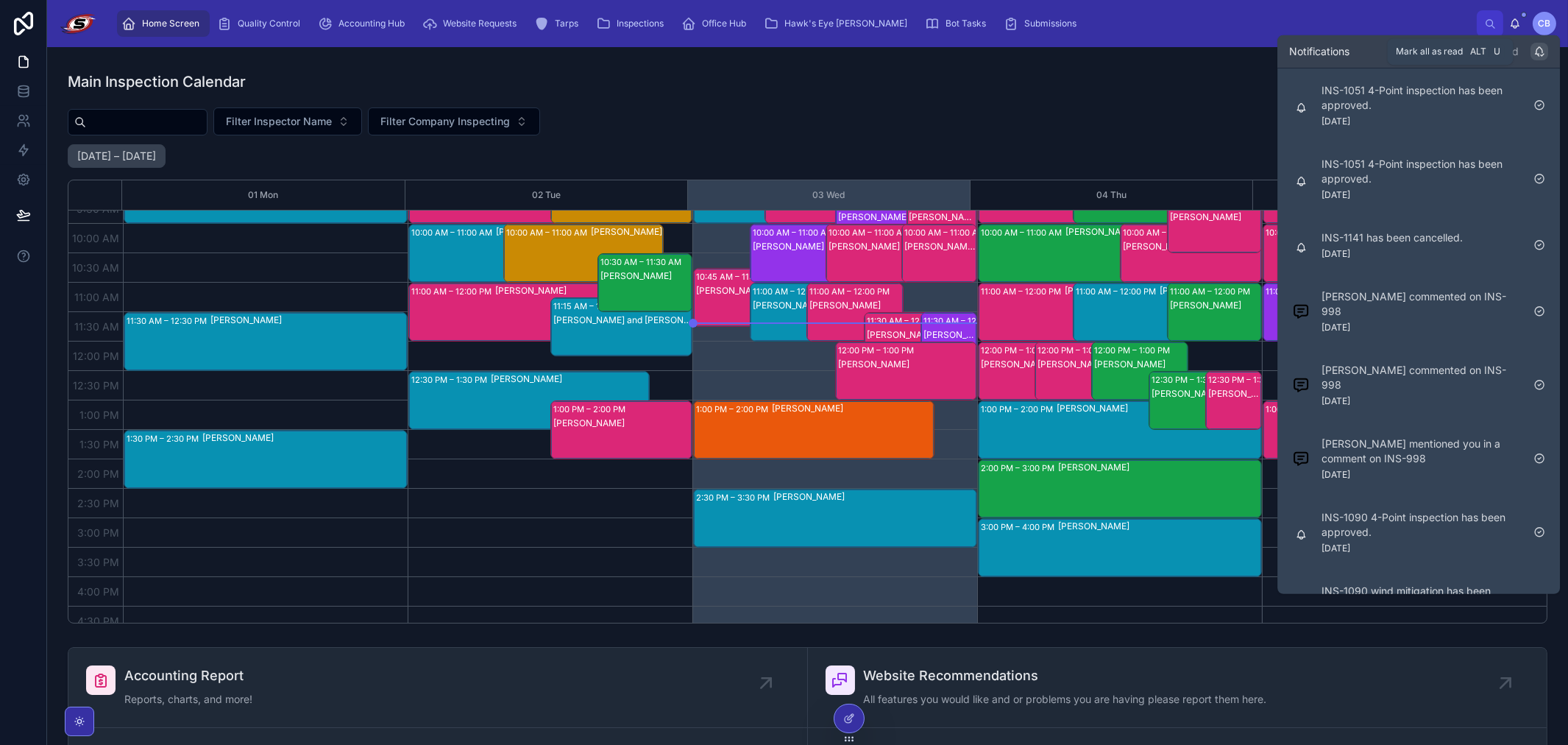
click at [880, 56] on icon at bounding box center [1538, 51] width 11 height 11
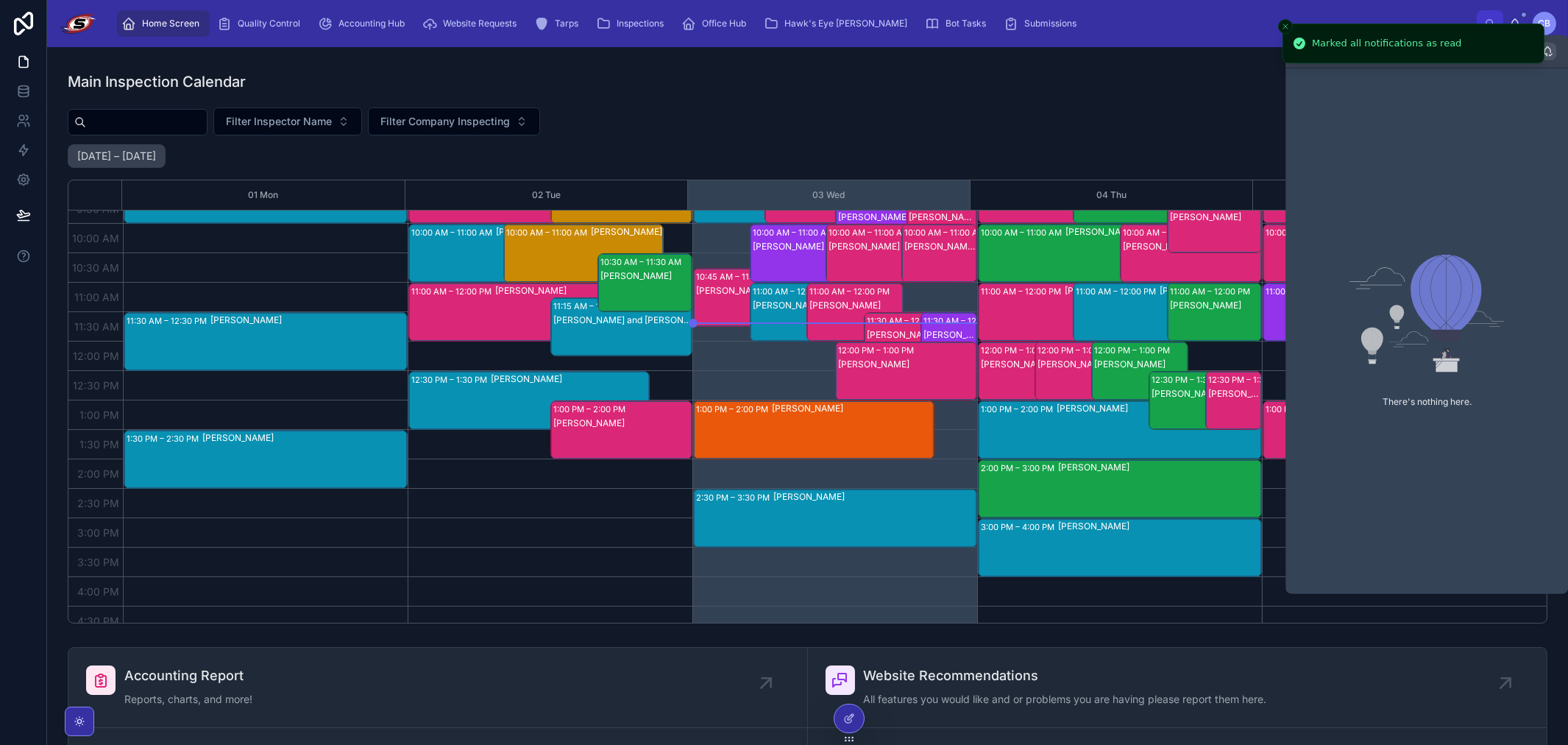
click at [880, 11] on div "Home Screen Quality Control Accounting Hub Website Requests Tarps Inspections O…" at bounding box center [793, 23] width 1367 height 32
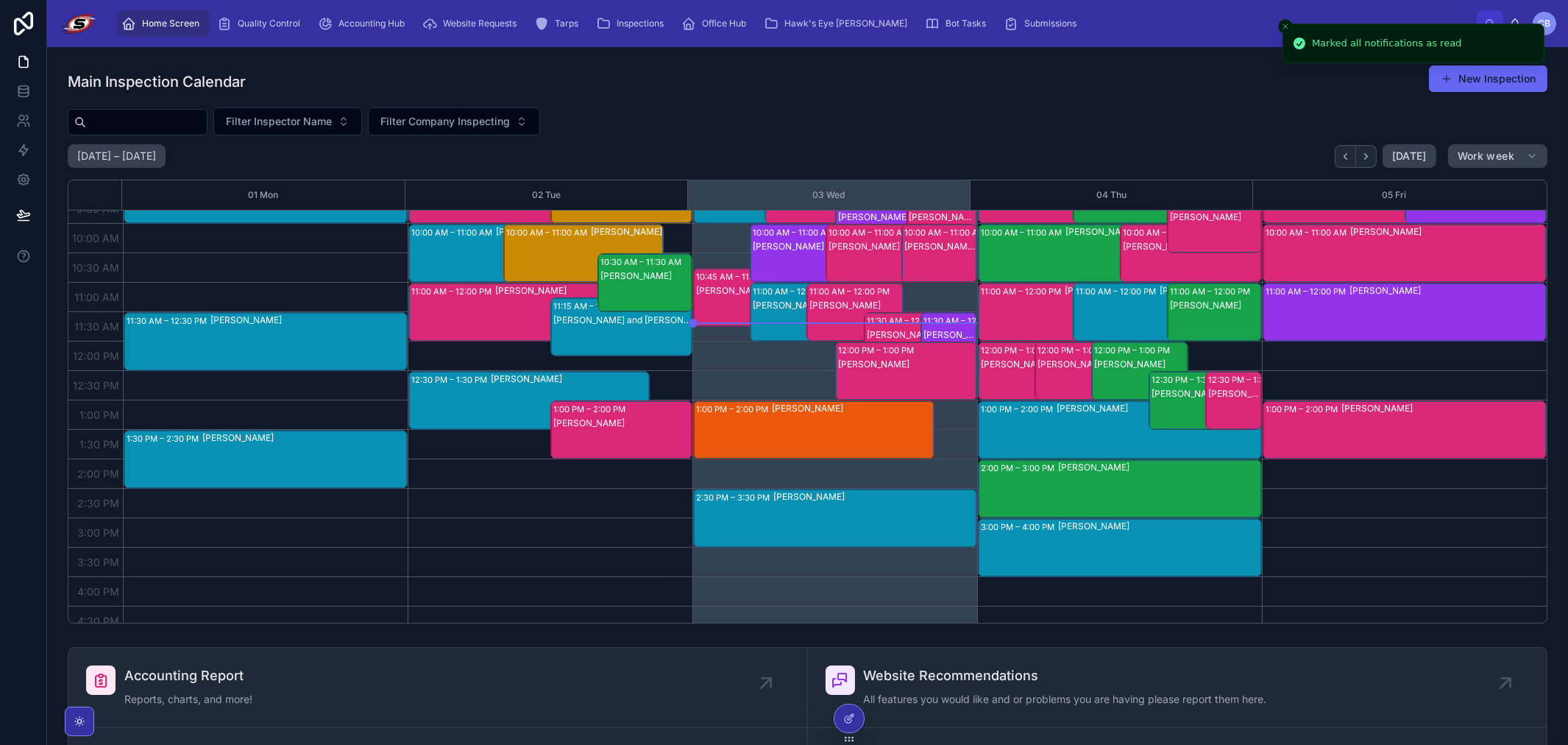
click at [880, 30] on icon "Close toast" at bounding box center [1285, 26] width 9 height 9
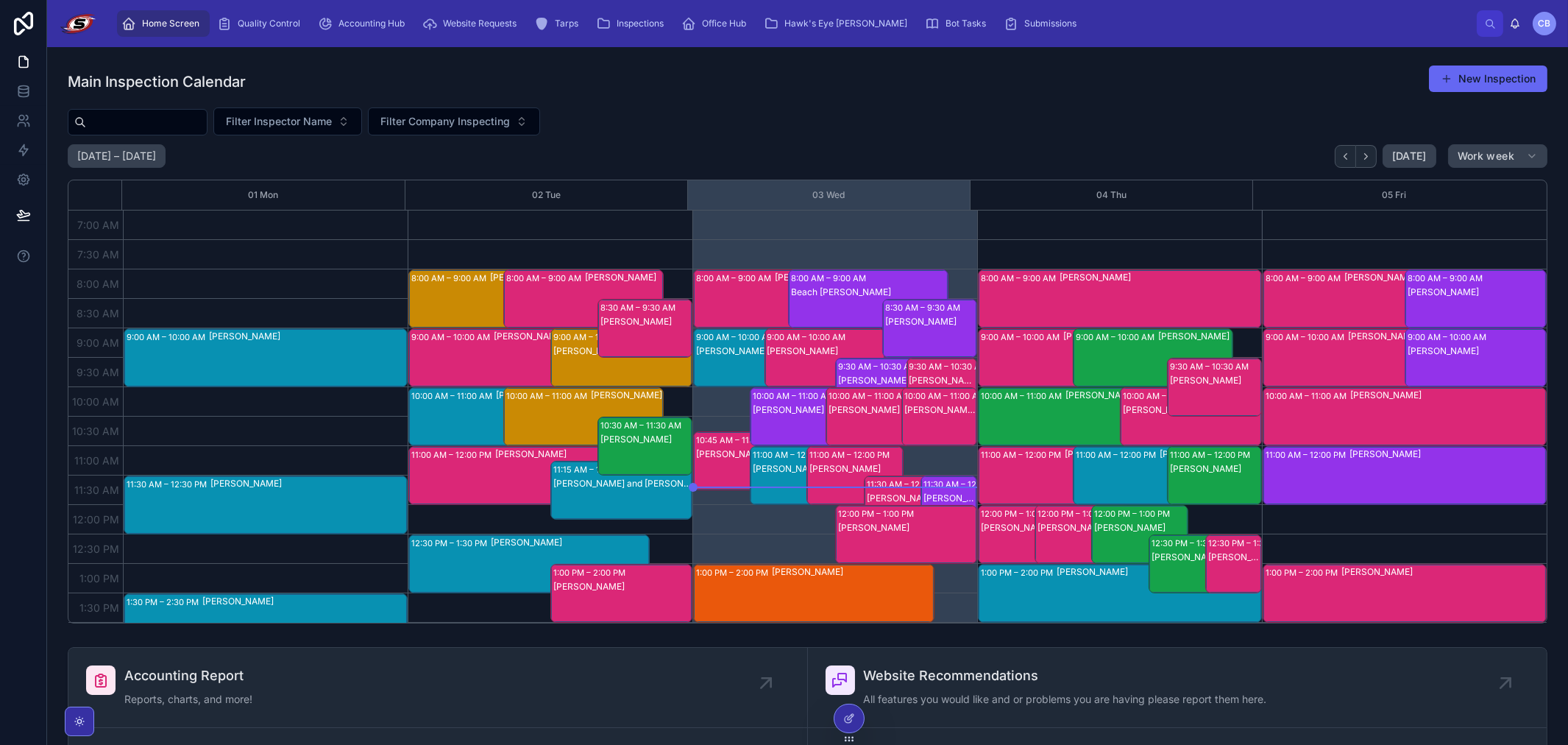
scroll to position [81, 0]
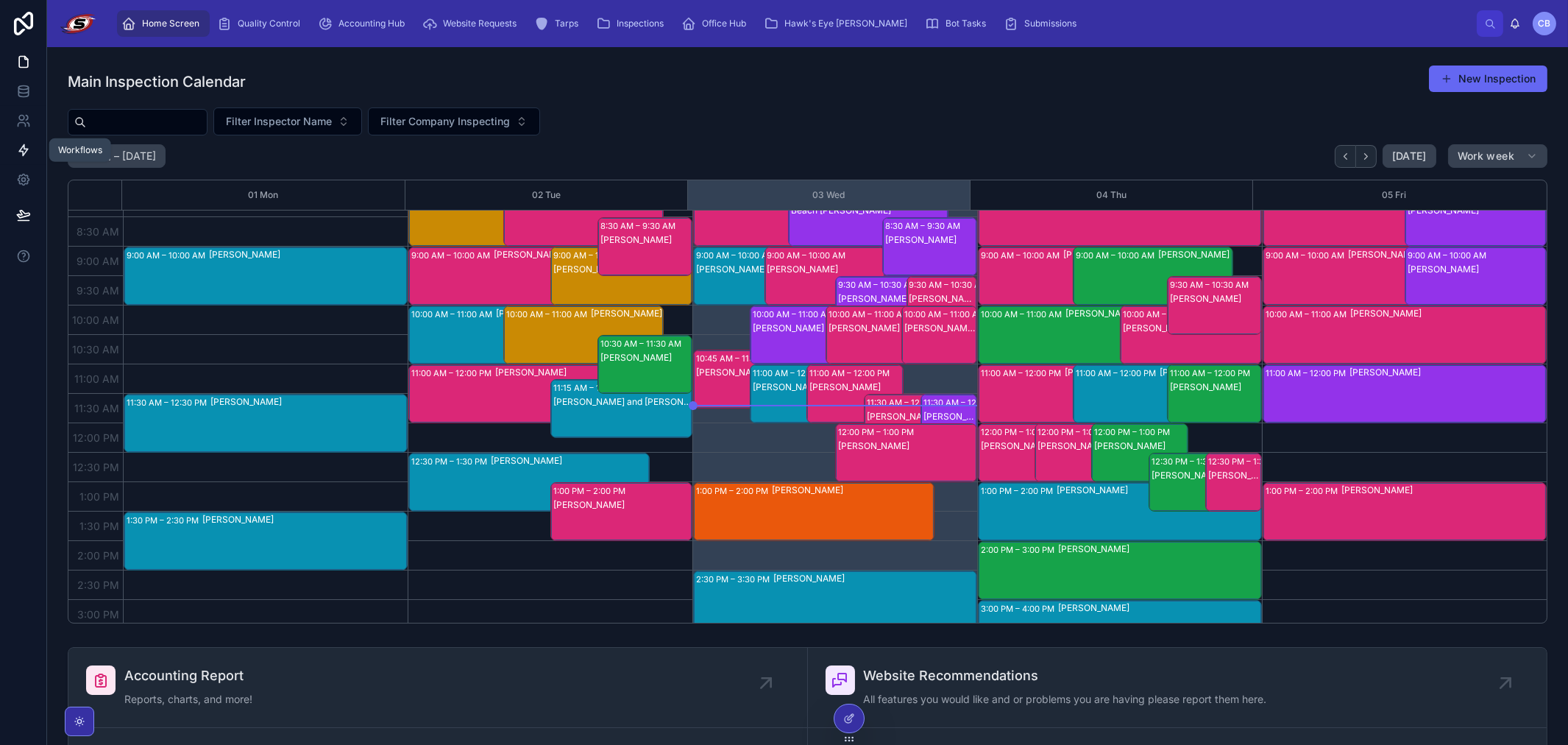
click at [30, 158] on link at bounding box center [23, 151] width 46 height 30
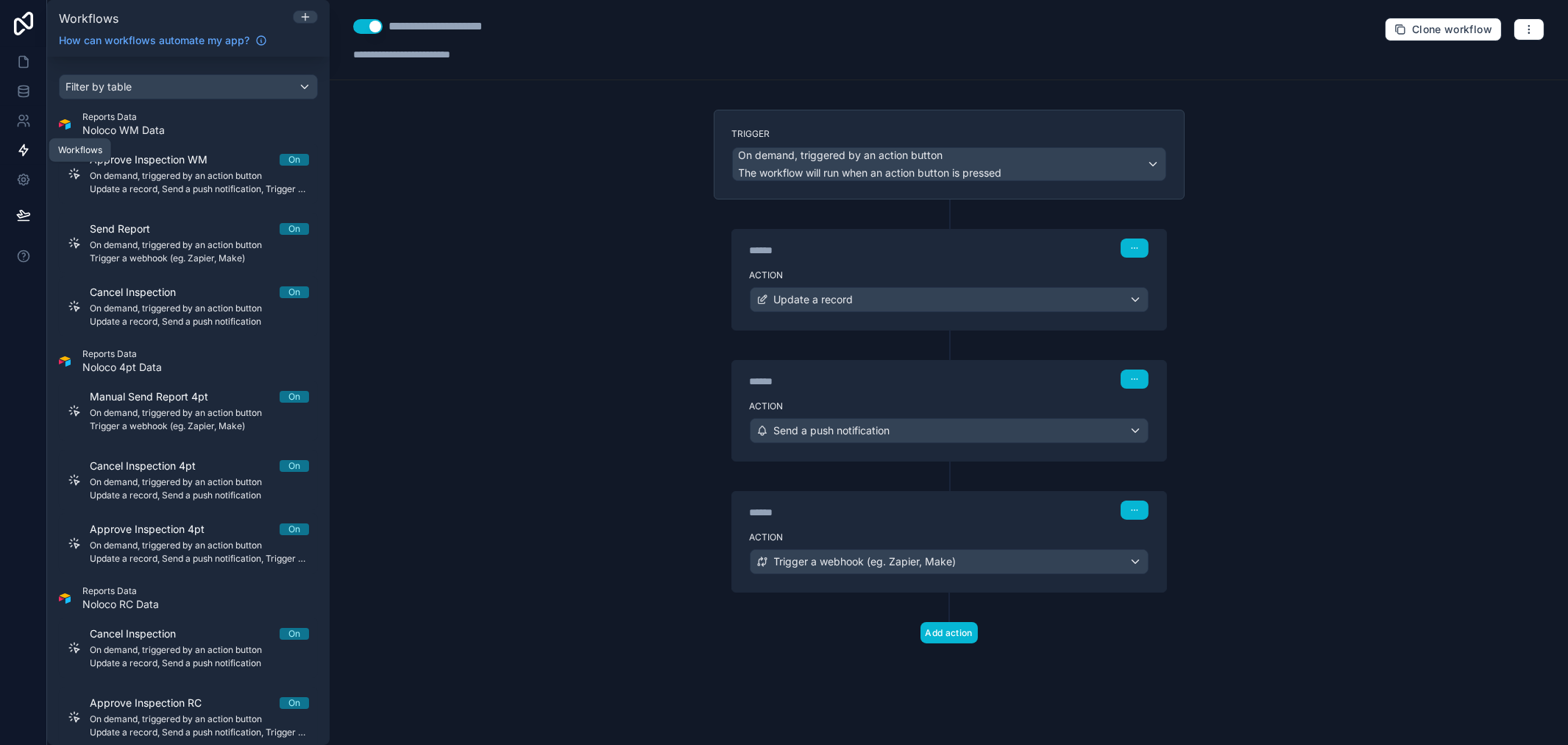
click at [30, 155] on icon at bounding box center [23, 150] width 15 height 15
click at [880, 27] on icon "button" at bounding box center [1529, 29] width 11 height 11
click at [880, 82] on span "Run history" at bounding box center [1489, 87] width 71 height 11
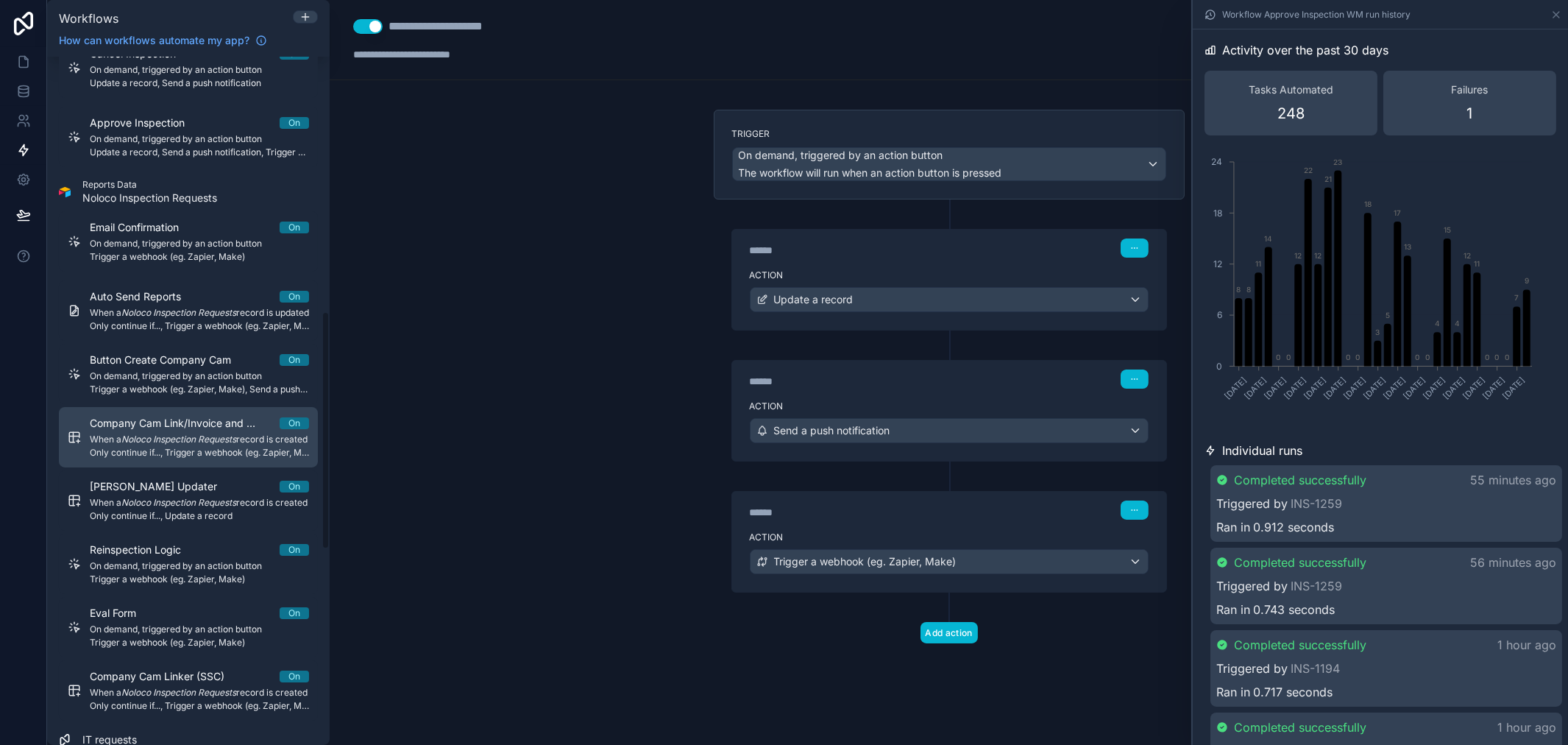
scroll to position [736, 0]
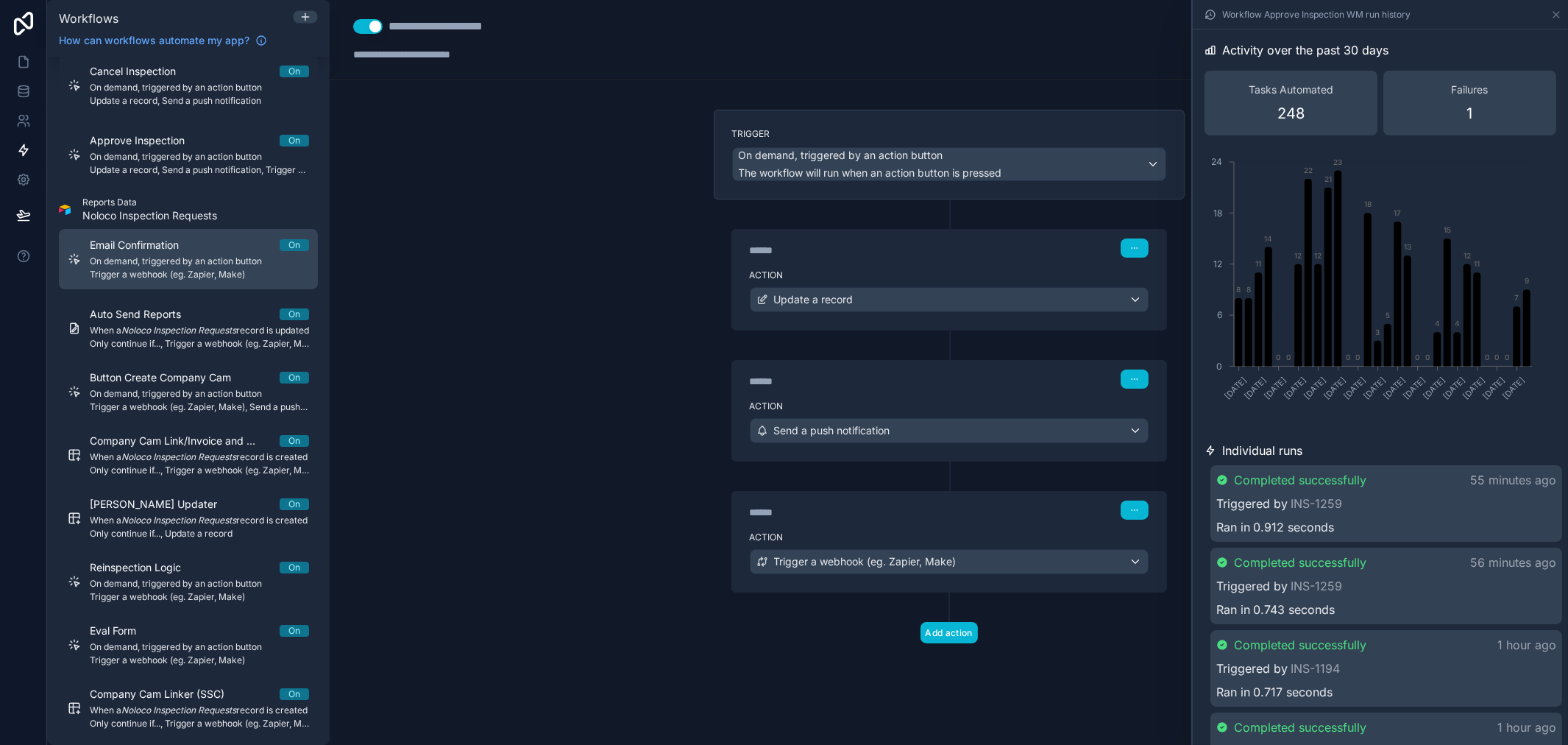
click at [227, 267] on div "Email Confirmation On On demand, triggered by an action button Trigger a webhoo…" at bounding box center [200, 259] width 220 height 43
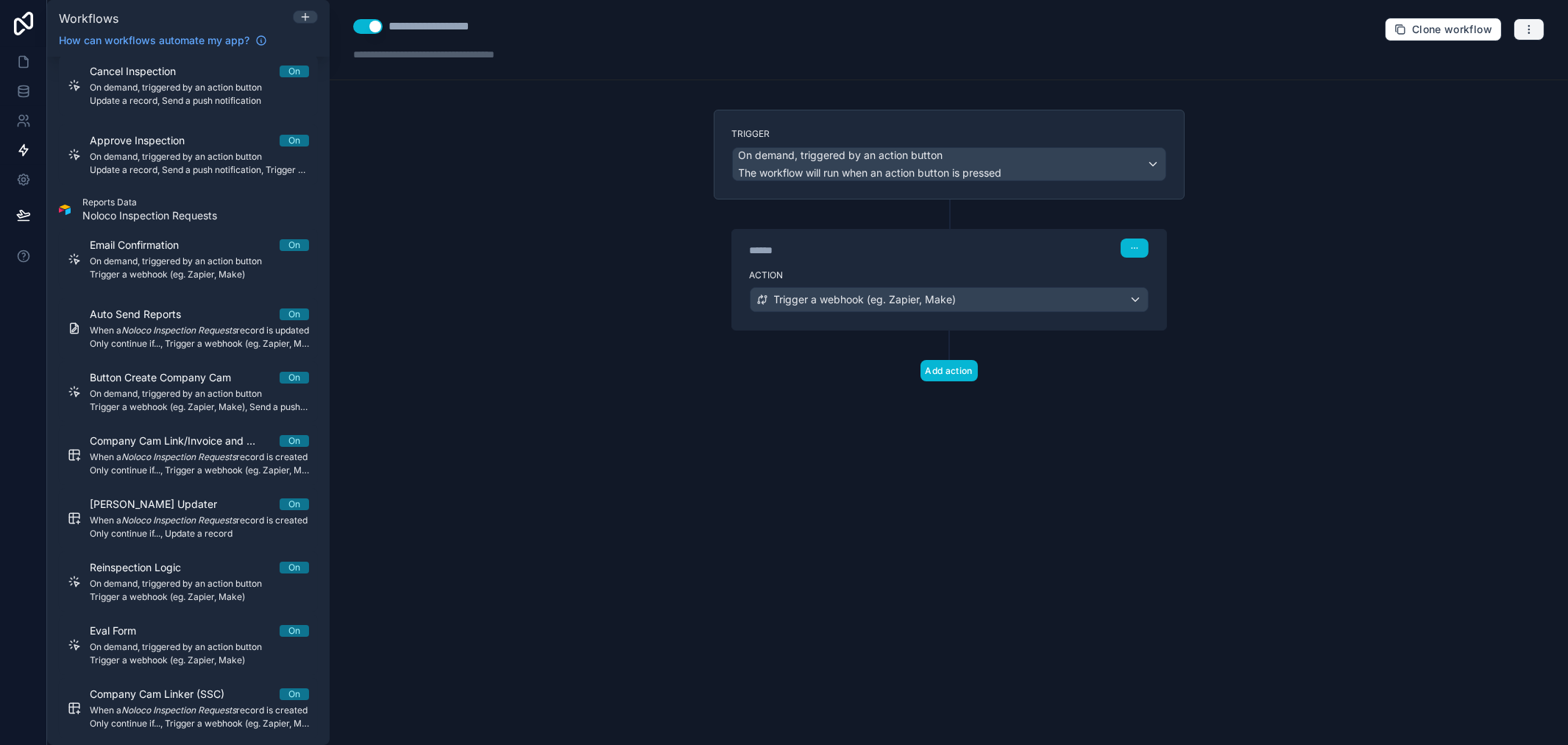
click at [880, 33] on icon "button" at bounding box center [1529, 29] width 11 height 11
click at [880, 80] on button "Run history" at bounding box center [1478, 88] width 106 height 24
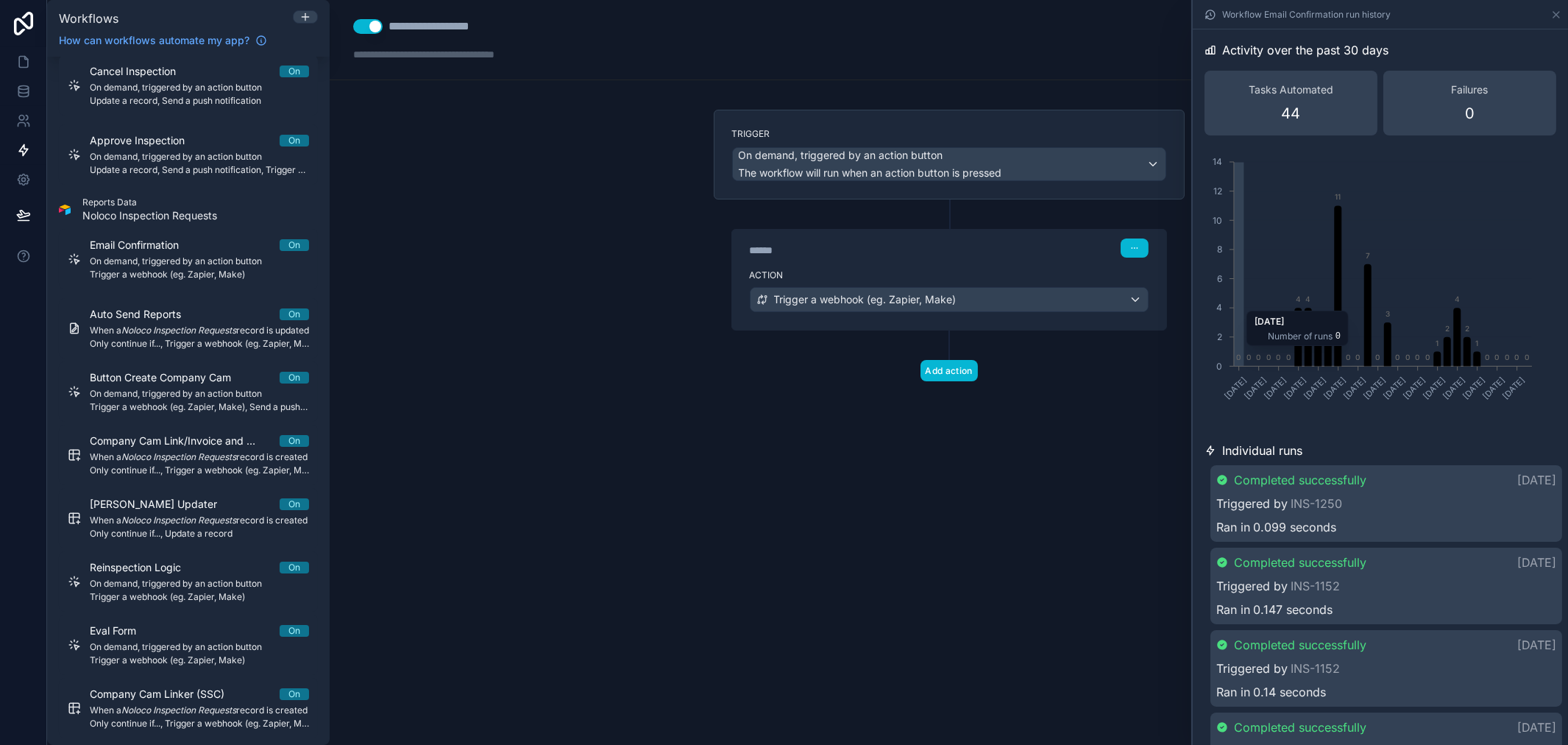
click at [880, 238] on icon "[DATE] [DATE] [DATE] [DATE] [DATE] [DATE] [DATE] [DATE] [DATE] [DATE] [DATE] [D…" at bounding box center [1370, 288] width 331 height 283
click at [880, 346] on icon "[DATE] [DATE] [DATE] [DATE] [DATE] [DATE] [DATE] [DATE] [DATE] [DATE] [DATE] [D…" at bounding box center [1370, 288] width 331 height 283
click at [880, 508] on div "**********" at bounding box center [948, 372] width 1238 height 745
